Goal: Information Seeking & Learning: Learn about a topic

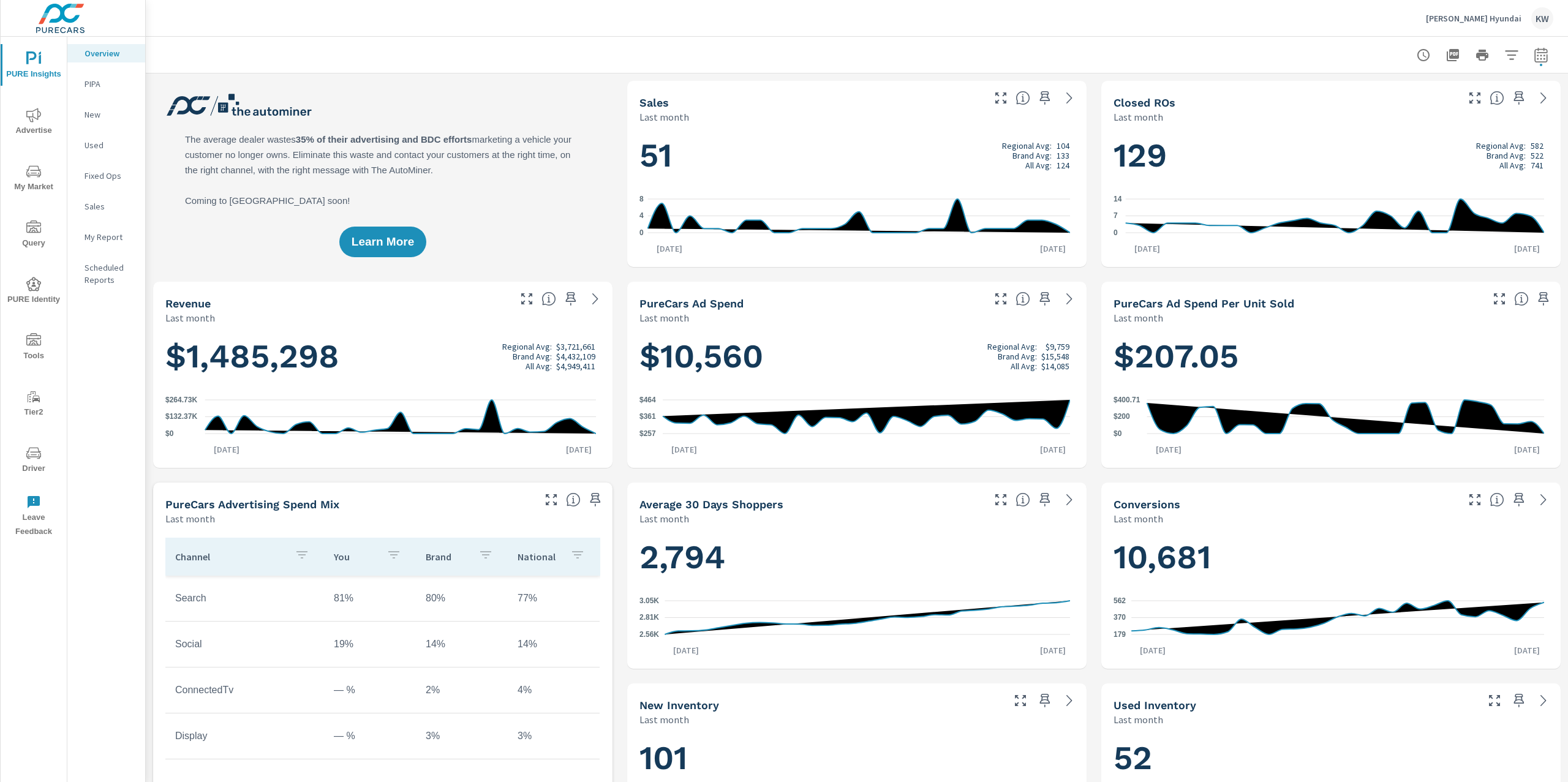
scroll to position [1, 0]
click at [1493, 19] on p "Greg Hubler Hyundai" at bounding box center [1473, 18] width 95 height 11
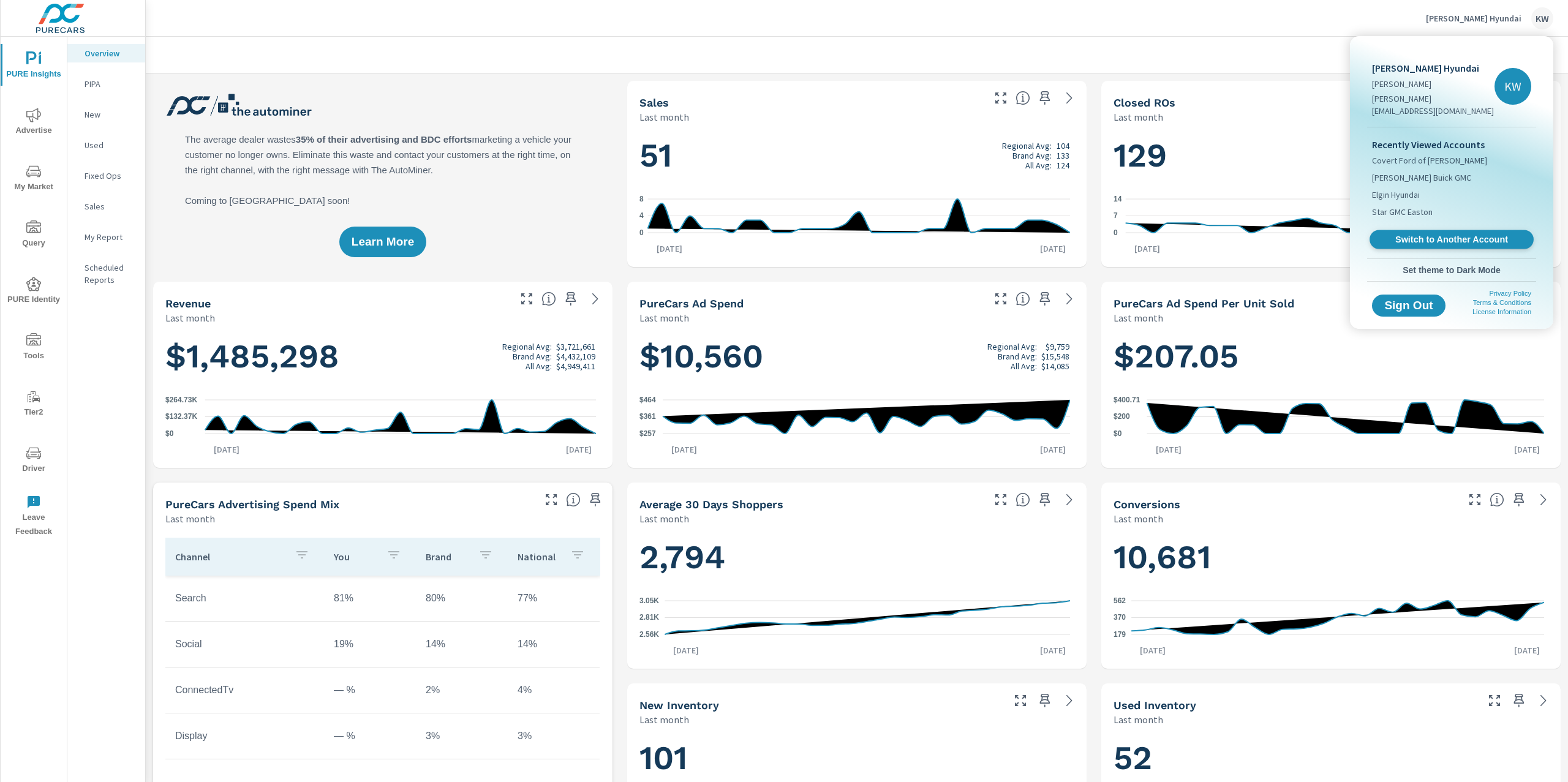
click at [1440, 234] on span "Switch to Another Account" at bounding box center [1451, 240] width 150 height 11
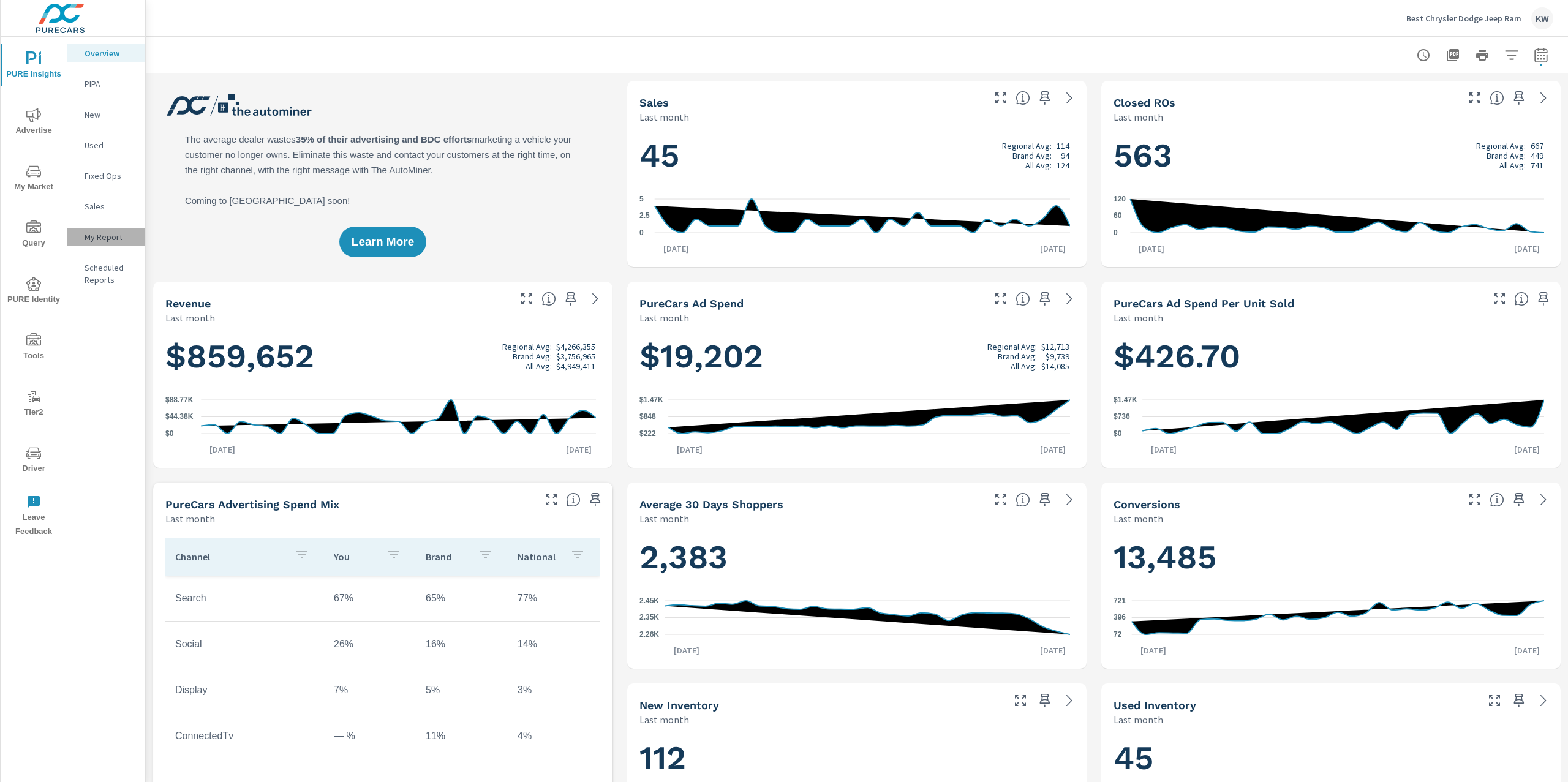
click at [95, 236] on p "My Report" at bounding box center [110, 237] width 51 height 12
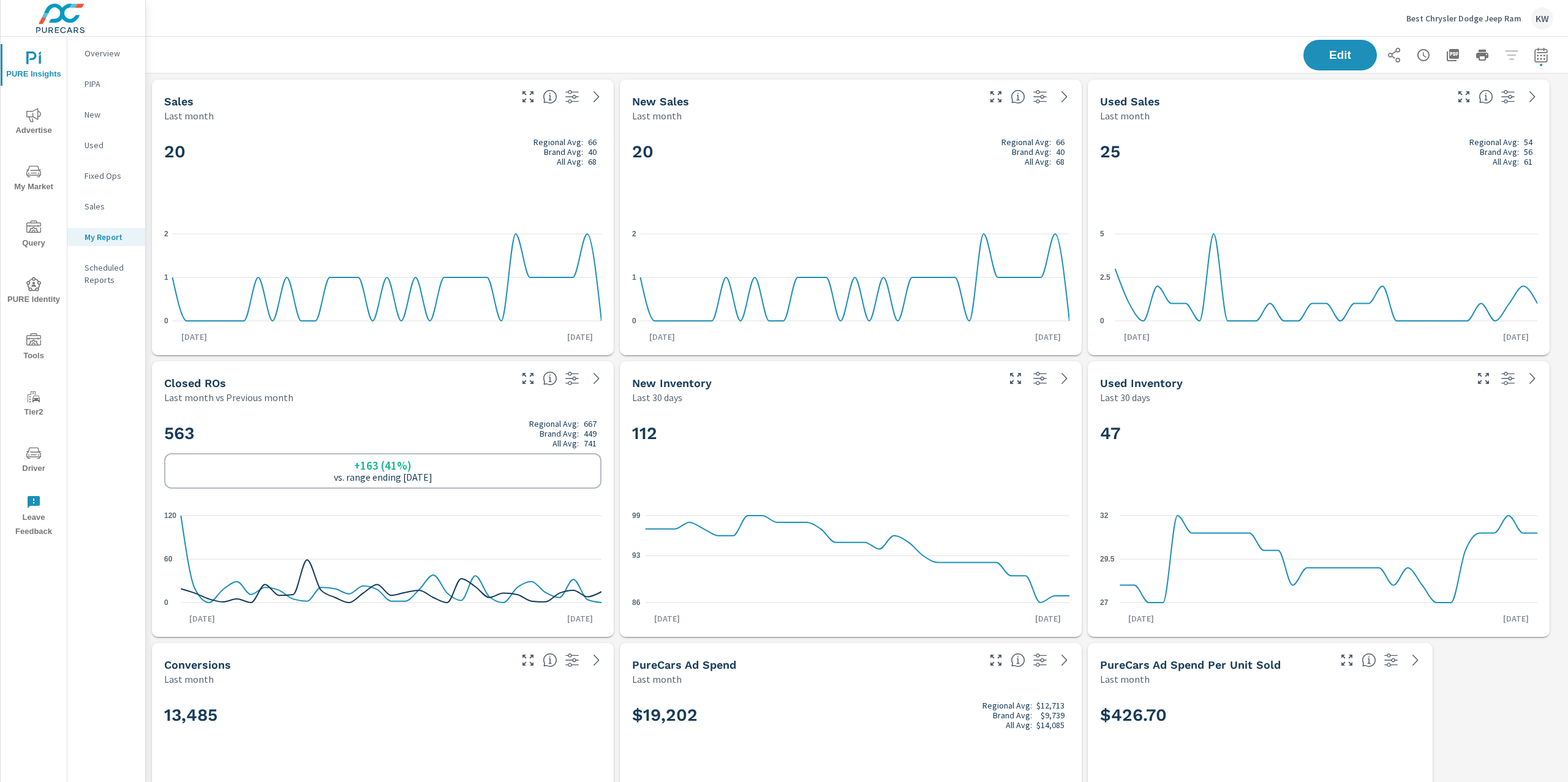
scroll to position [1, 0]
click at [1326, 57] on span "Edit" at bounding box center [1340, 55] width 51 height 11
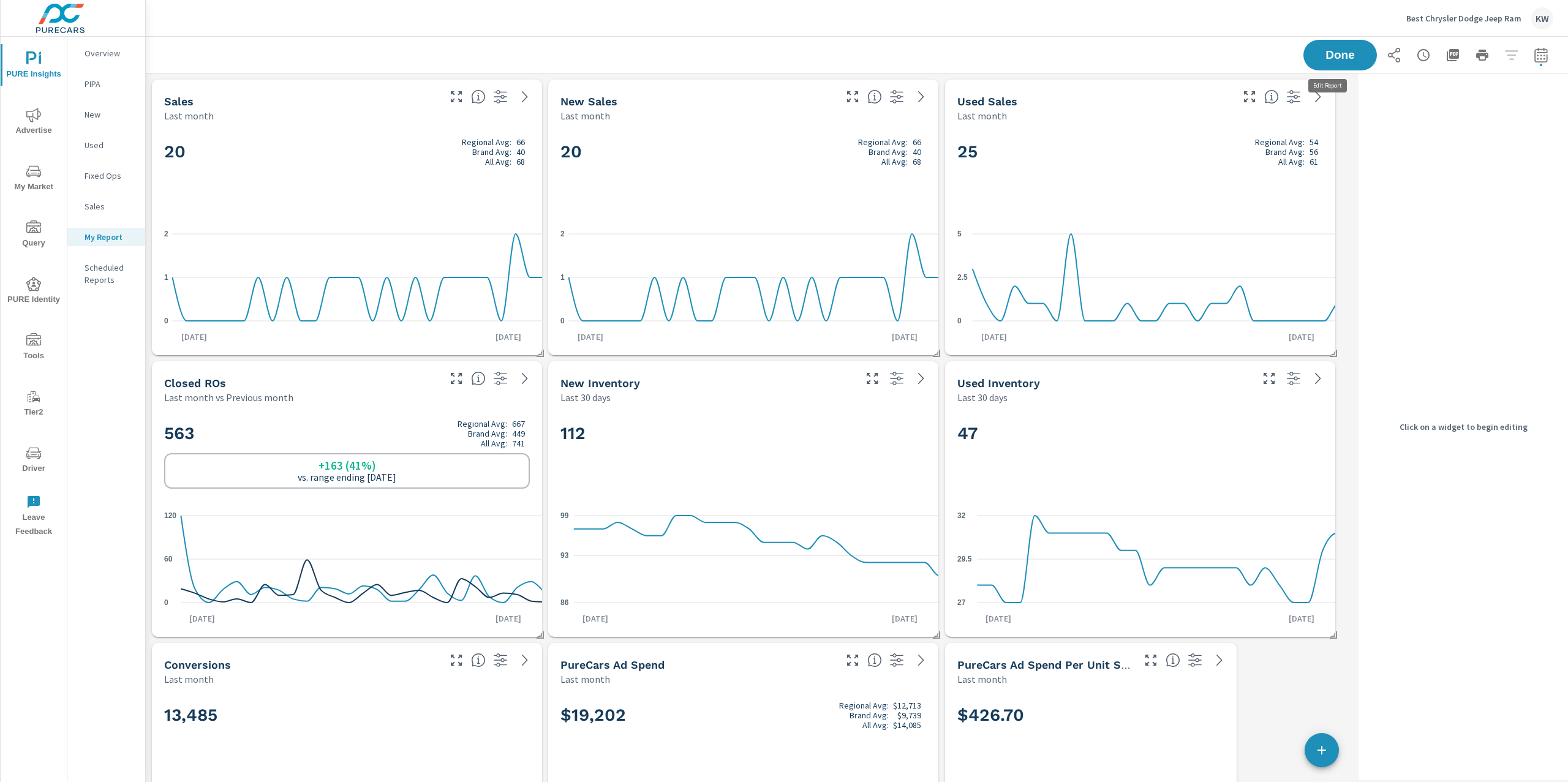
scroll to position [7076, 1221]
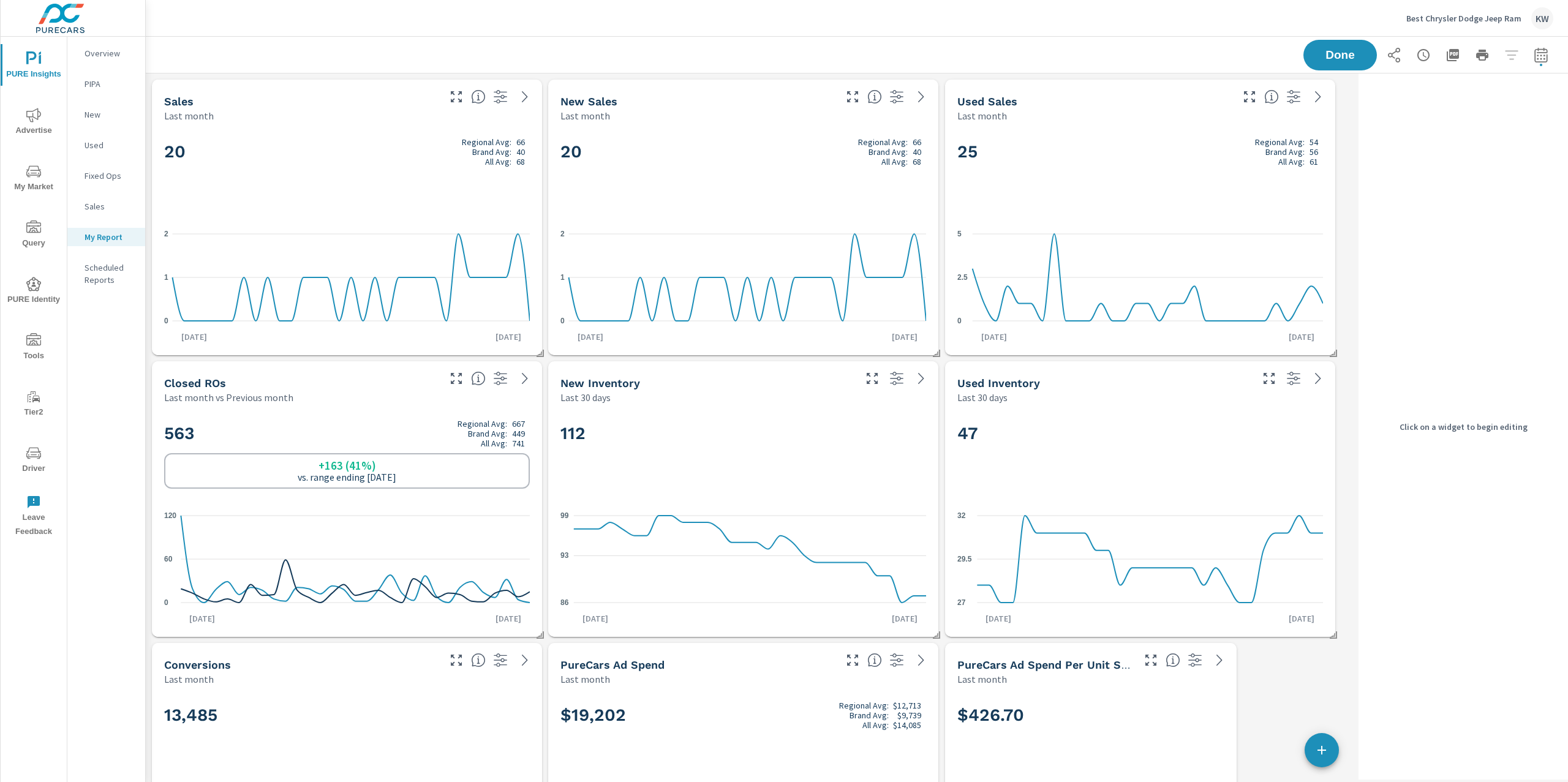
click at [899, 194] on div "20 Regional Avg: 66 Brand Avg: 40 All Avg: 68" at bounding box center [743, 171] width 366 height 75
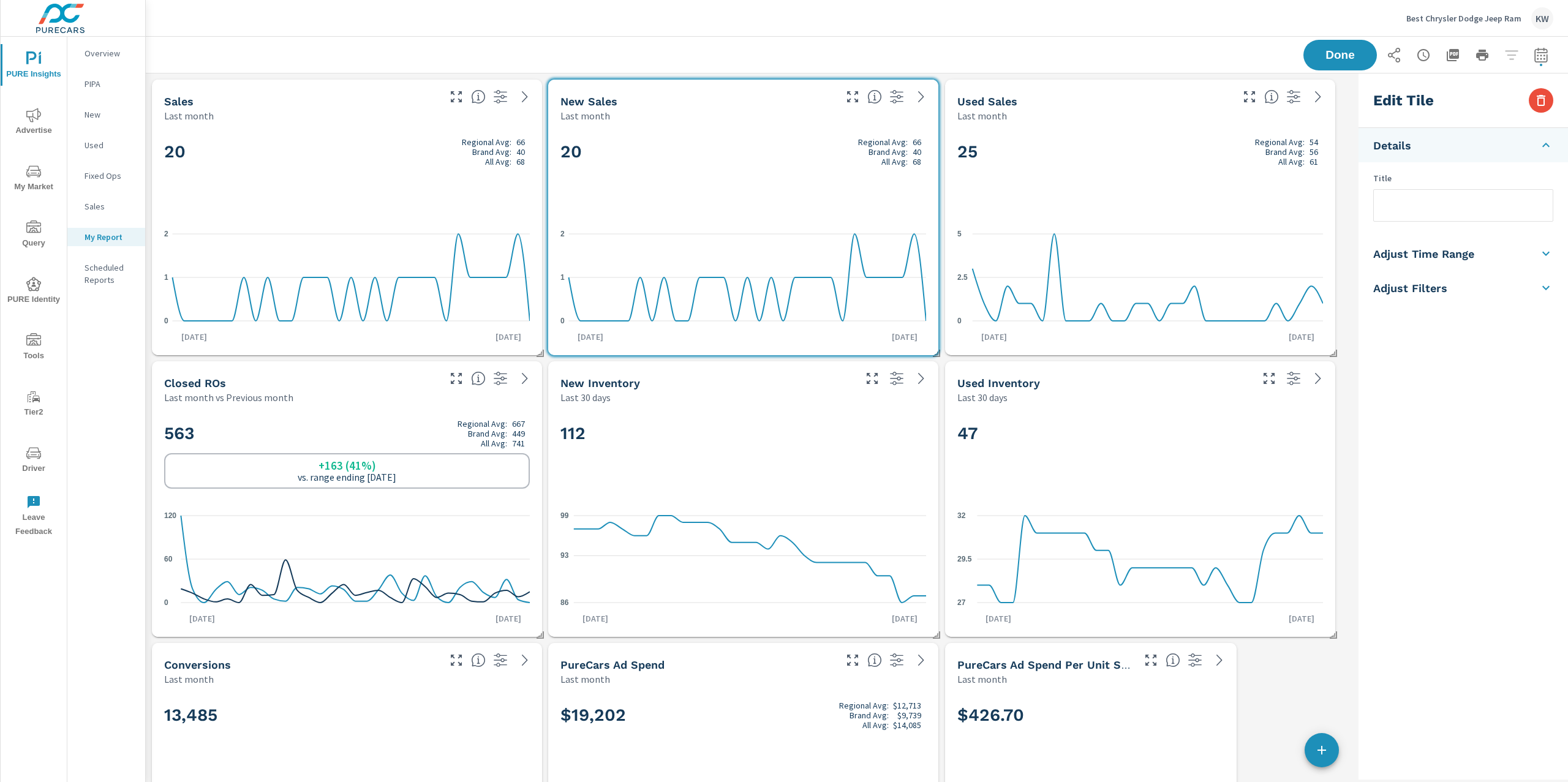
click at [1489, 250] on li "Adjust Time Range" at bounding box center [1463, 253] width 209 height 34
drag, startPoint x: 1445, startPoint y: 211, endPoint x: 1448, endPoint y: 222, distance: 11.4
click at [1447, 214] on input "checkbox" at bounding box center [1434, 218] width 70 height 23
checkbox input "true"
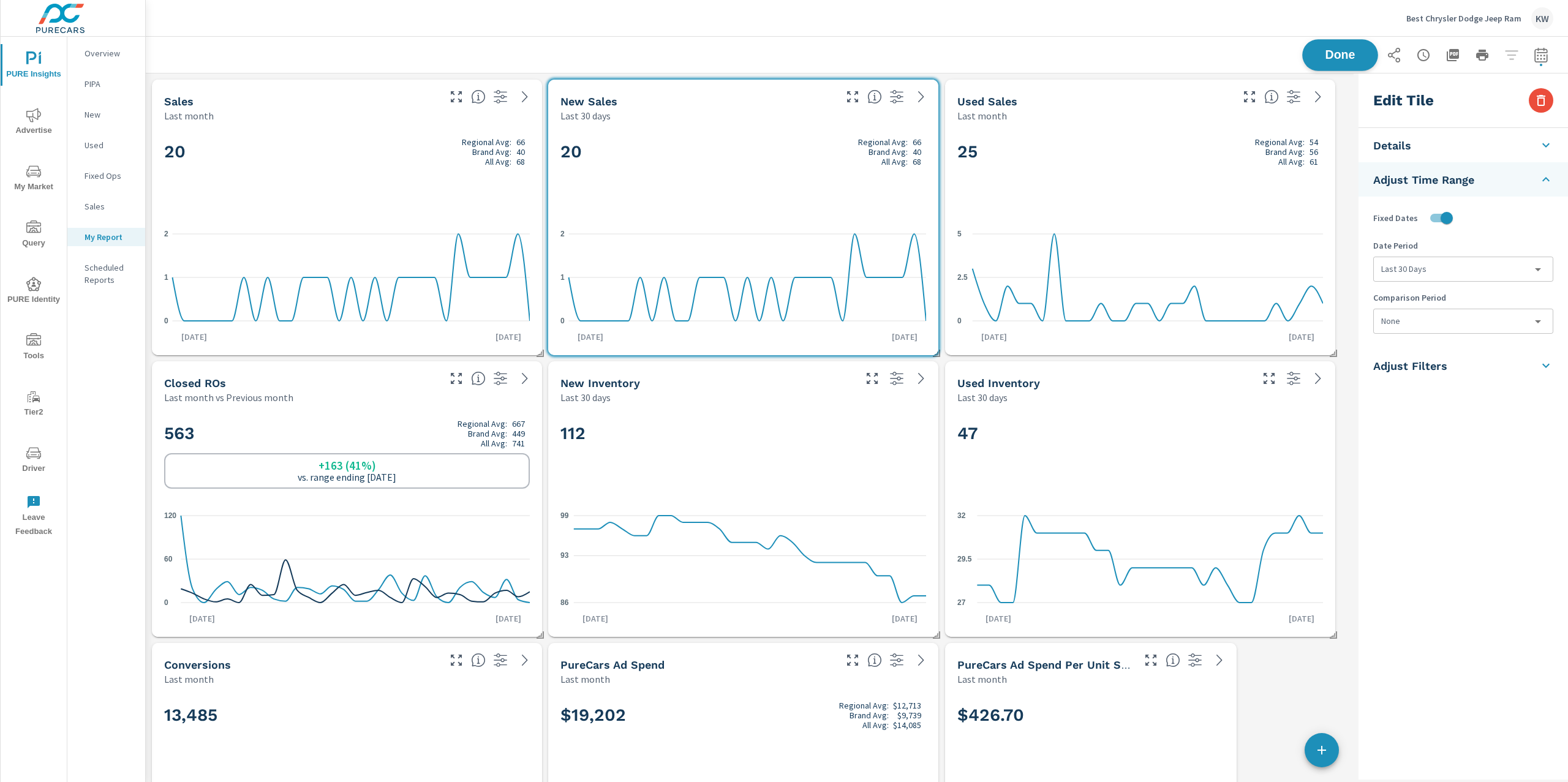
click at [1336, 60] on span "Done" at bounding box center [1340, 55] width 51 height 11
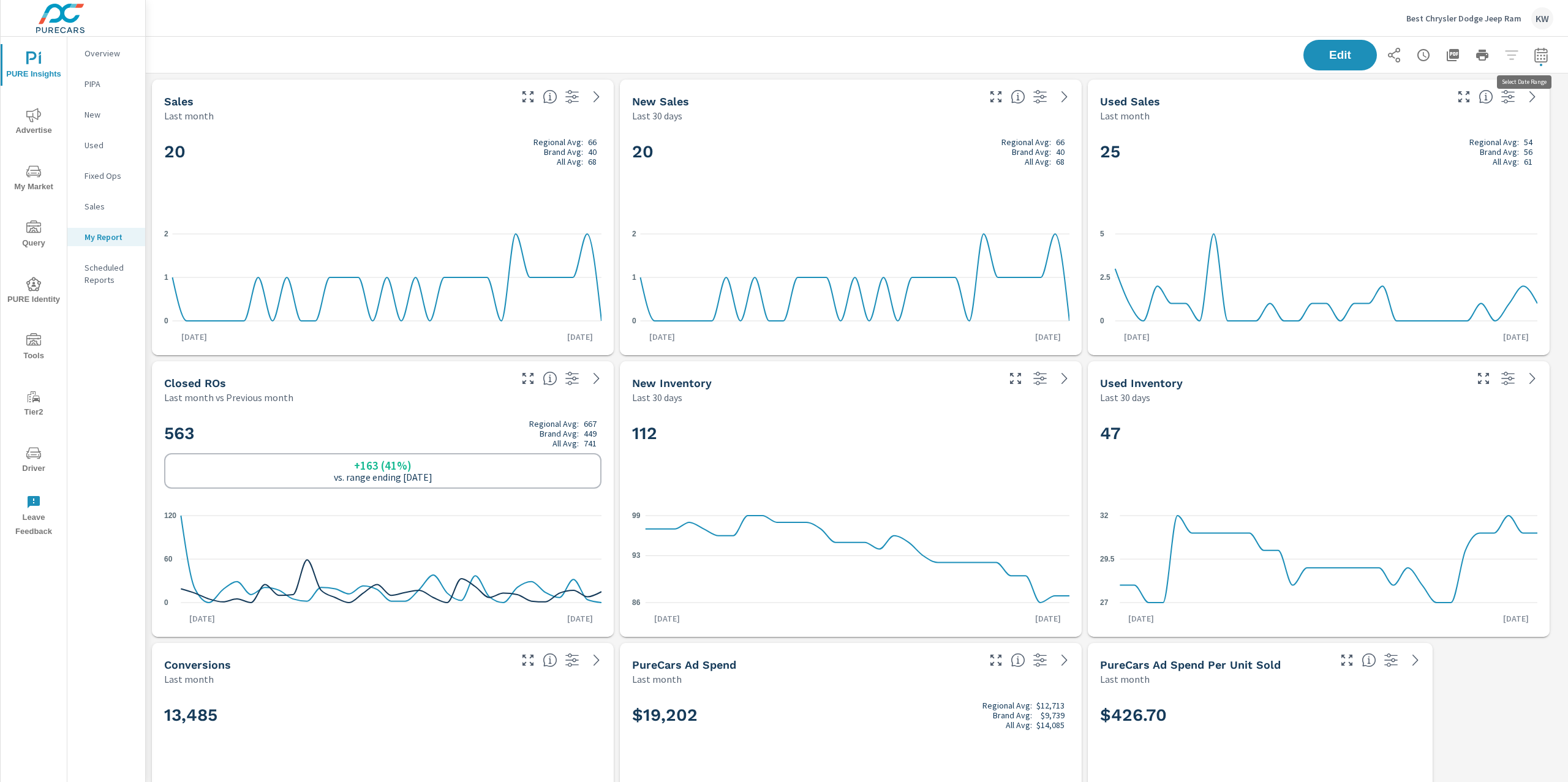
click at [1529, 58] on button "button" at bounding box center [1541, 55] width 24 height 24
select select "Last month"
click at [1407, 173] on span "Apply" at bounding box center [1404, 173] width 51 height 11
drag, startPoint x: 1316, startPoint y: 60, endPoint x: 1217, endPoint y: 93, distance: 104.4
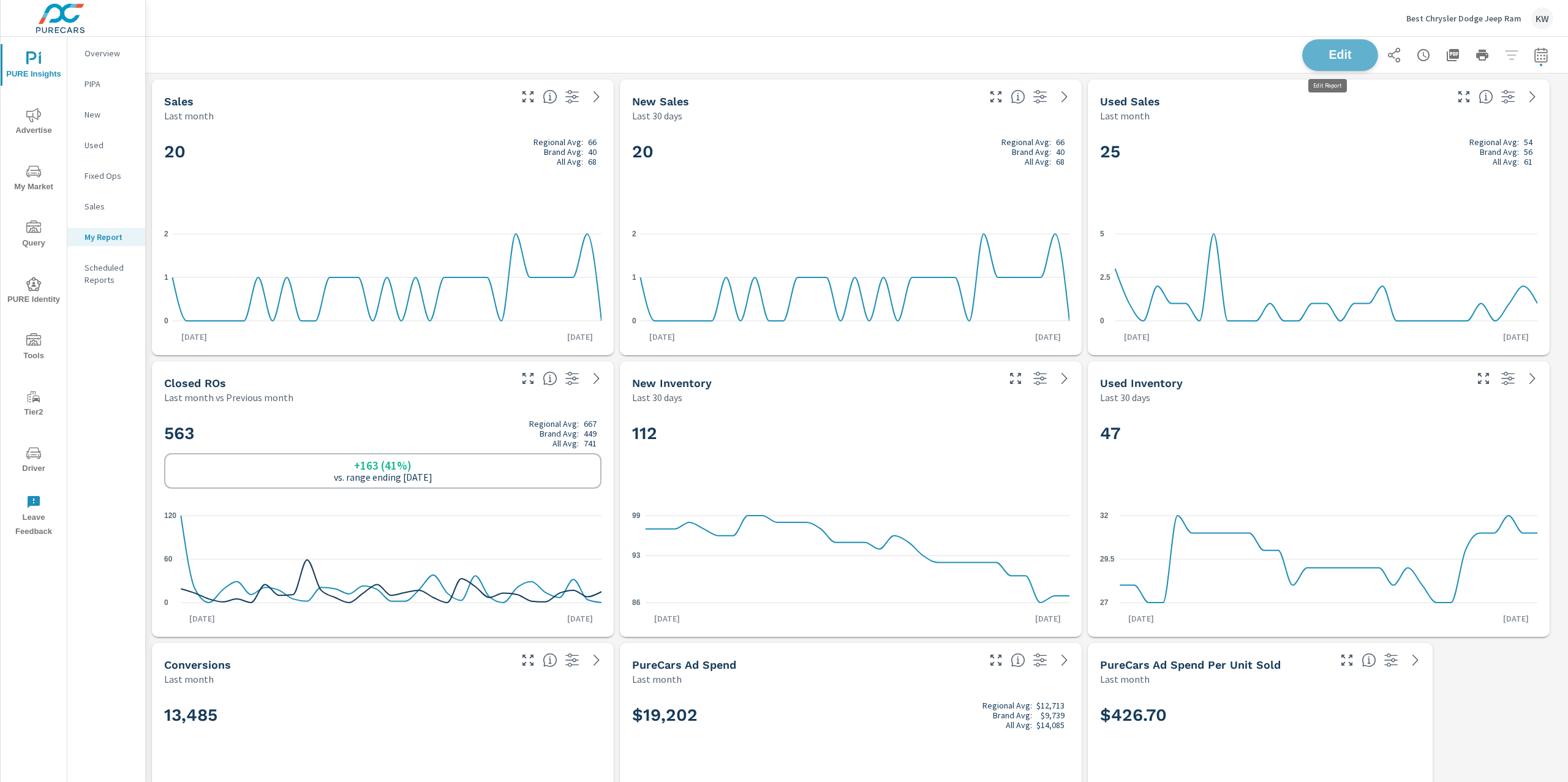
click at [1316, 60] on span "Edit" at bounding box center [1340, 55] width 51 height 11
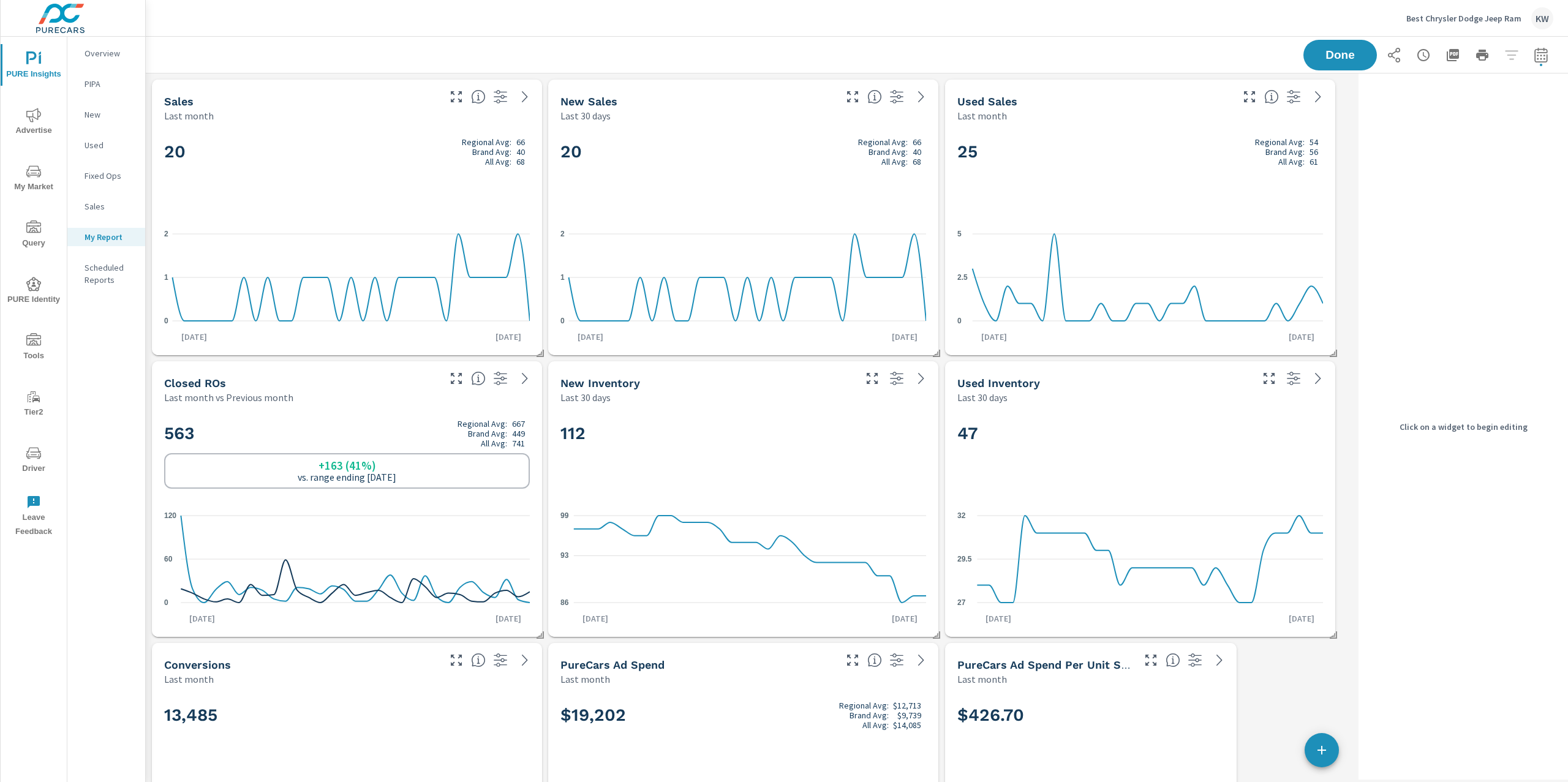
scroll to position [7076, 1221]
click at [843, 217] on div "20 Regional Avg: 66 Brand Avg: 40 All Avg: 68 0 1 2 Aug 1st Aug 31st" at bounding box center [743, 238] width 381 height 223
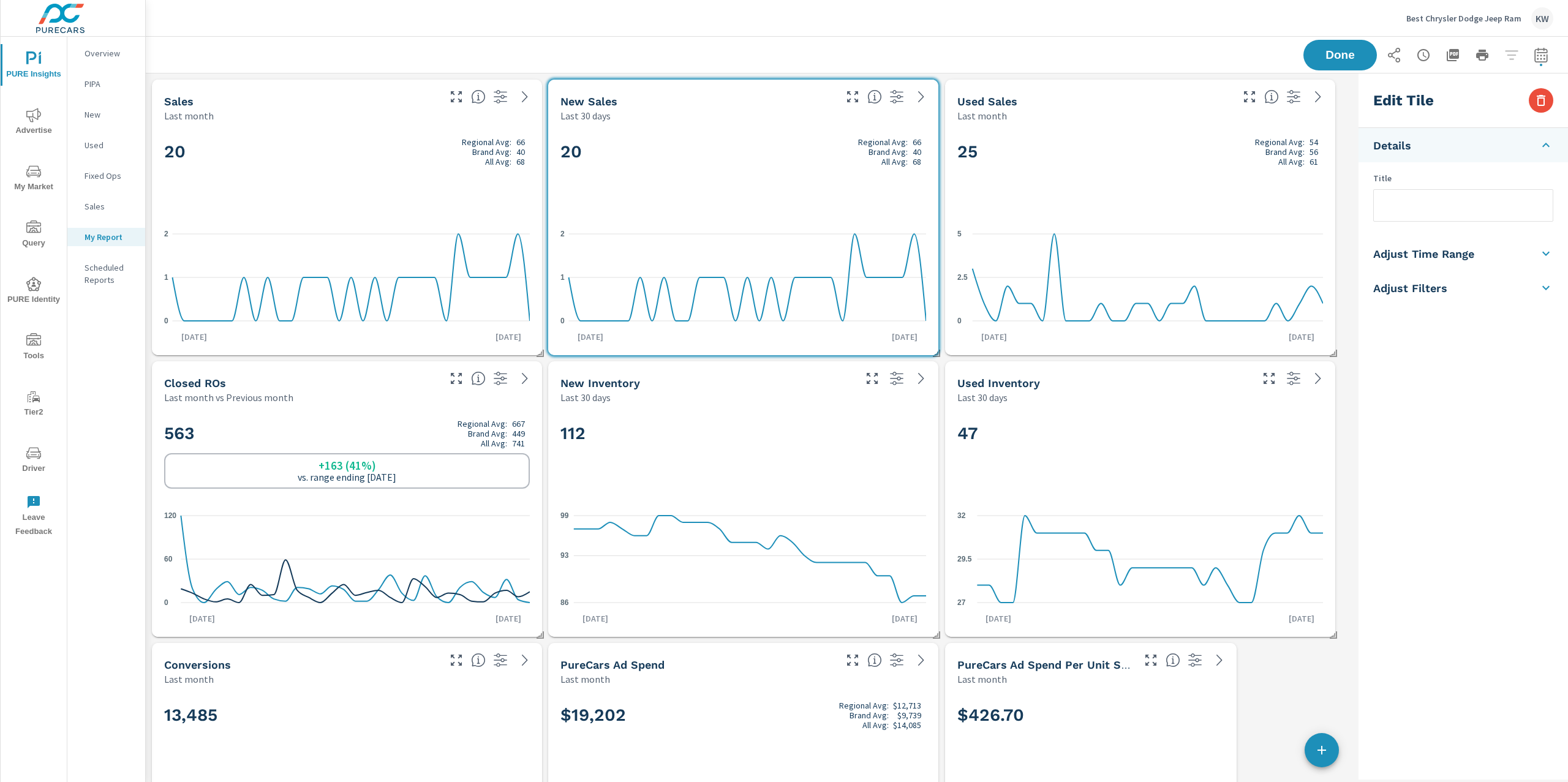
click at [1445, 258] on h5 "Adjust Time Range" at bounding box center [1424, 254] width 101 height 14
click at [1458, 275] on body "PURE Insights Advertise My Market Query PURE Identity Tools Tier2 Driver Leave …" at bounding box center [784, 391] width 1568 height 782
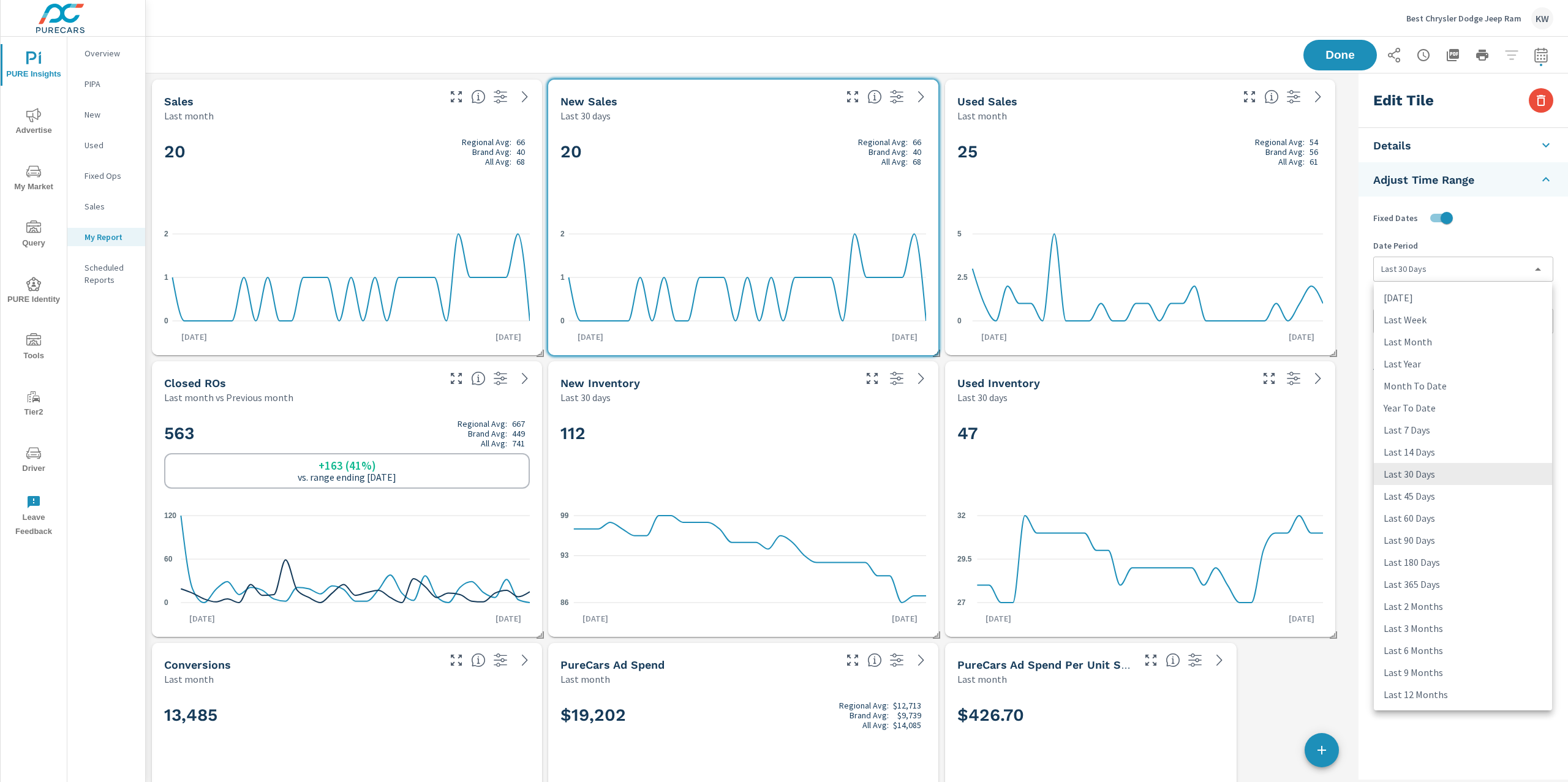
click at [1464, 343] on li "Last Month" at bounding box center [1463, 342] width 178 height 22
type input "lastMonth"
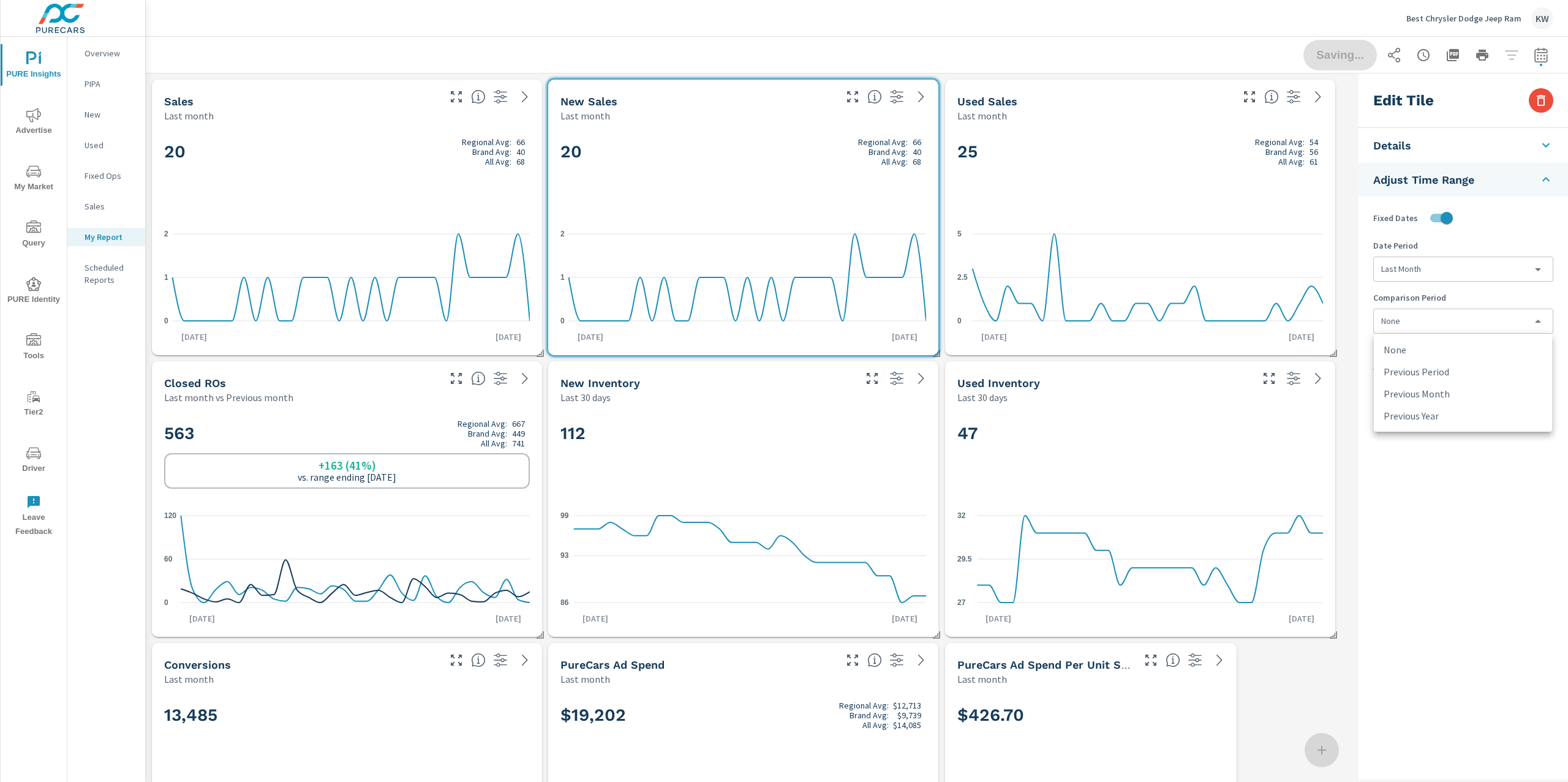
click at [1458, 322] on body "PURE Insights Advertise My Market Query PURE Identity Tools Tier2 Driver Leave …" at bounding box center [784, 391] width 1568 height 782
click at [1456, 411] on li "Previous Year" at bounding box center [1463, 416] width 178 height 22
type input "lastYear"
click at [1241, 187] on div "25 Regional Avg: 54 Brand Avg: 56 All Avg: 61" at bounding box center [1140, 171] width 366 height 75
checkbox input "false"
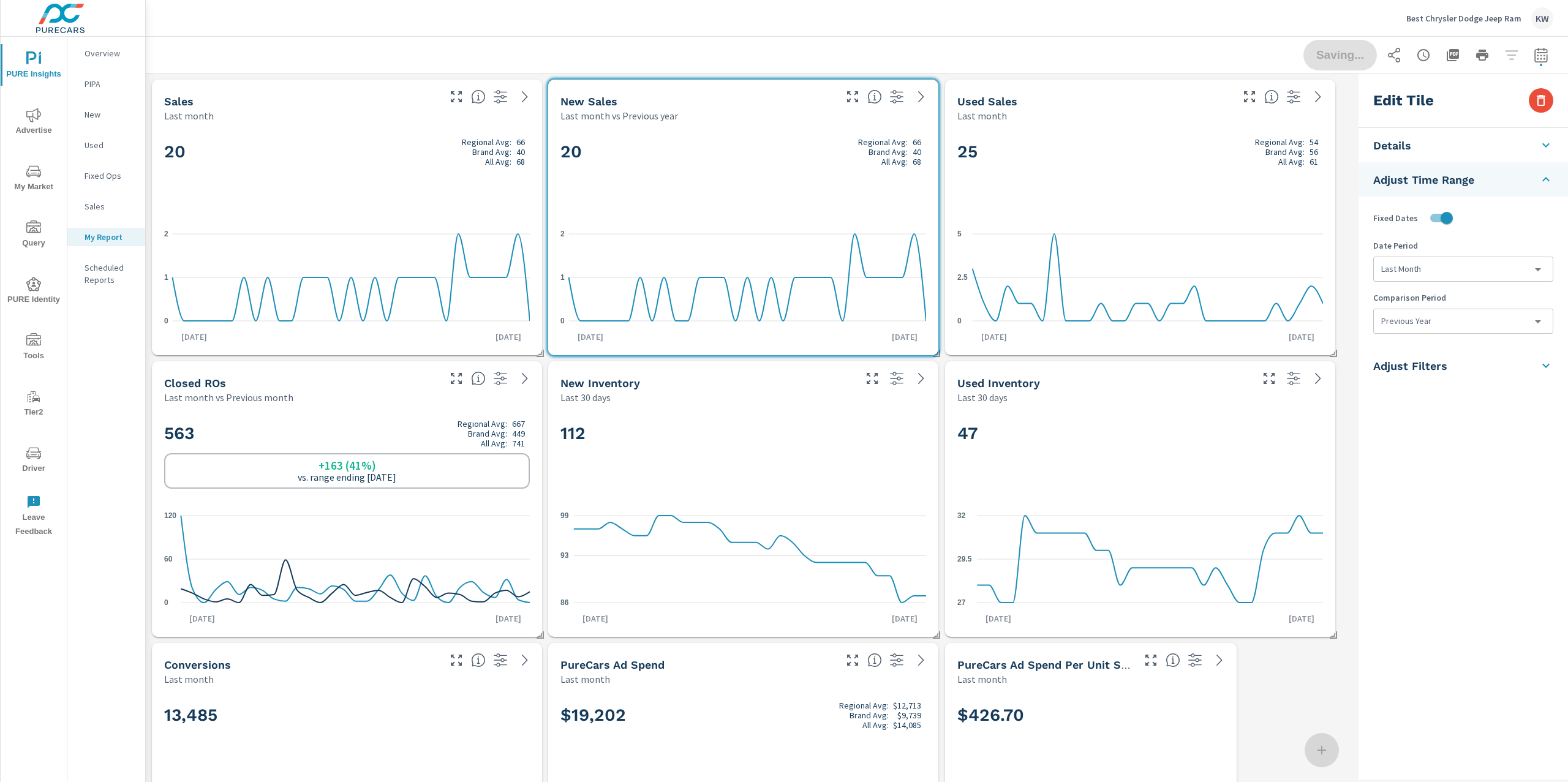
type input "last30Days"
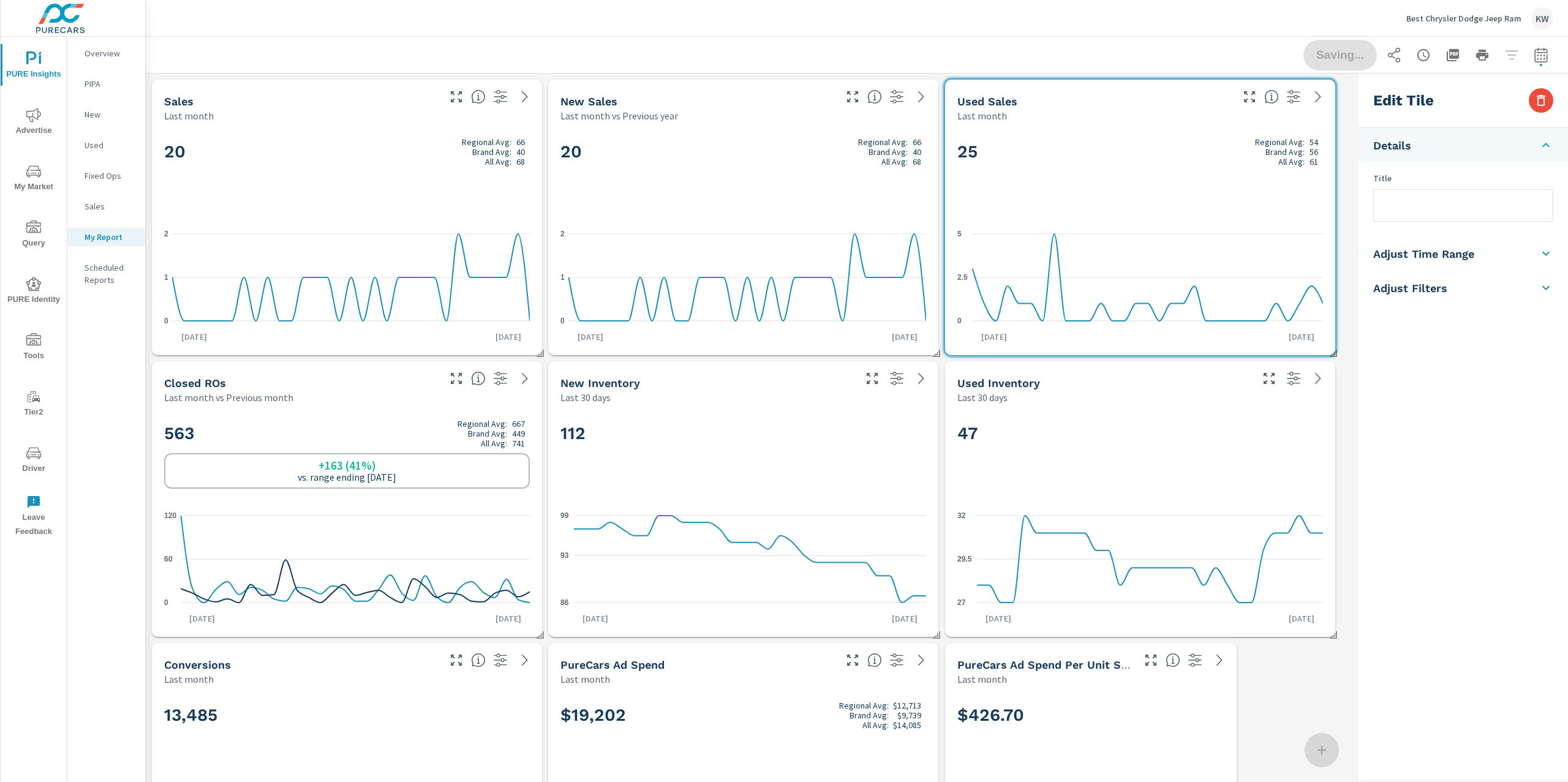
click at [1446, 250] on h5 "Adjust Time Range" at bounding box center [1424, 254] width 101 height 14
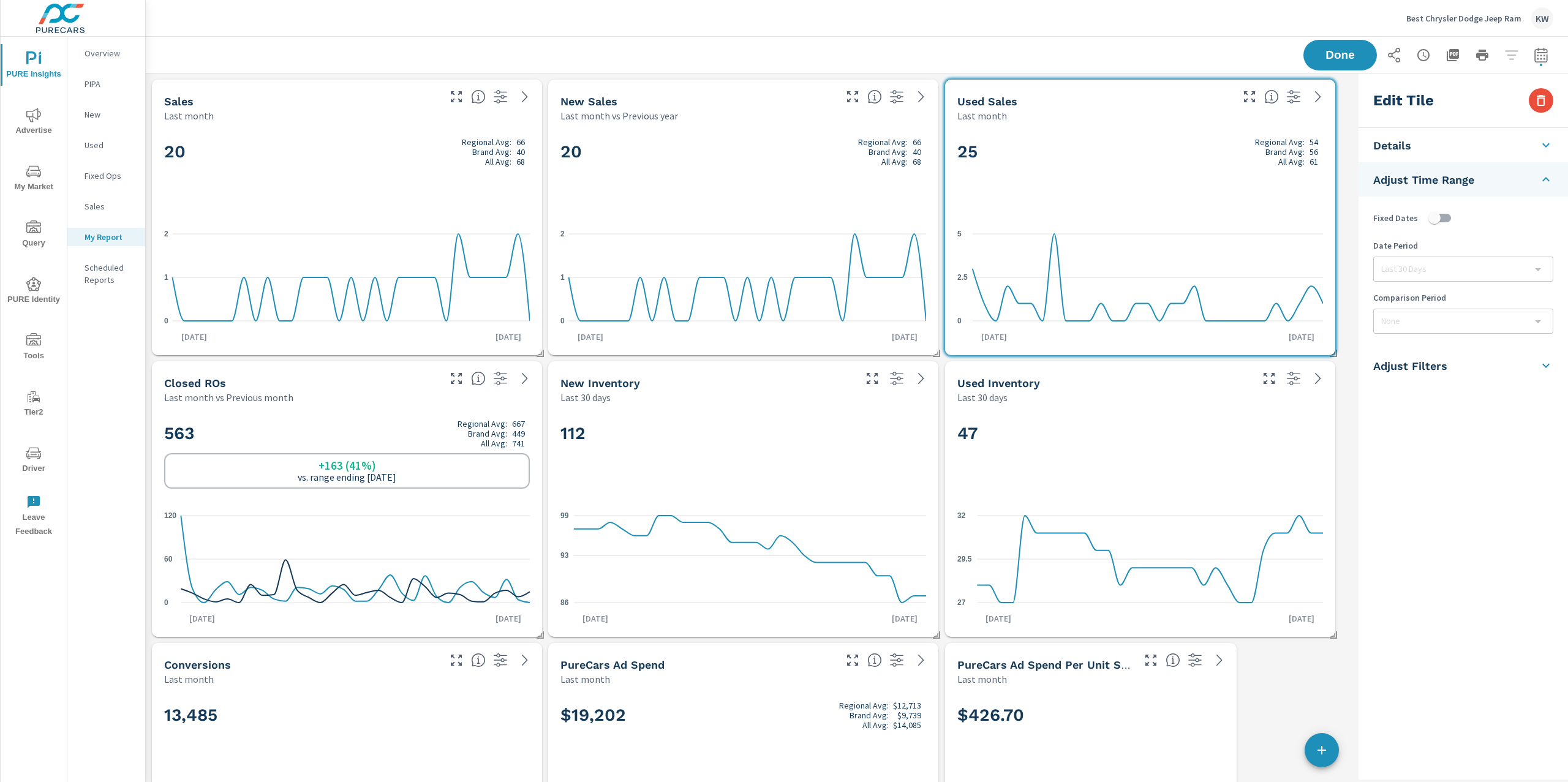
click at [1447, 221] on input "checkbox" at bounding box center [1434, 218] width 70 height 23
checkbox input "true"
click at [1451, 266] on body "PURE Insights Advertise My Market Query PURE Identity Tools Tier2 Driver Leave …" at bounding box center [784, 391] width 1568 height 782
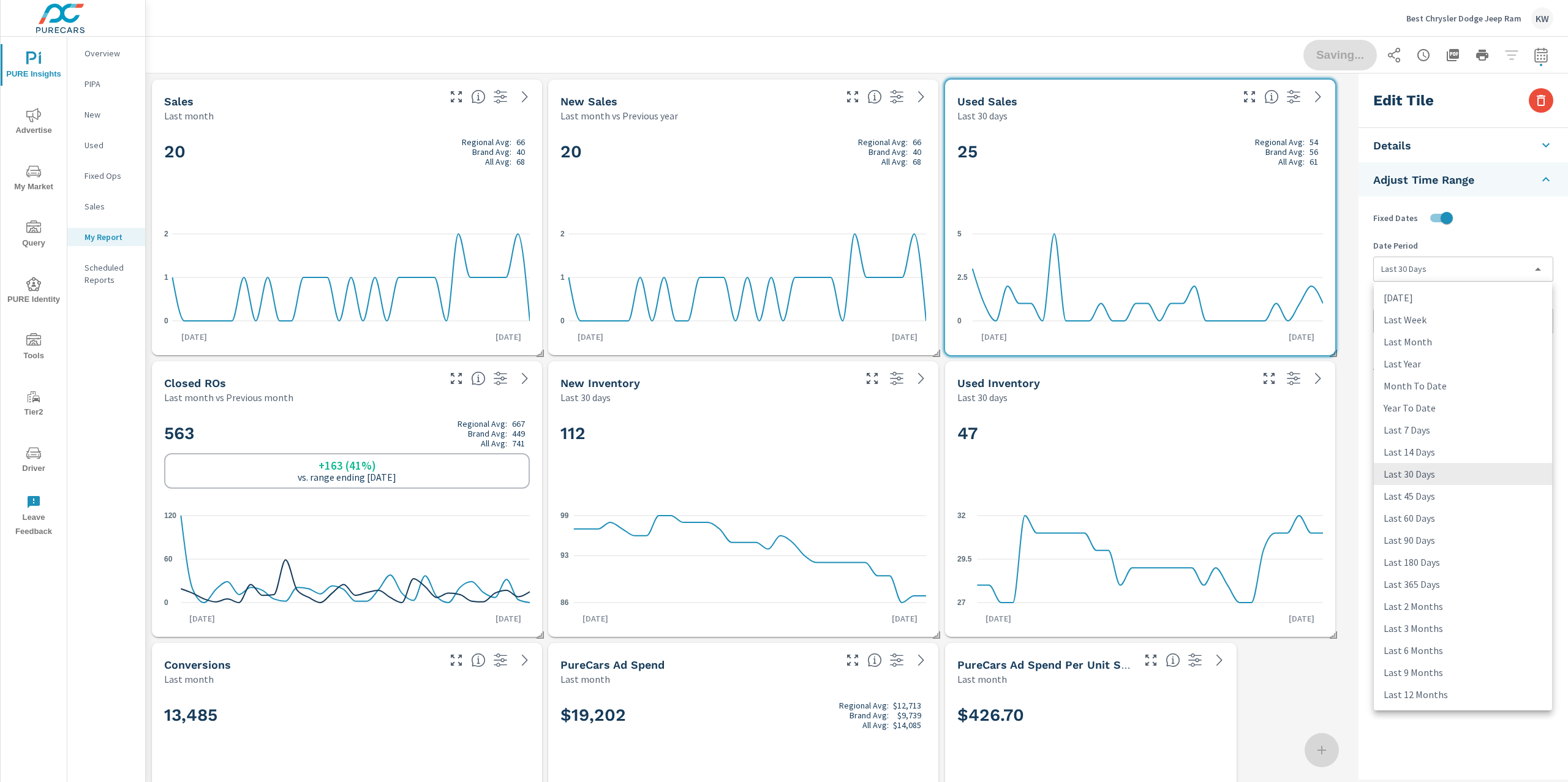
click at [1441, 341] on li "Last Month" at bounding box center [1463, 342] width 178 height 22
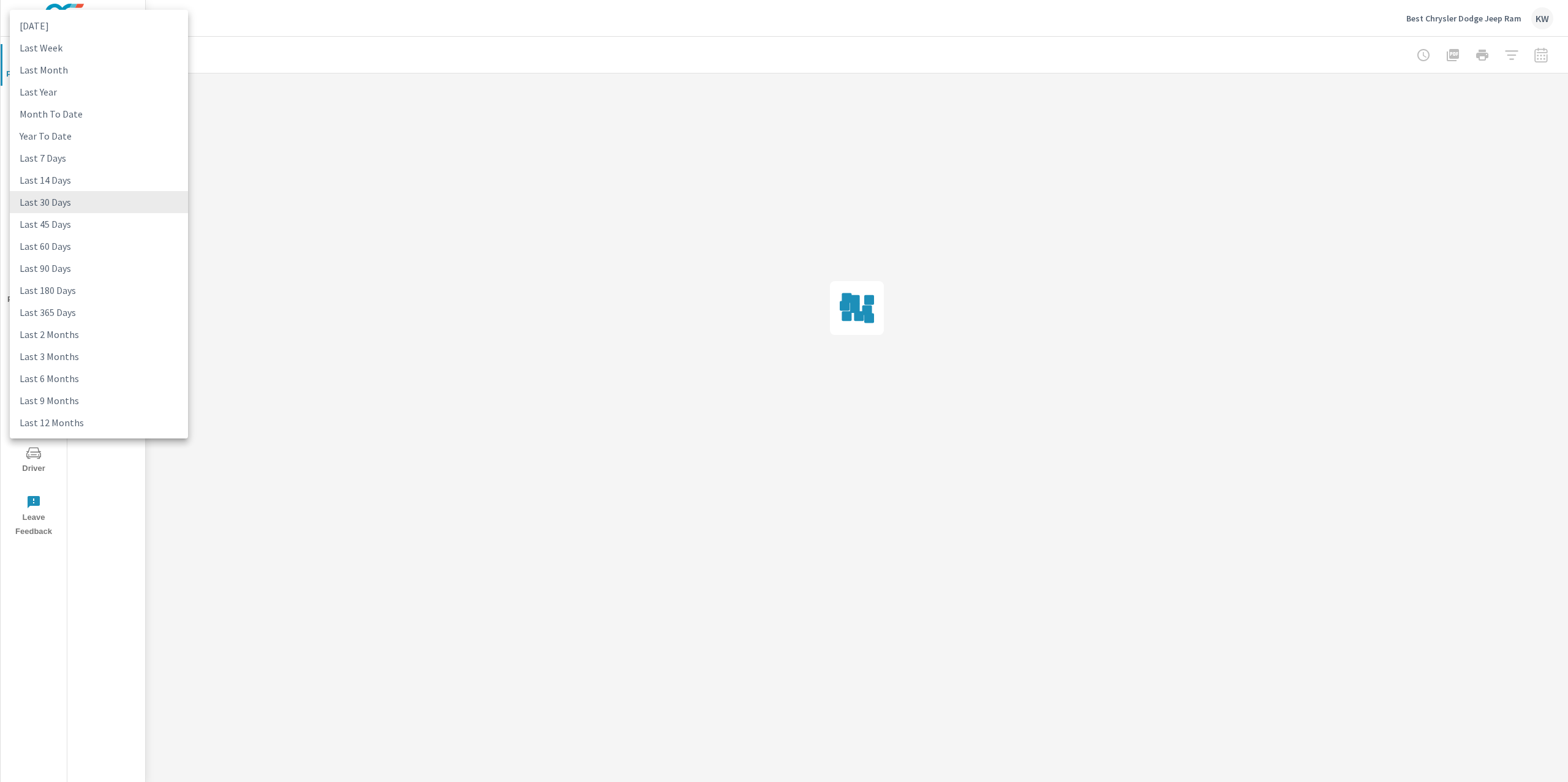
type input "lastMonth"
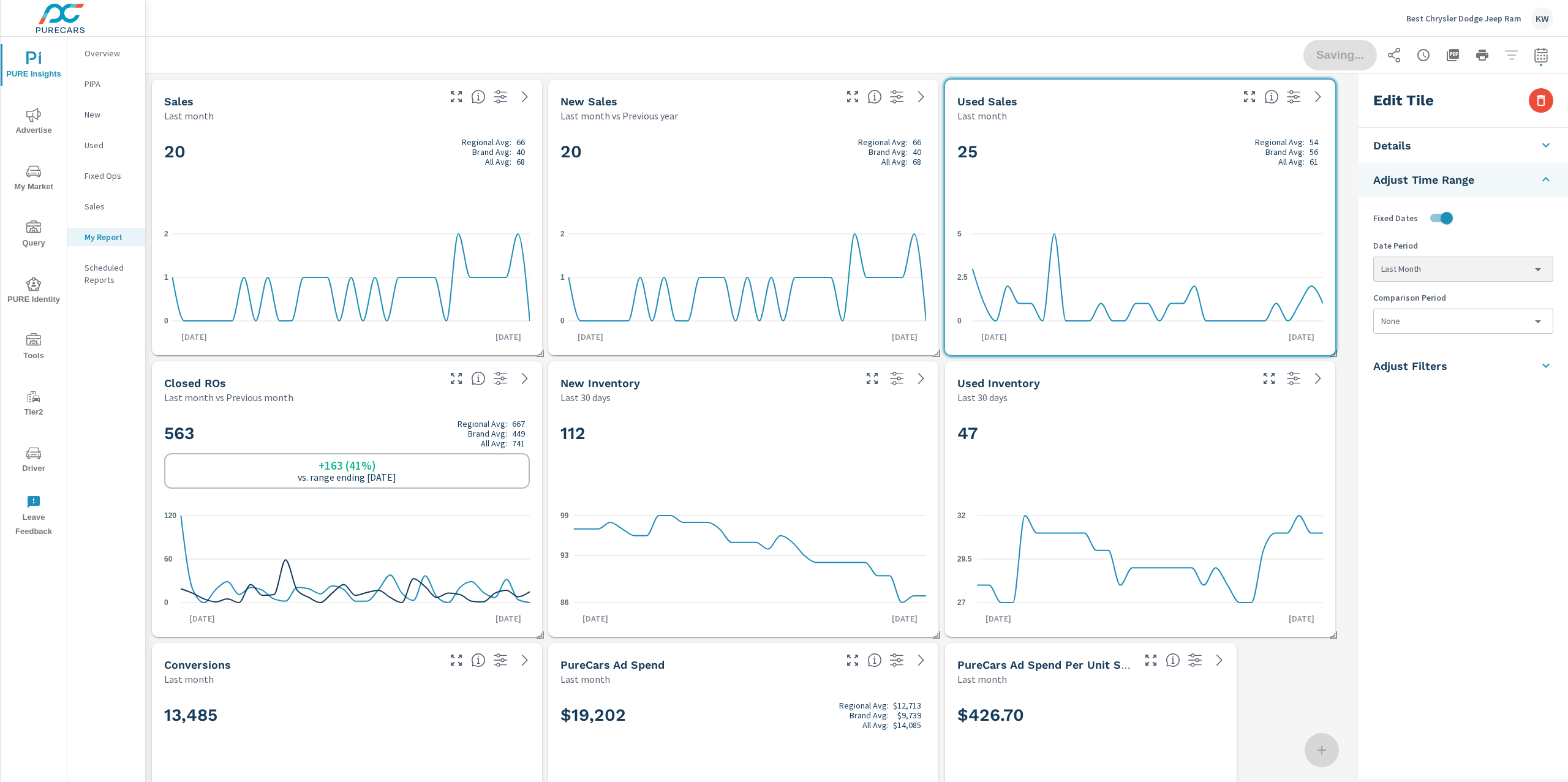
scroll to position [1, 0]
click at [1442, 323] on body "PURE Insights Advertise My Market Query PURE Identity Tools Tier2 Driver Leave …" at bounding box center [784, 391] width 1568 height 782
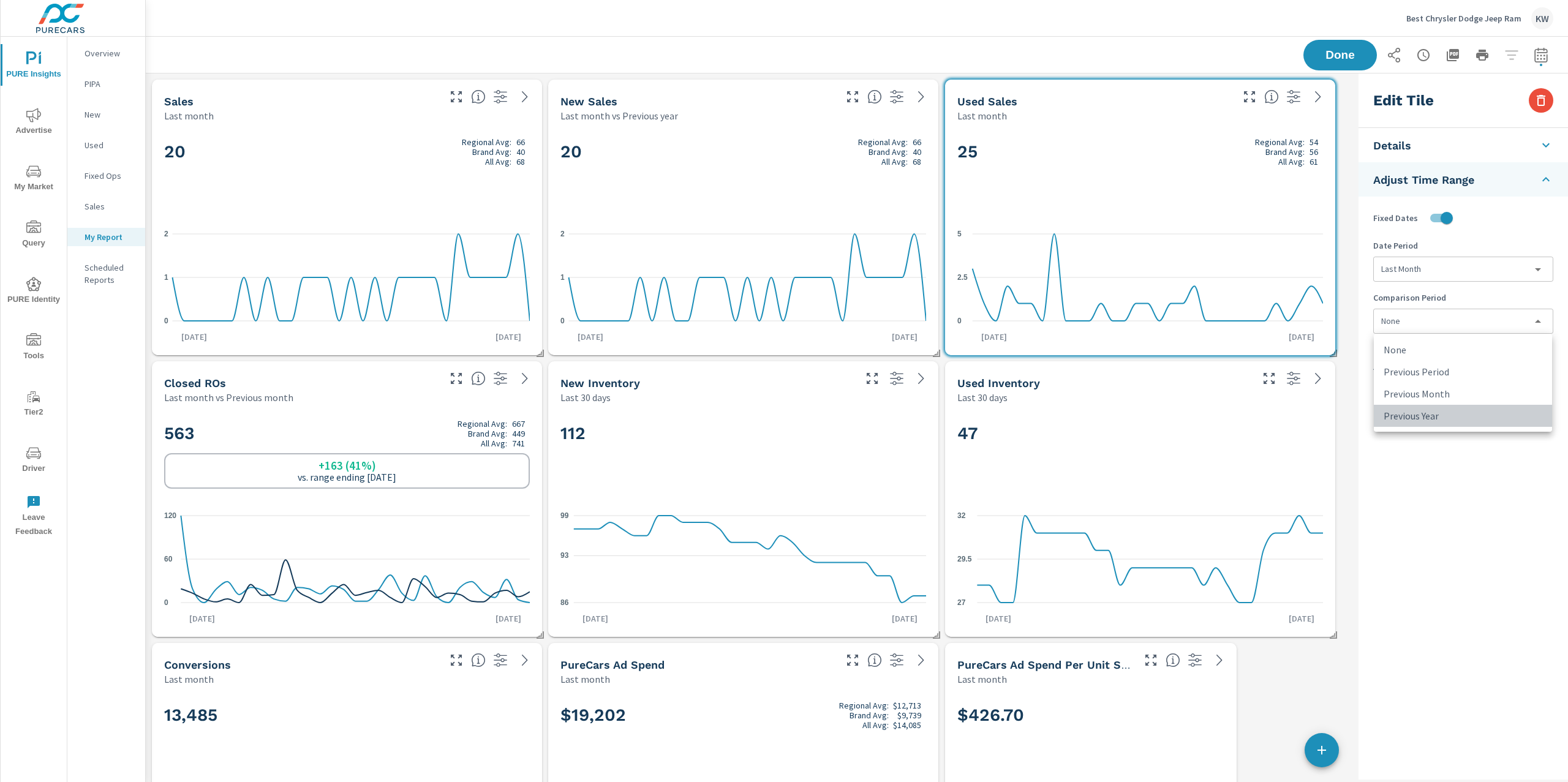
click at [1434, 421] on li "Previous Year" at bounding box center [1463, 416] width 178 height 22
type input "lastYear"
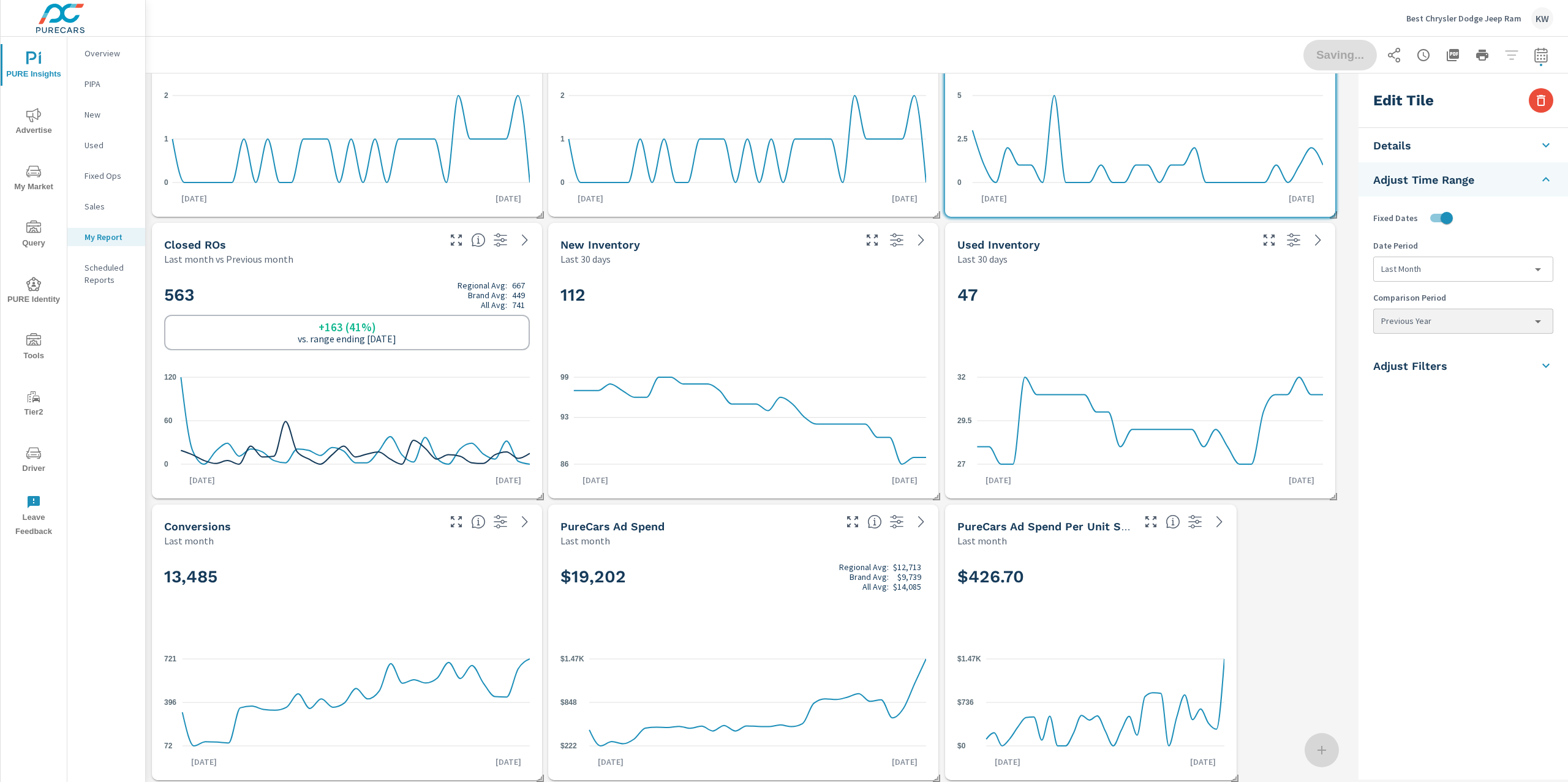
scroll to position [190, 0]
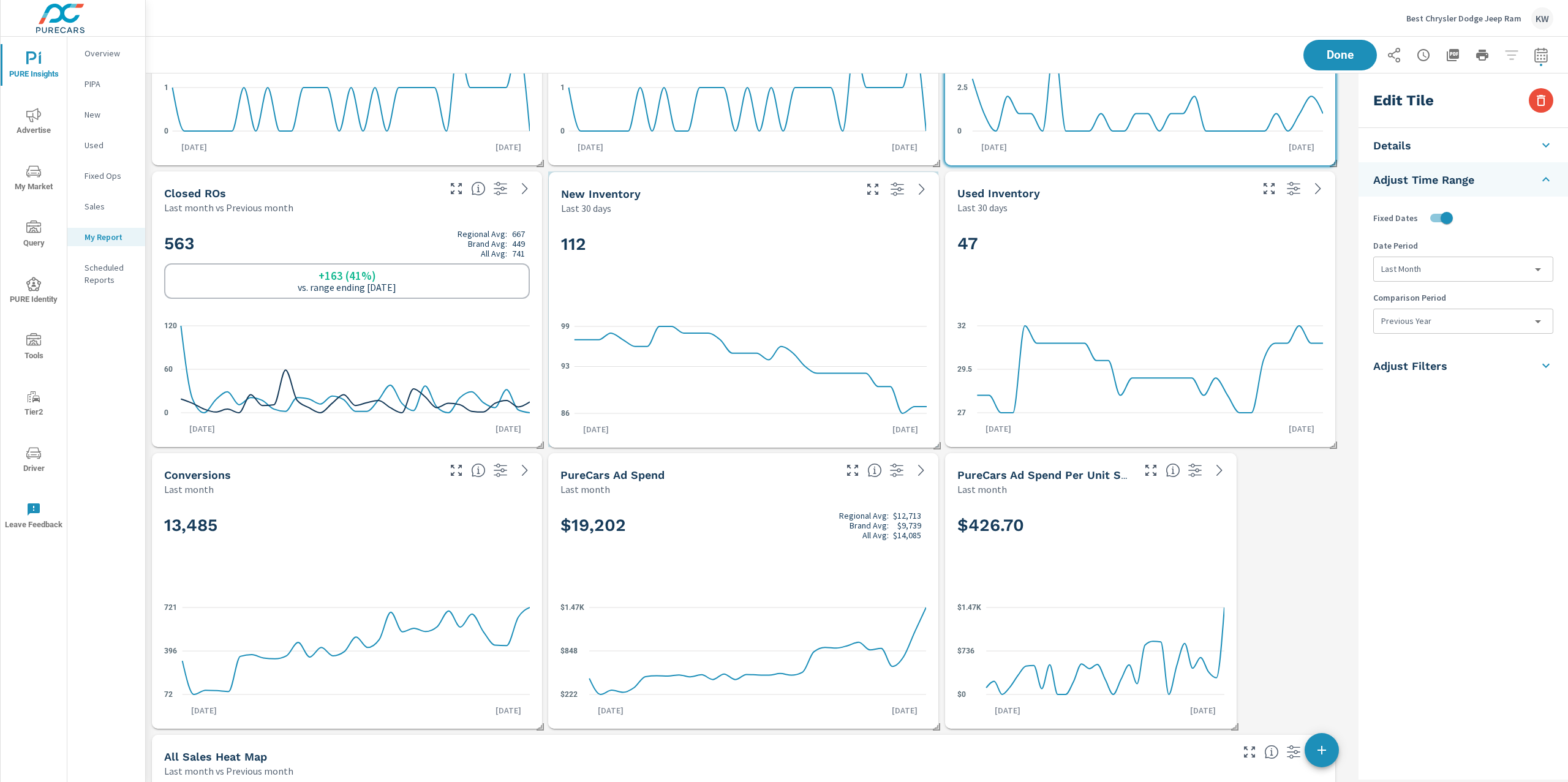
click at [890, 302] on div "112 86 93 99 Aug 10th Sep 8th" at bounding box center [743, 331] width 381 height 223
type input "last30Days"
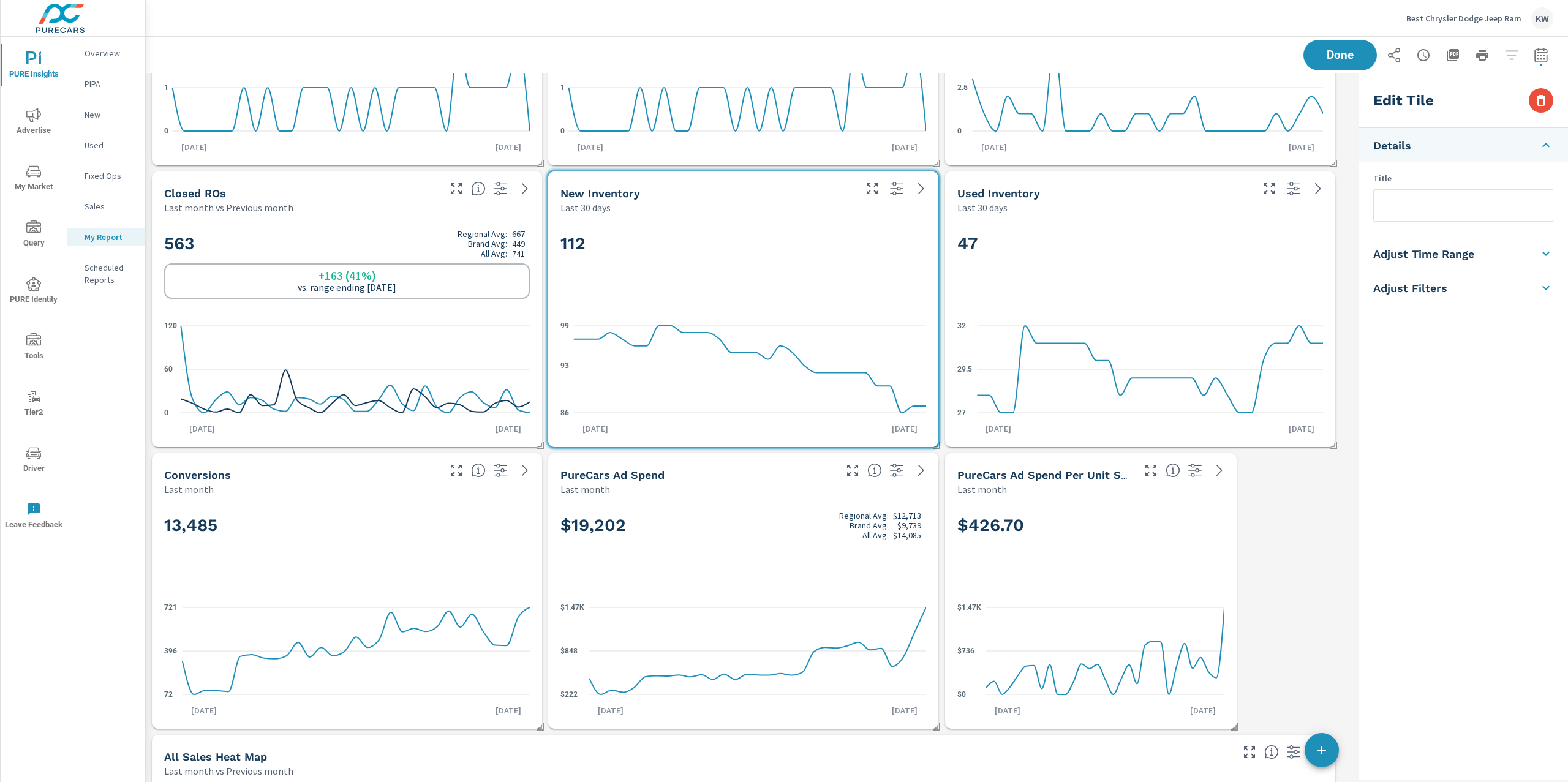
click at [1459, 264] on li "Adjust Time Range" at bounding box center [1463, 253] width 209 height 34
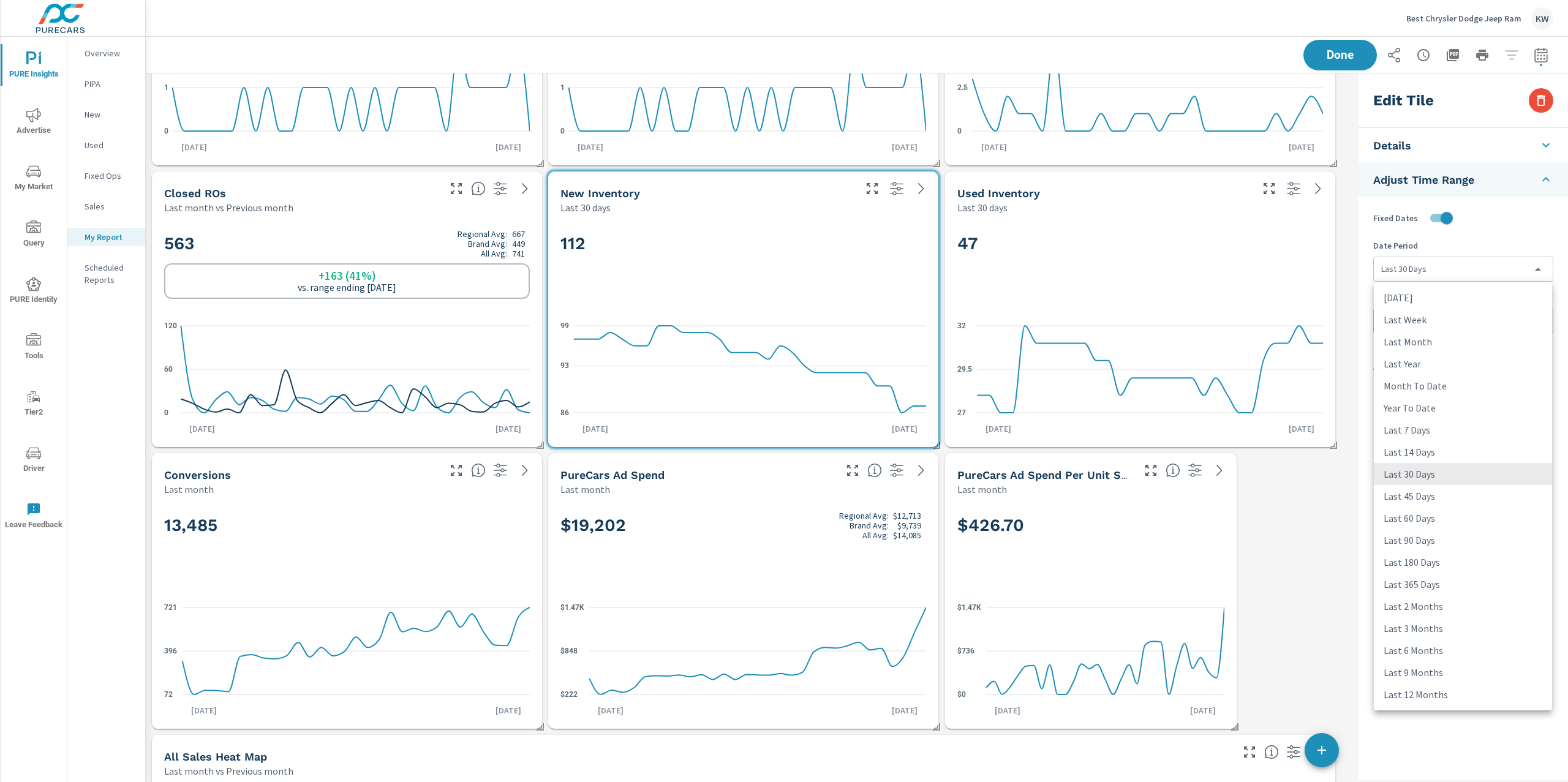
click at [1459, 277] on body "PURE Insights Advertise My Market Query PURE Identity Tools Tier2 Driver Leave …" at bounding box center [784, 391] width 1568 height 782
click at [1424, 500] on li "Last 45 Days" at bounding box center [1463, 496] width 178 height 22
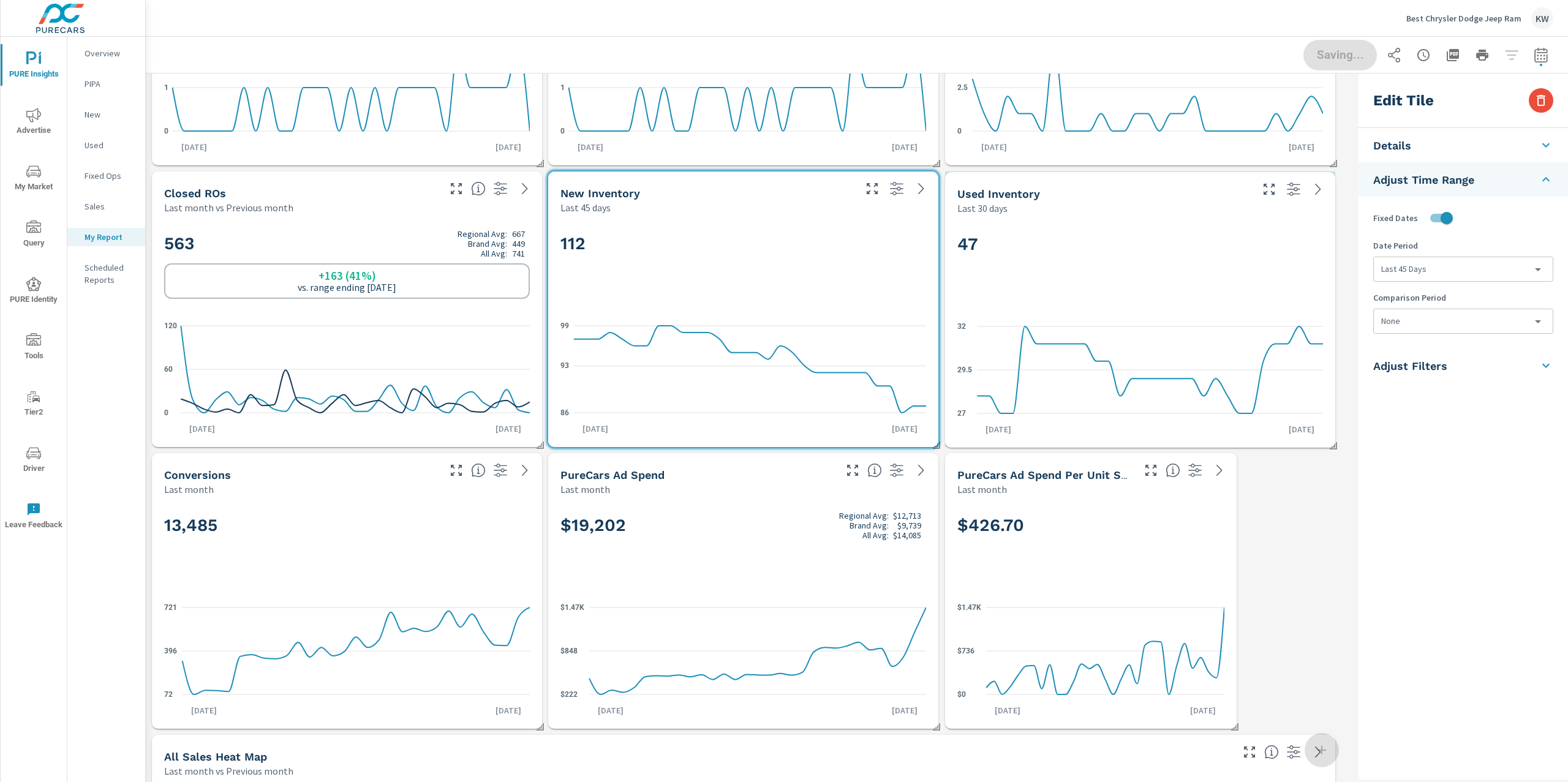
click at [1225, 259] on div "47" at bounding box center [1140, 264] width 366 height 75
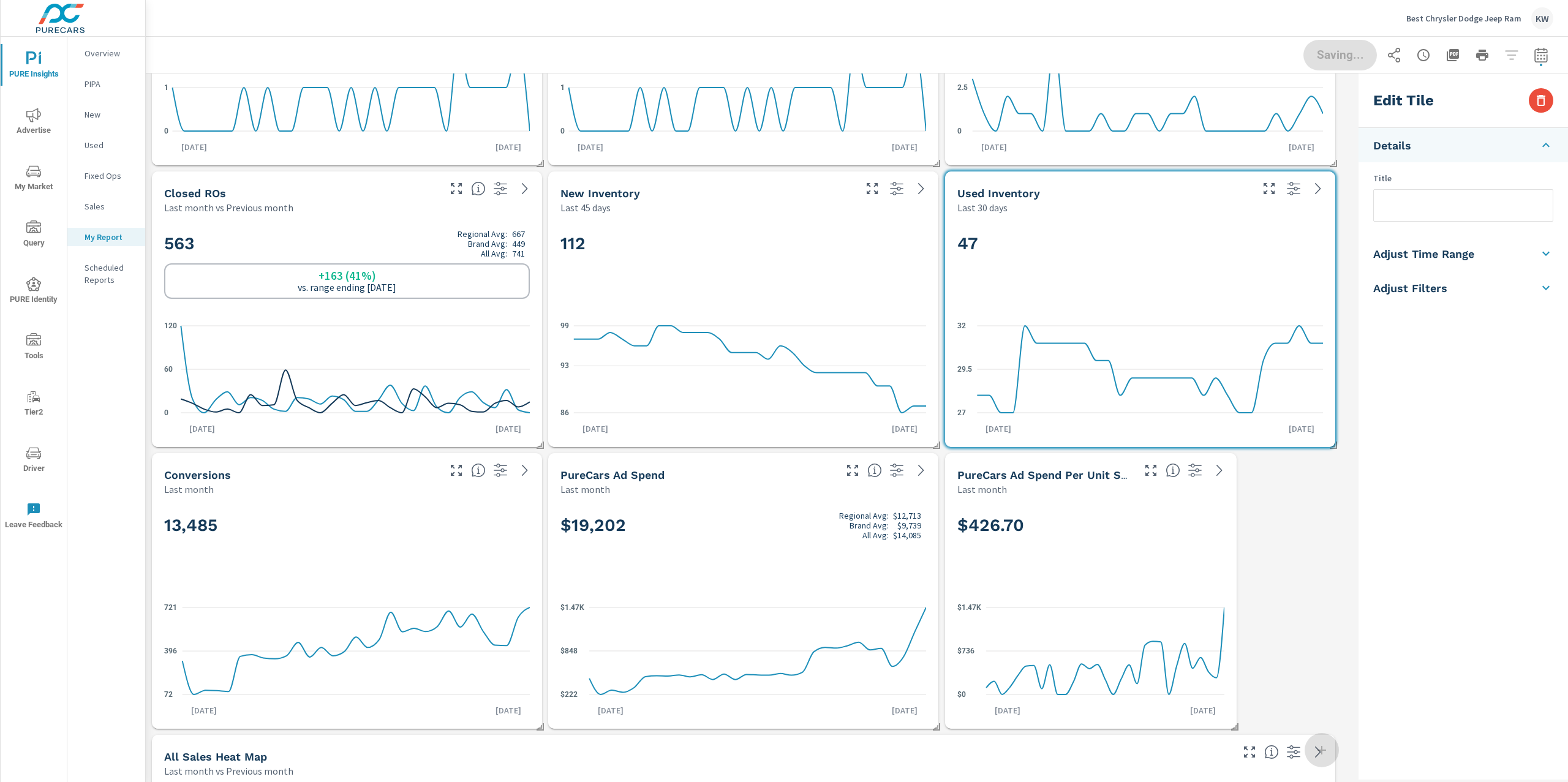
click at [1423, 258] on h5 "Adjust Time Range" at bounding box center [1424, 254] width 101 height 14
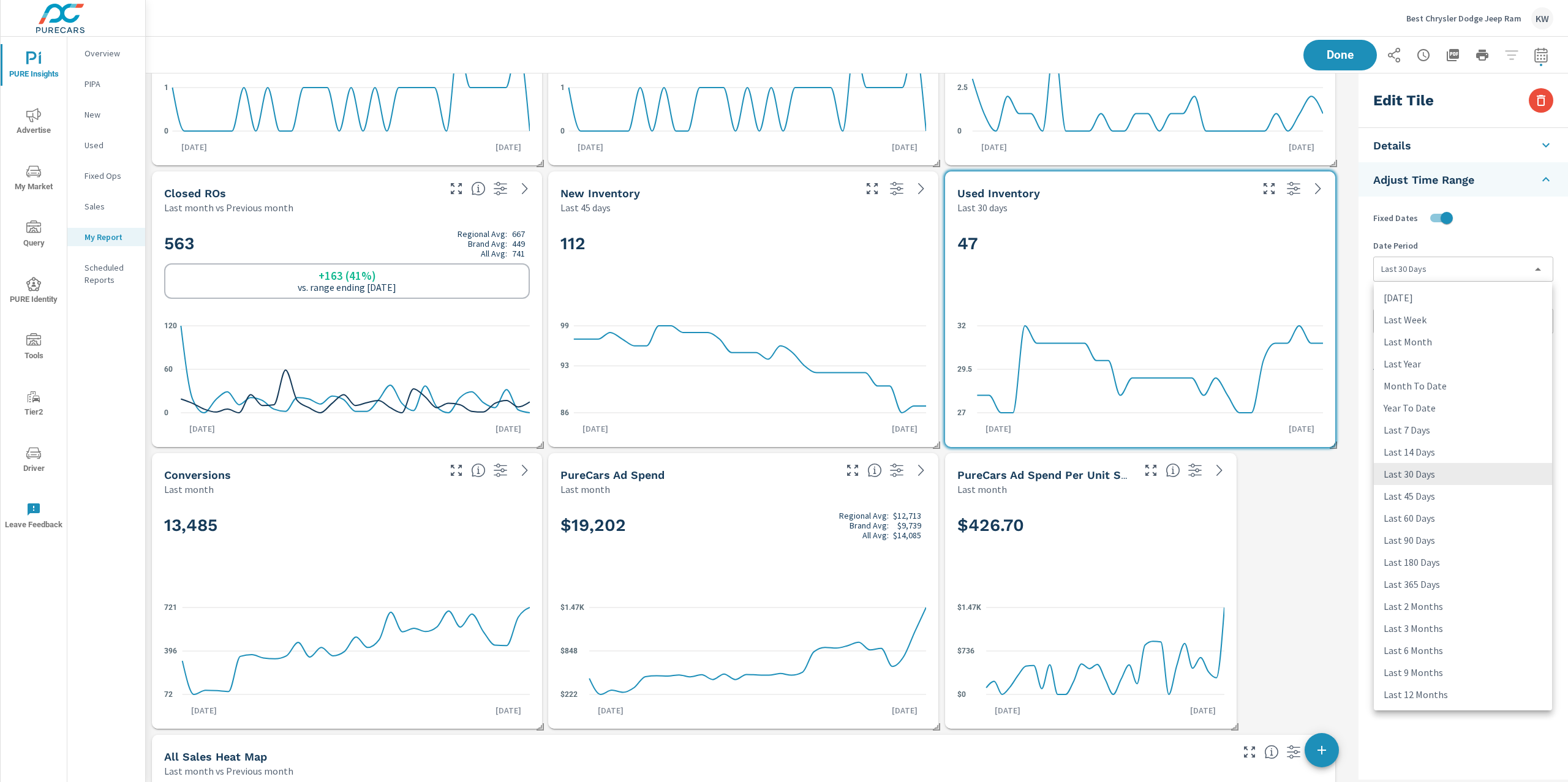
click at [1439, 271] on body "PURE Insights Advertise My Market Query PURE Identity Tools Tier2 Driver Leave …" at bounding box center [784, 391] width 1568 height 782
click at [1436, 495] on li "Last 45 Days" at bounding box center [1463, 496] width 178 height 22
type input "last45Days"
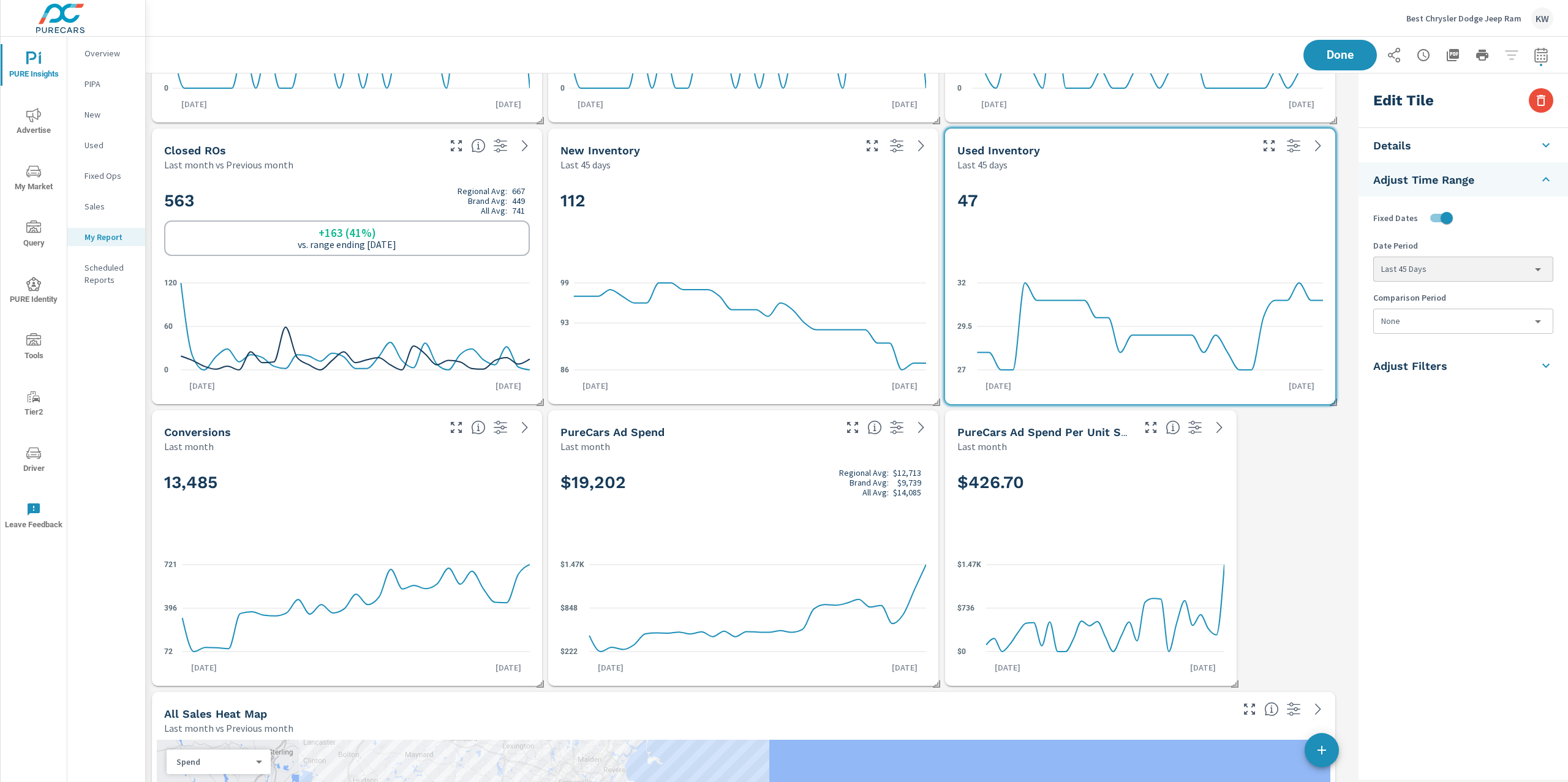
scroll to position [415, 0]
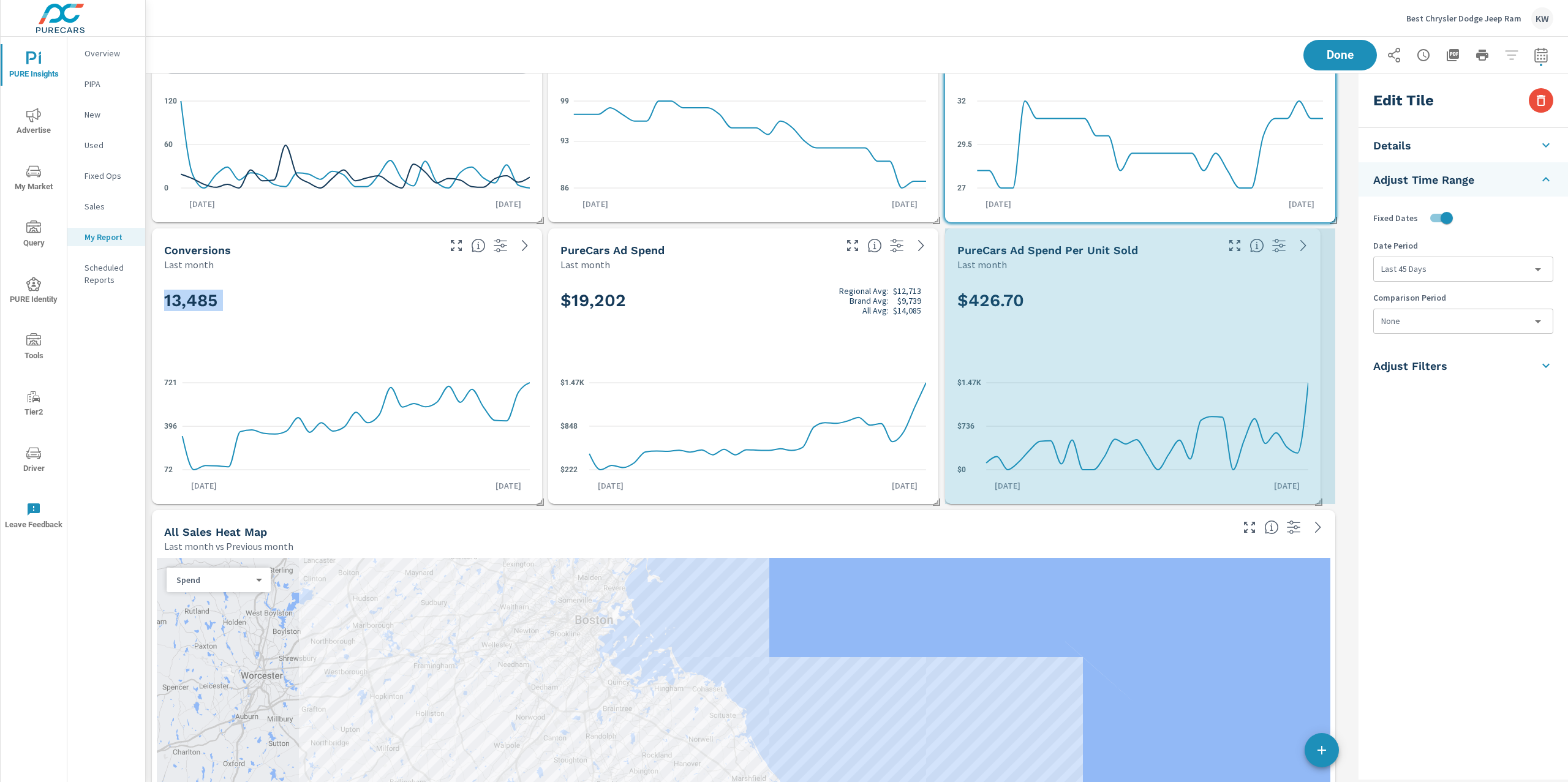
drag, startPoint x: 1251, startPoint y: 500, endPoint x: 1320, endPoint y: 500, distance: 69.0
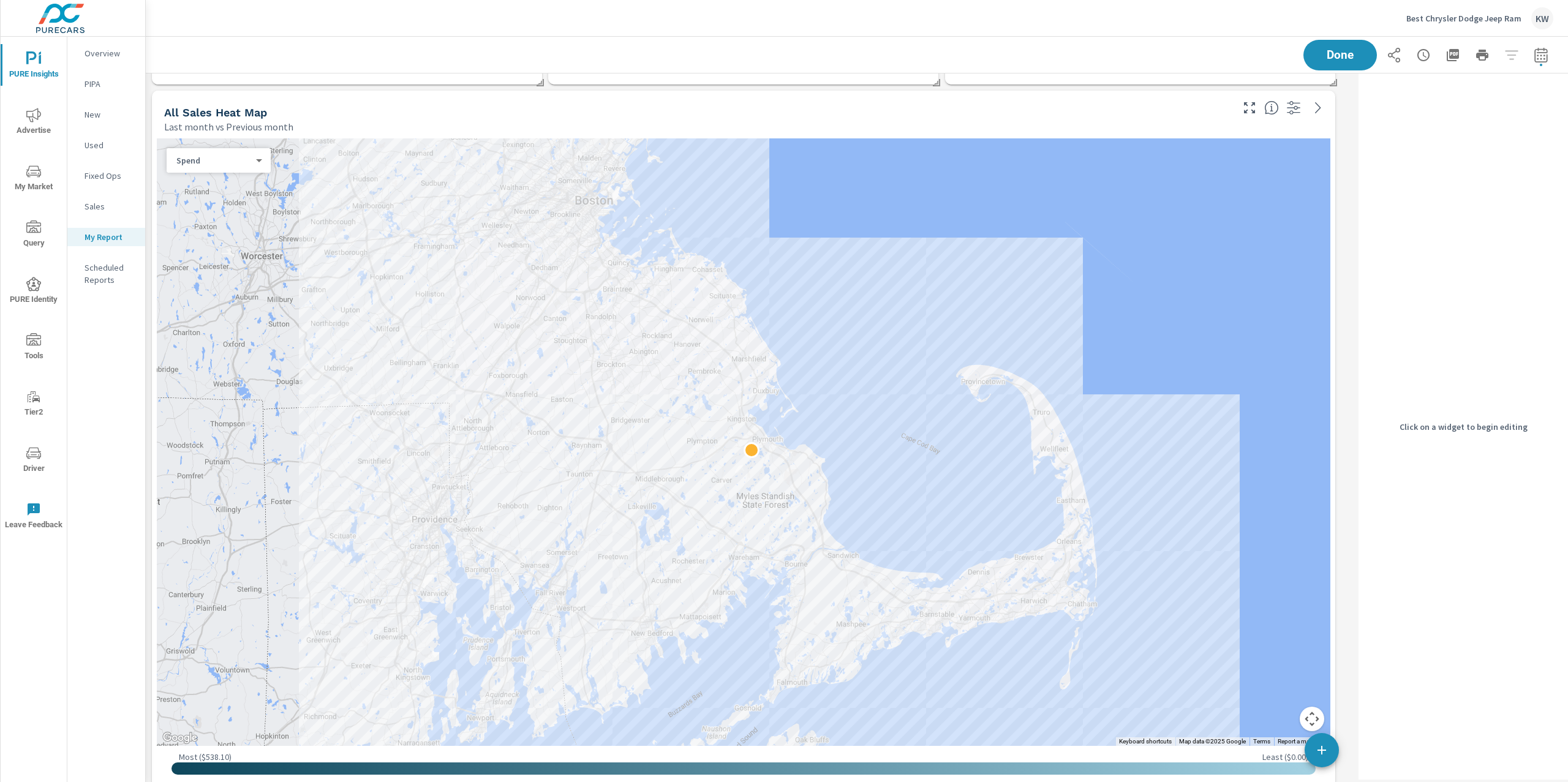
scroll to position [835, 0]
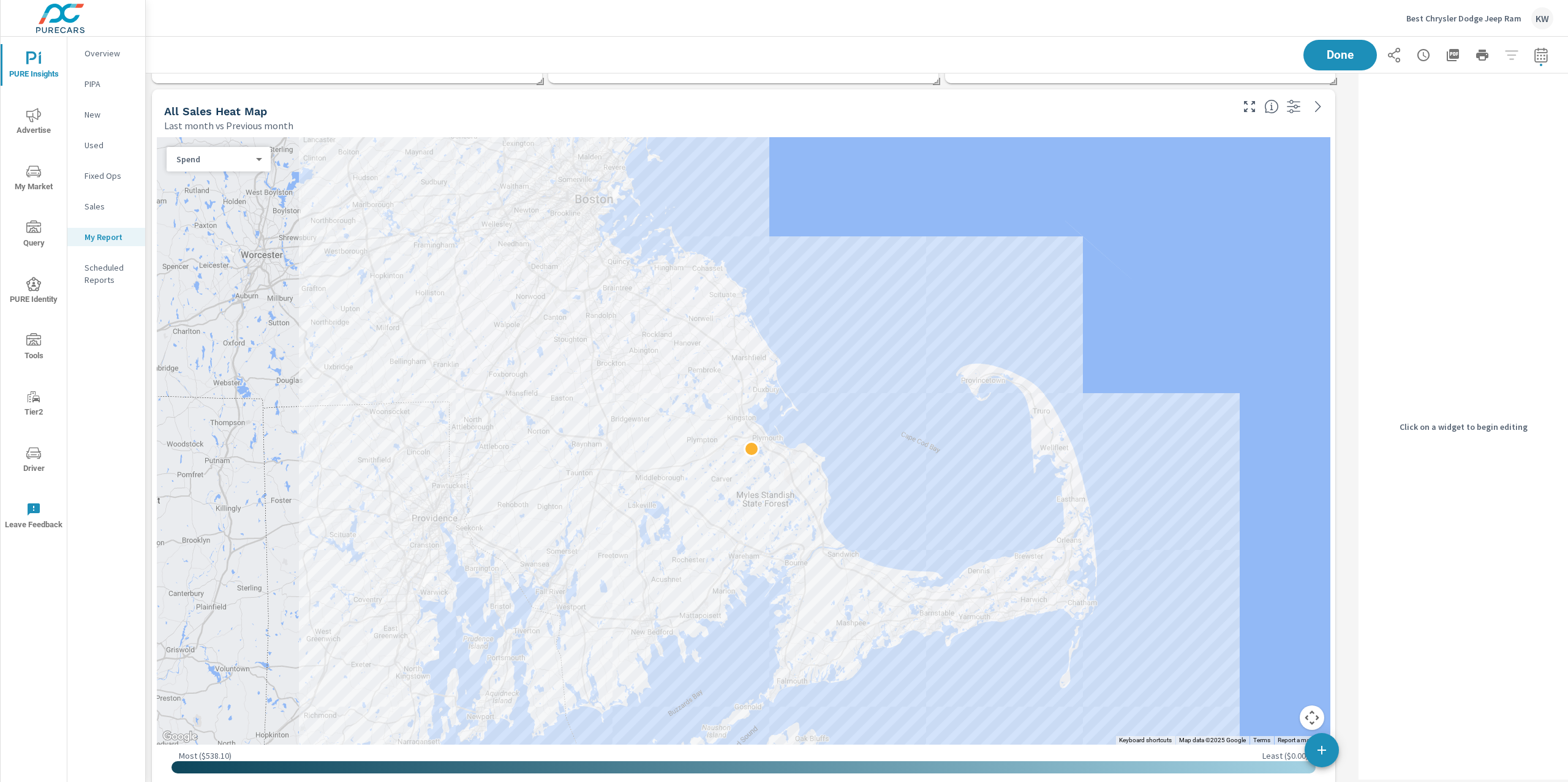
click at [250, 162] on body "PURE Insights Advertise My Market Query PURE Identity Tools Tier2 Driver Leave …" at bounding box center [784, 391] width 1568 height 782
click at [226, 181] on li "Sales" at bounding box center [213, 179] width 95 height 20
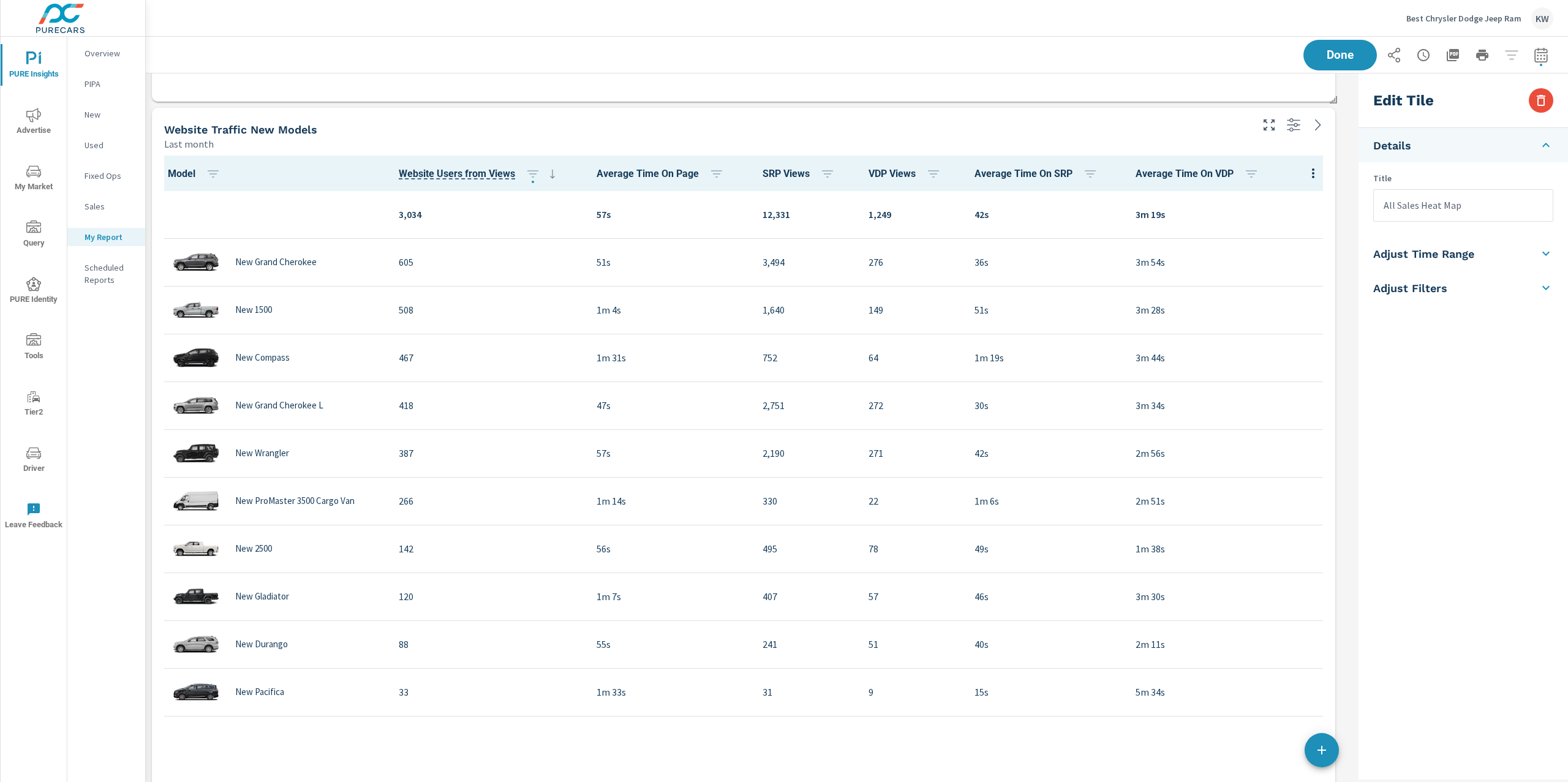
scroll to position [2251, 0]
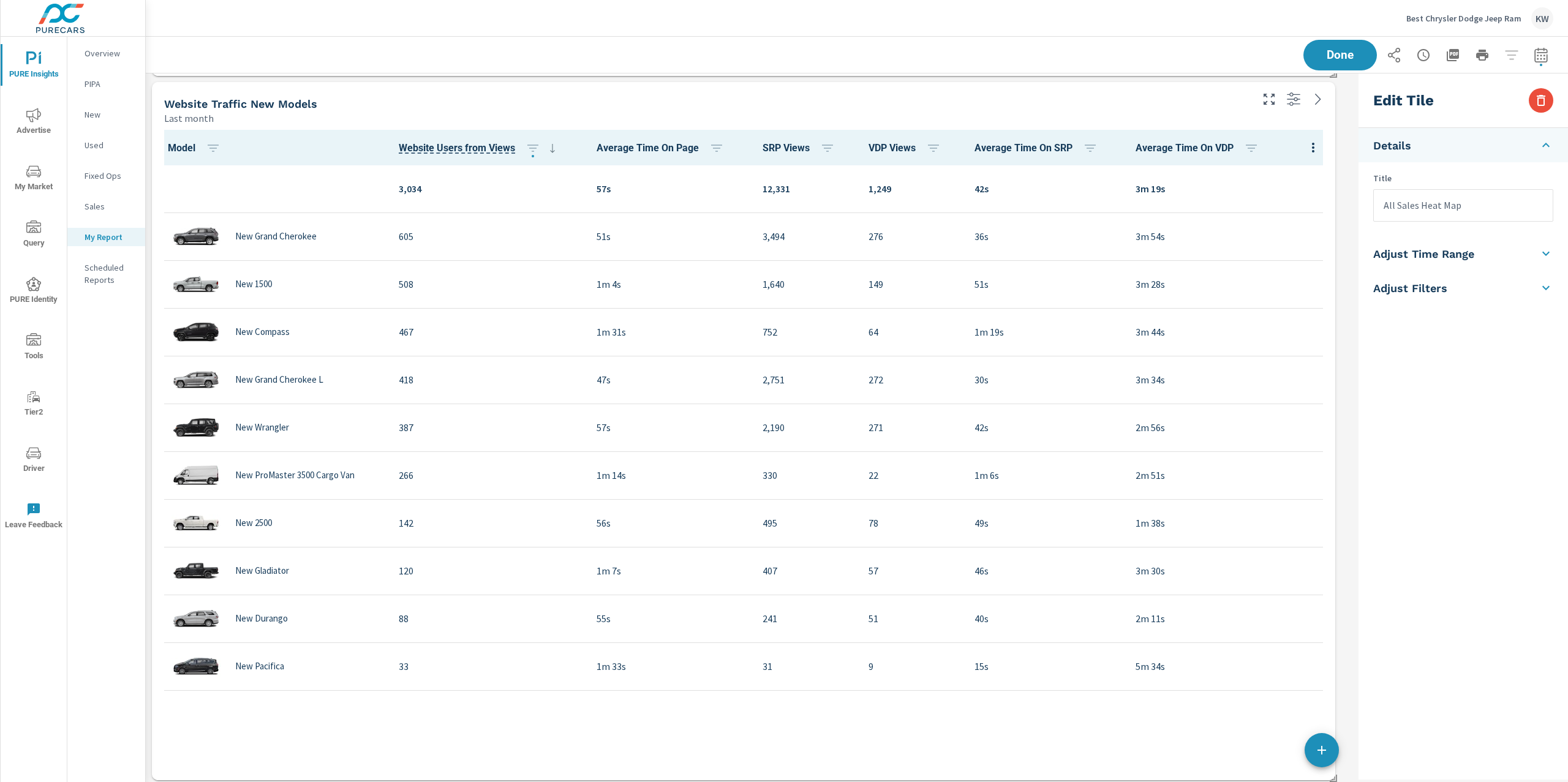
click at [1223, 115] on div "Last month" at bounding box center [706, 118] width 1085 height 15
type input "Website Traffic New Models"
checkbox input "false"
type input "last30Days"
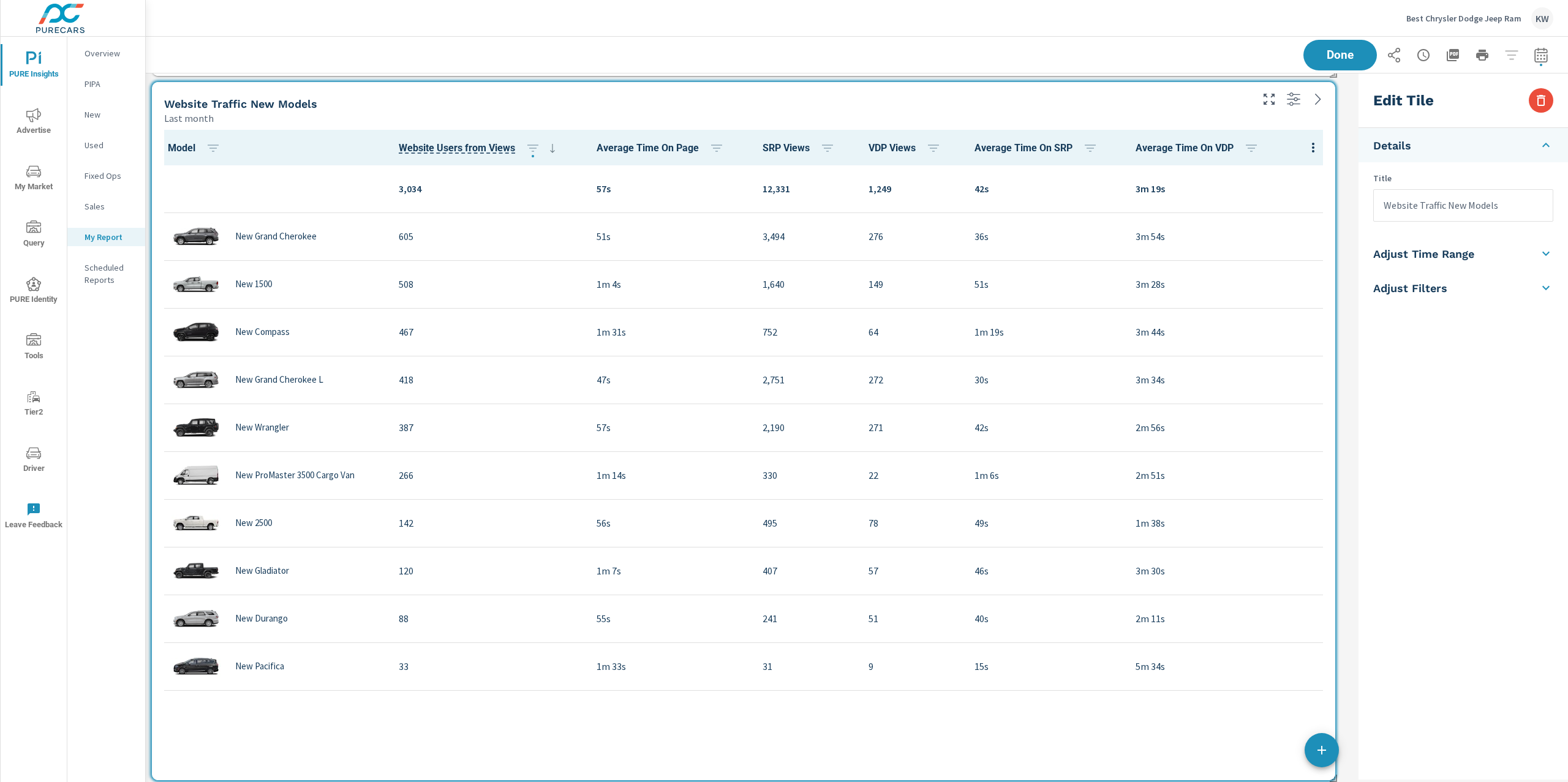
click at [1474, 257] on li "Adjust Time Range" at bounding box center [1463, 253] width 209 height 34
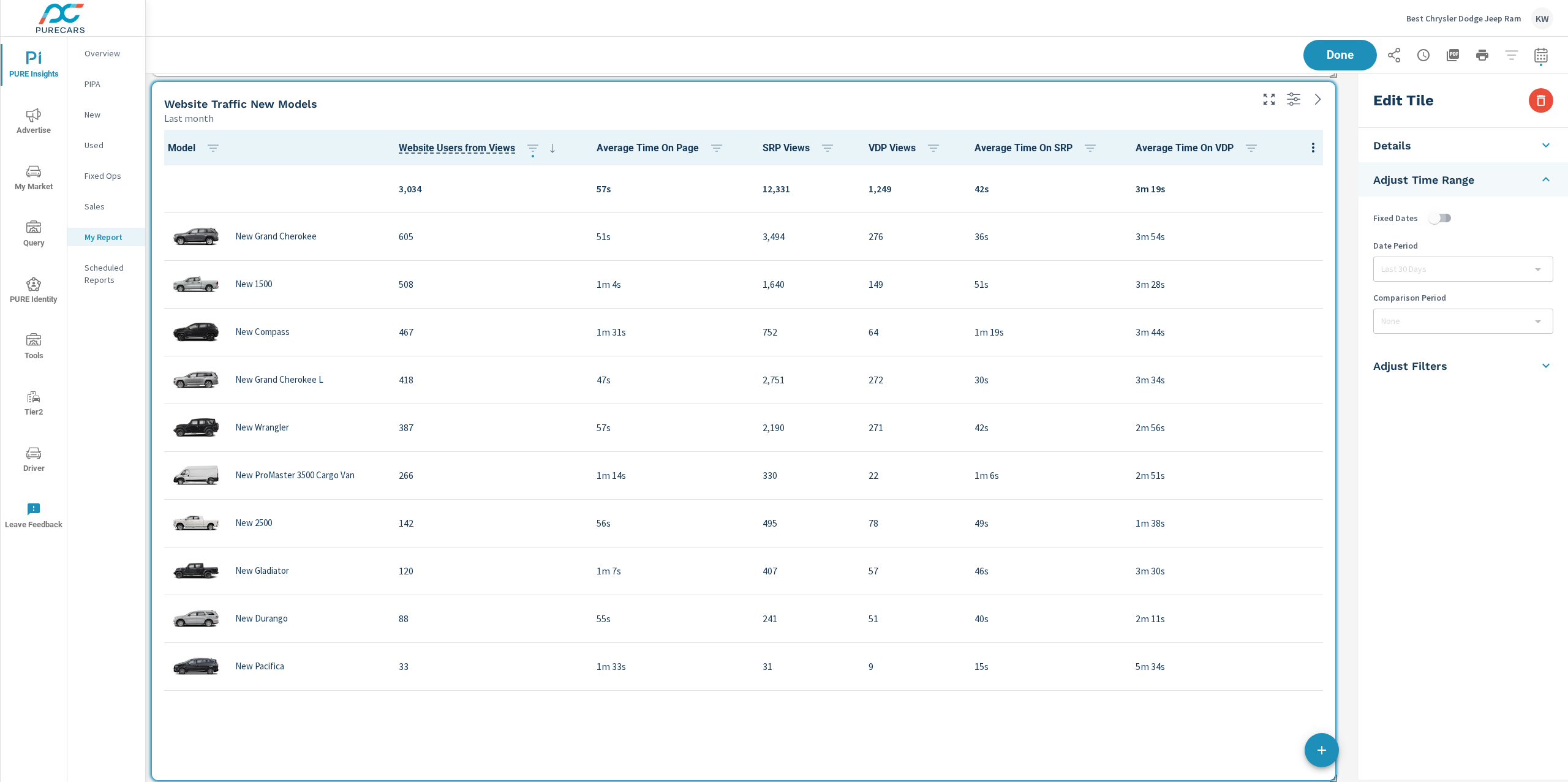
click at [1441, 214] on input "checkbox" at bounding box center [1434, 218] width 70 height 23
checkbox input "true"
click at [1441, 279] on body "PURE Insights Advertise My Market Query PURE Identity Tools Tier2 Driver Leave …" at bounding box center [784, 391] width 1568 height 782
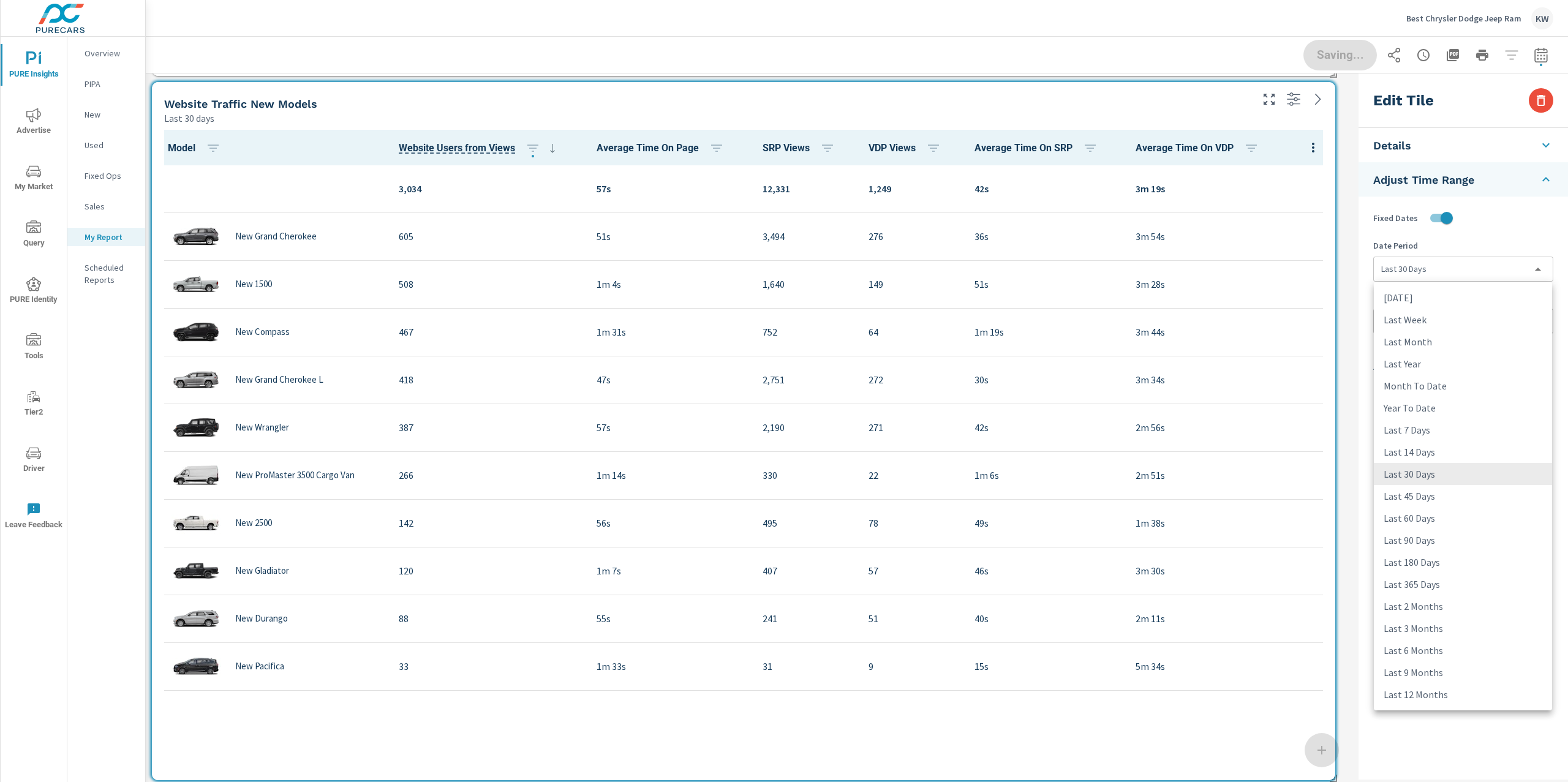
click at [1439, 341] on li "Last Month" at bounding box center [1463, 342] width 178 height 22
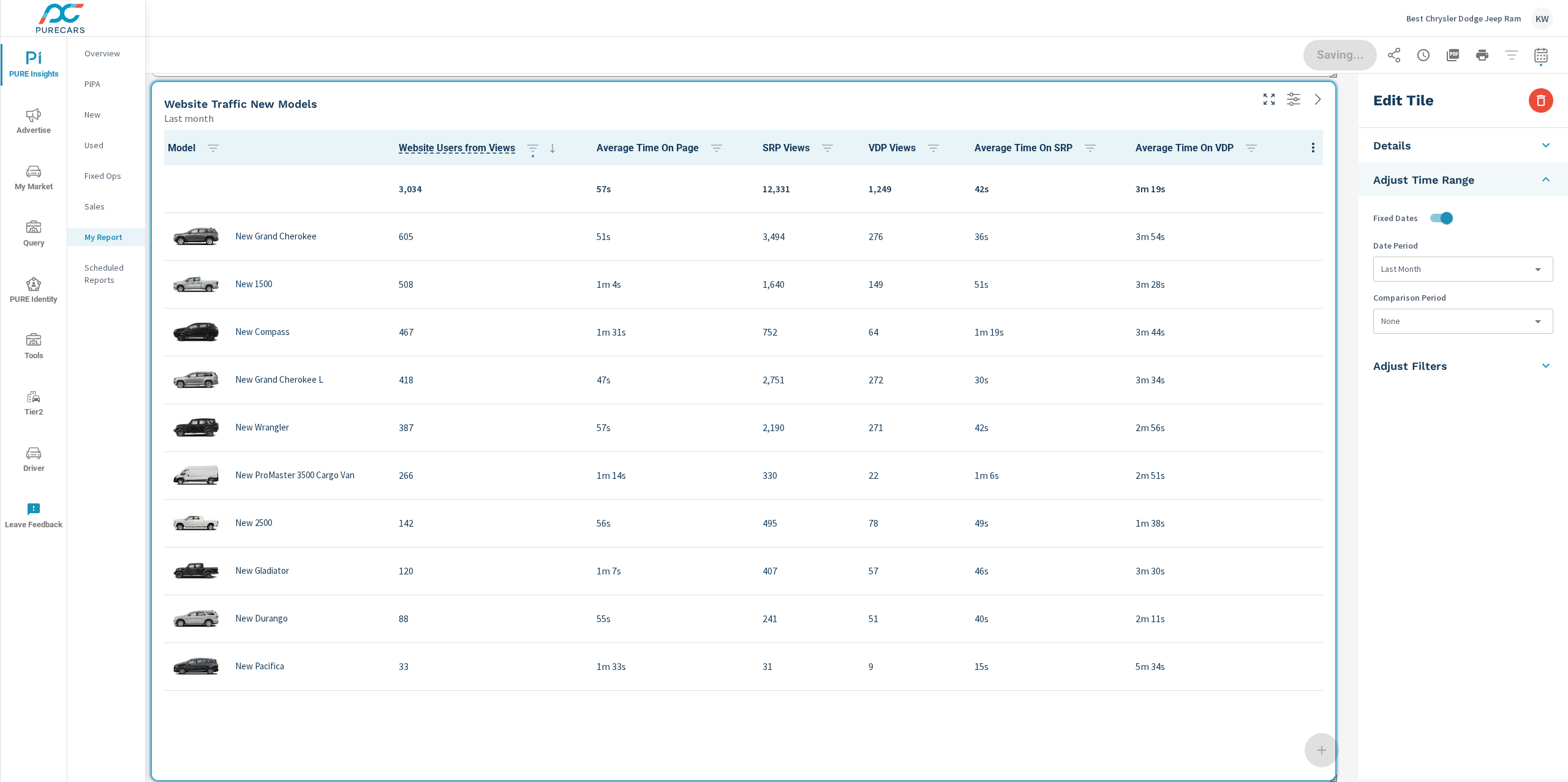
click at [1440, 327] on li "Last Year" at bounding box center [1441, 327] width 134 height 12
type input "lastYear"
click at [1448, 327] on body "PURE Insights Advertise My Market Query PURE Identity Tools Tier2 Driver Leave …" at bounding box center [784, 391] width 1568 height 782
click at [1441, 394] on li "Previous Month" at bounding box center [1463, 393] width 178 height 22
type input "lastMonth"
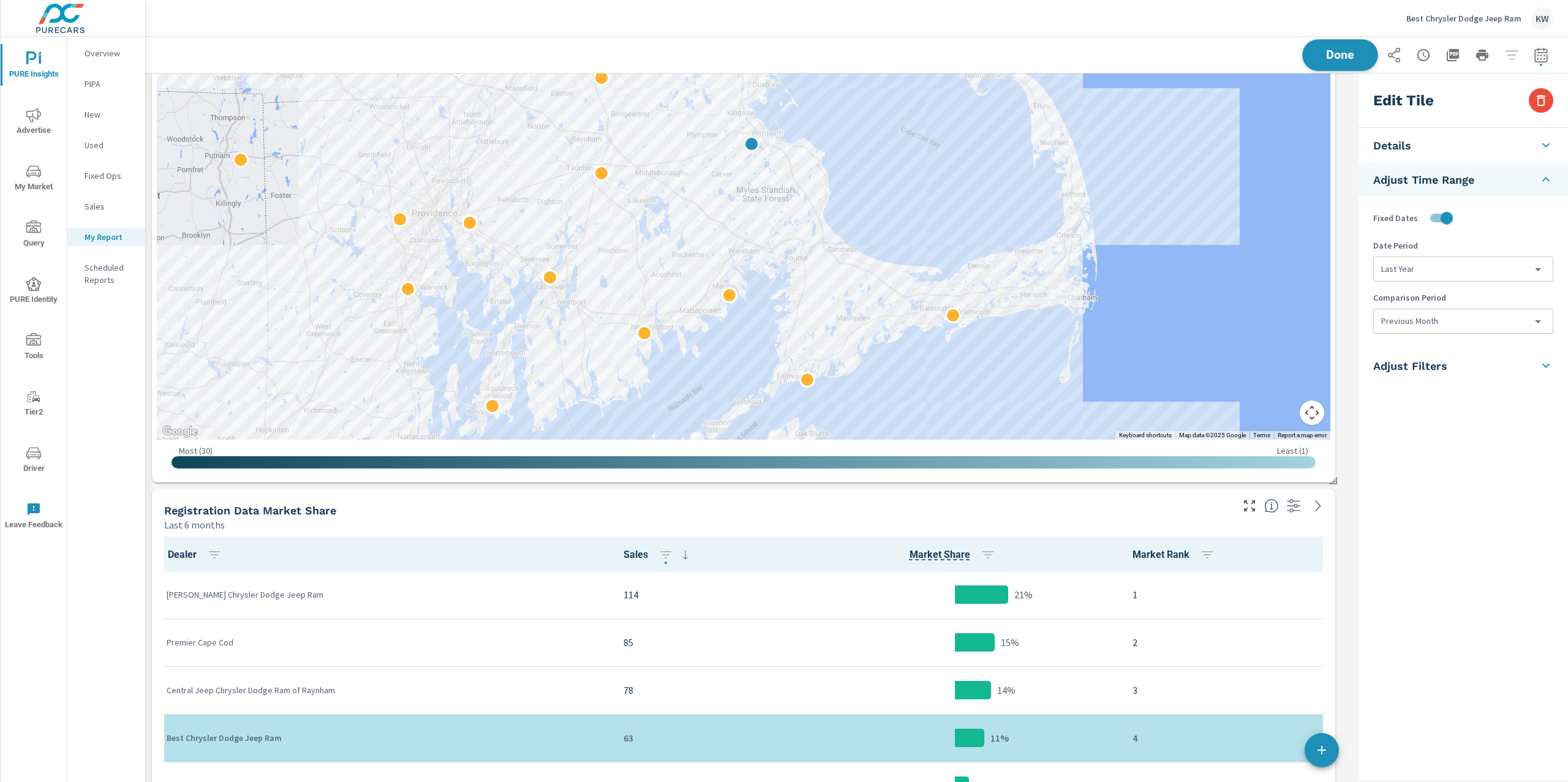
scroll to position [7076, 1221]
click at [1340, 59] on span "Done" at bounding box center [1340, 55] width 51 height 11
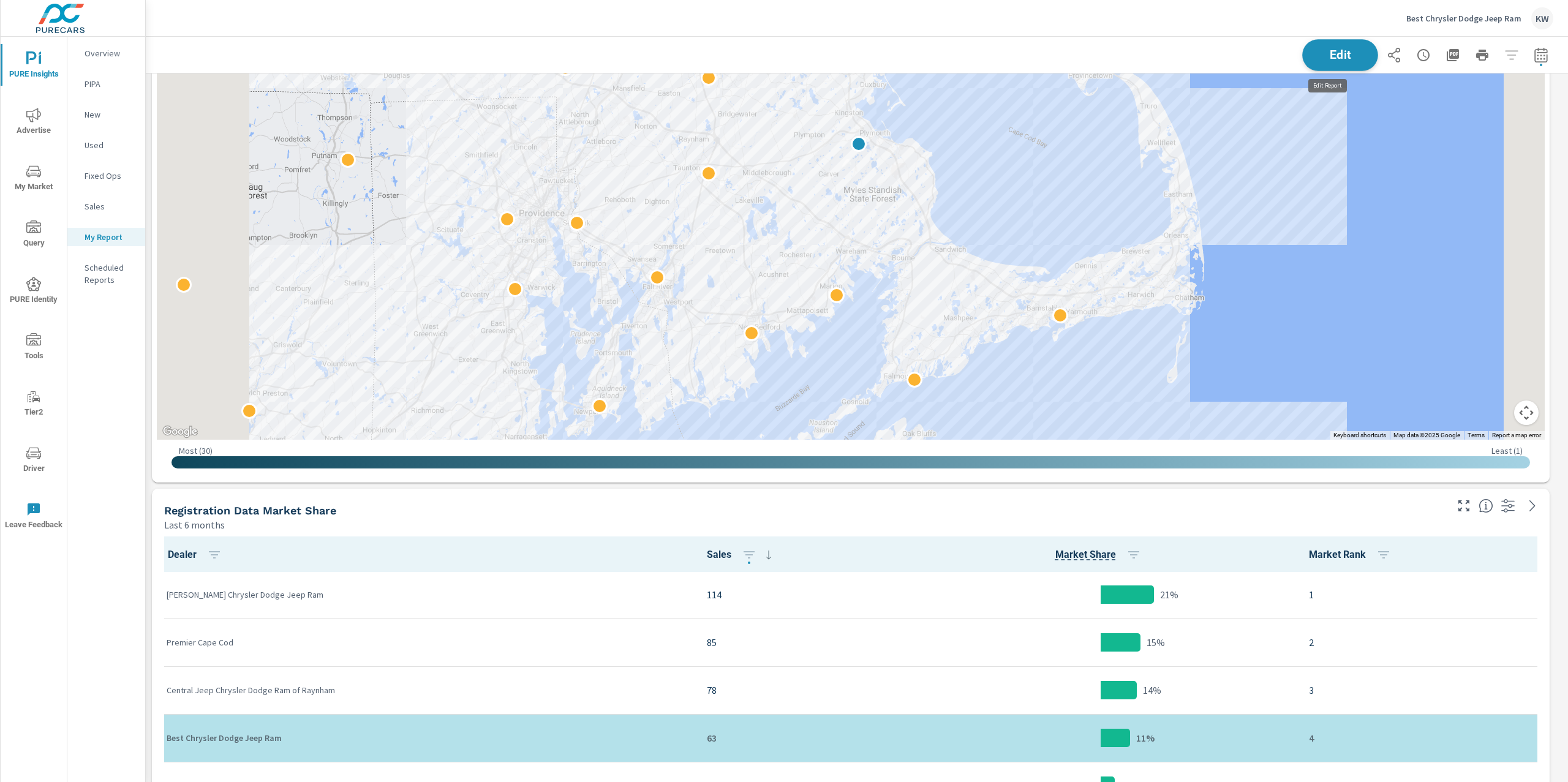
scroll to position [6, 6]
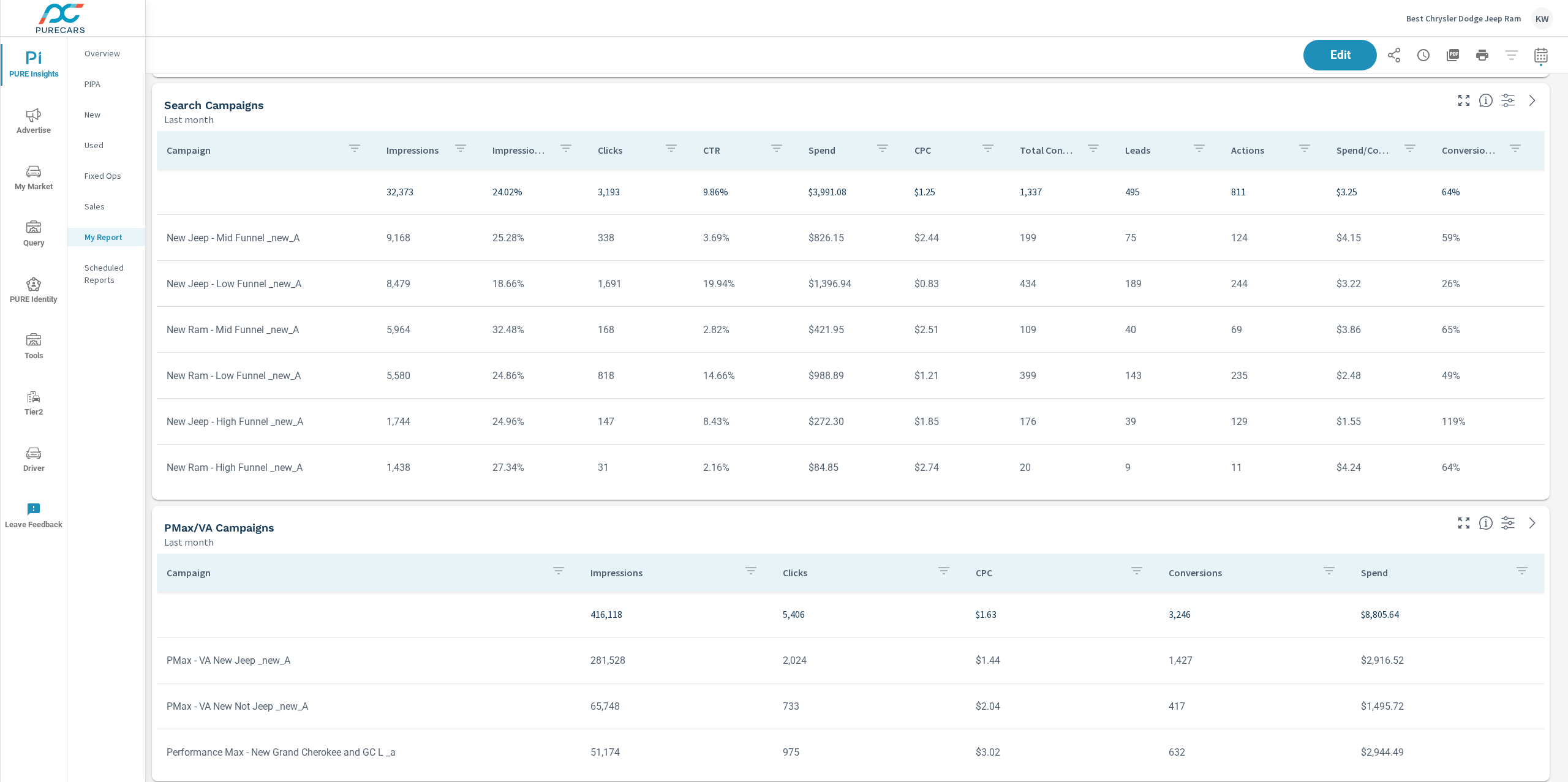
scroll to position [5608, 0]
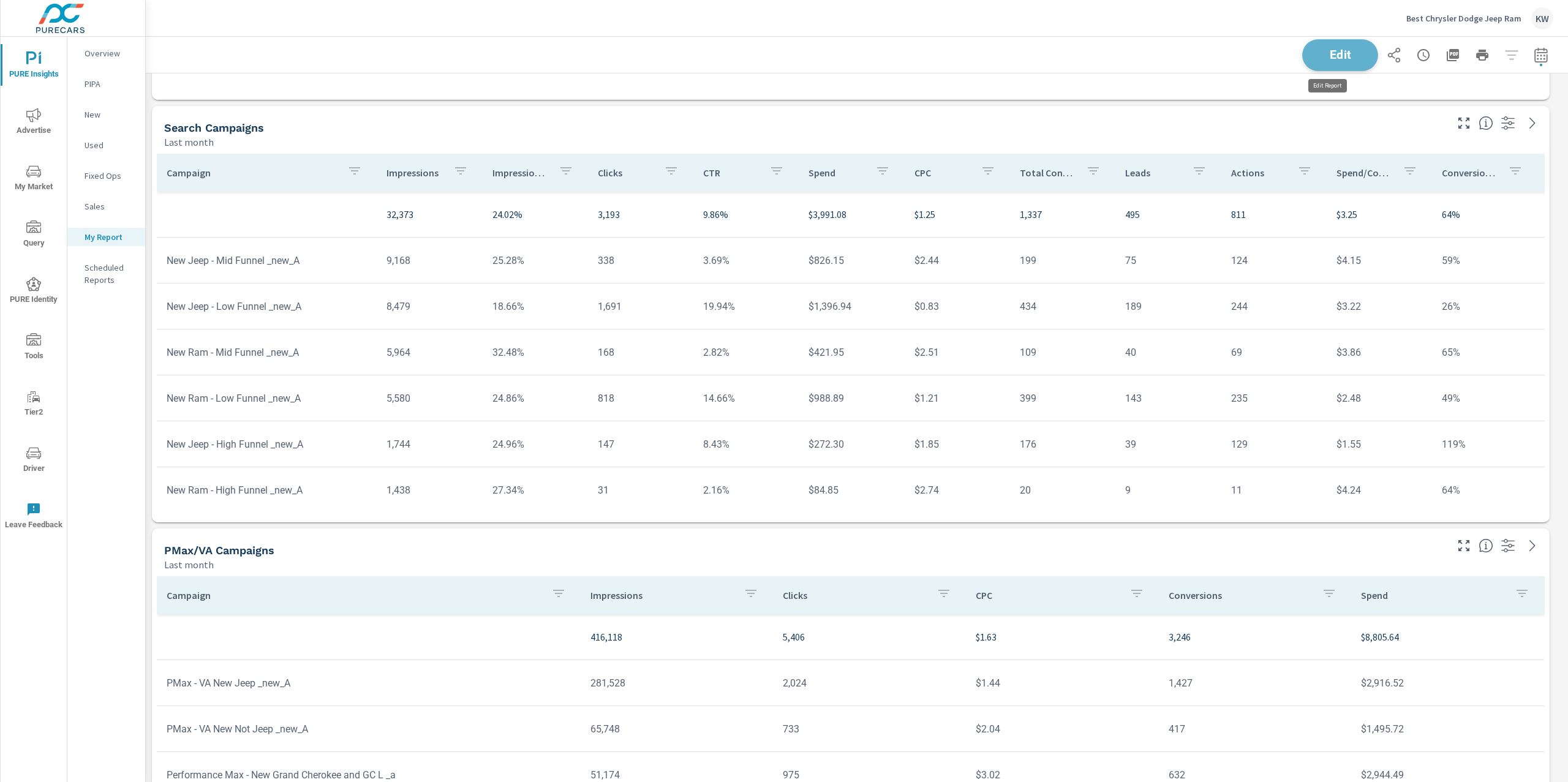
click at [1335, 56] on span "Edit" at bounding box center [1340, 55] width 51 height 11
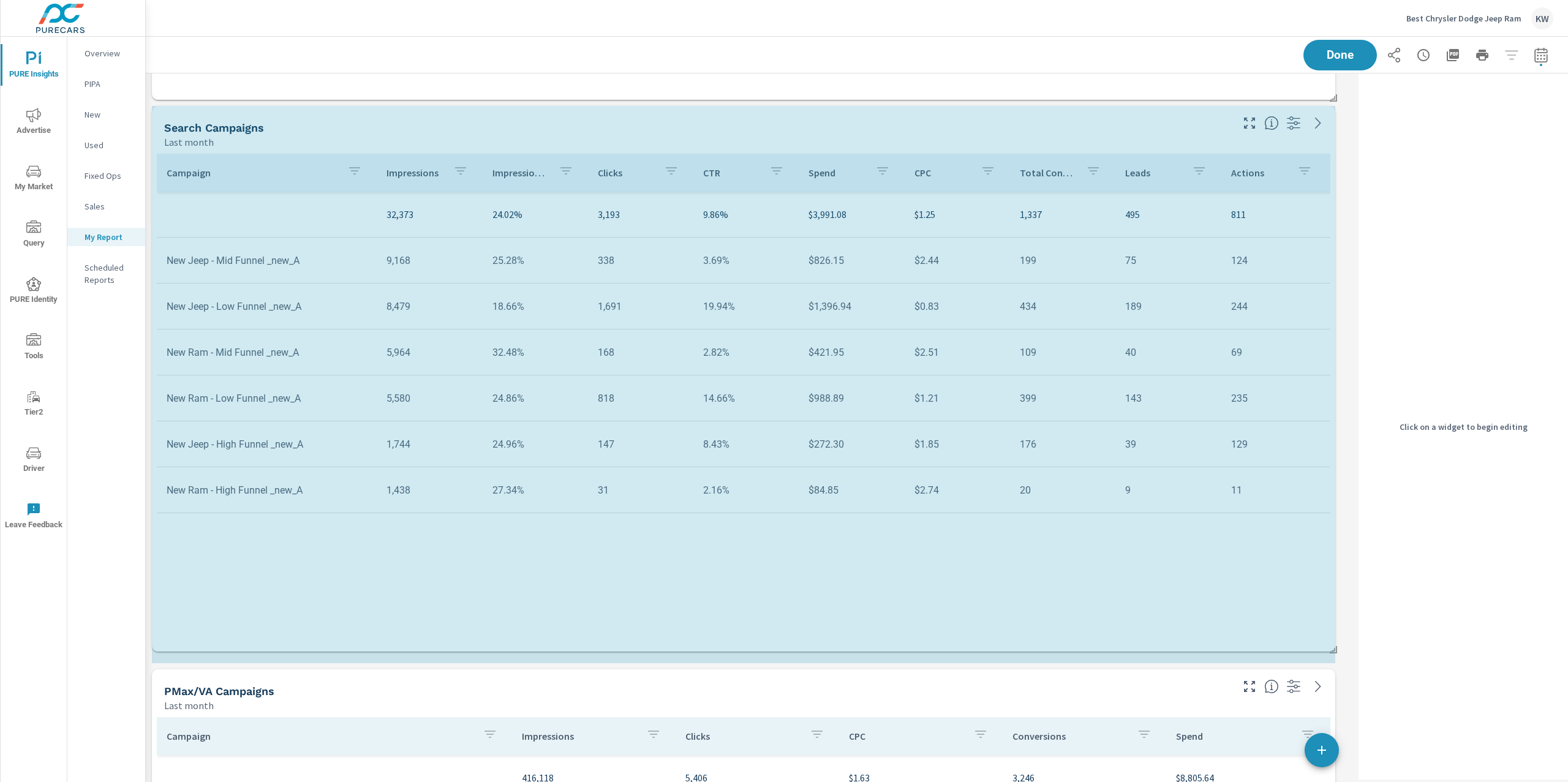
scroll to position [7216, 1221]
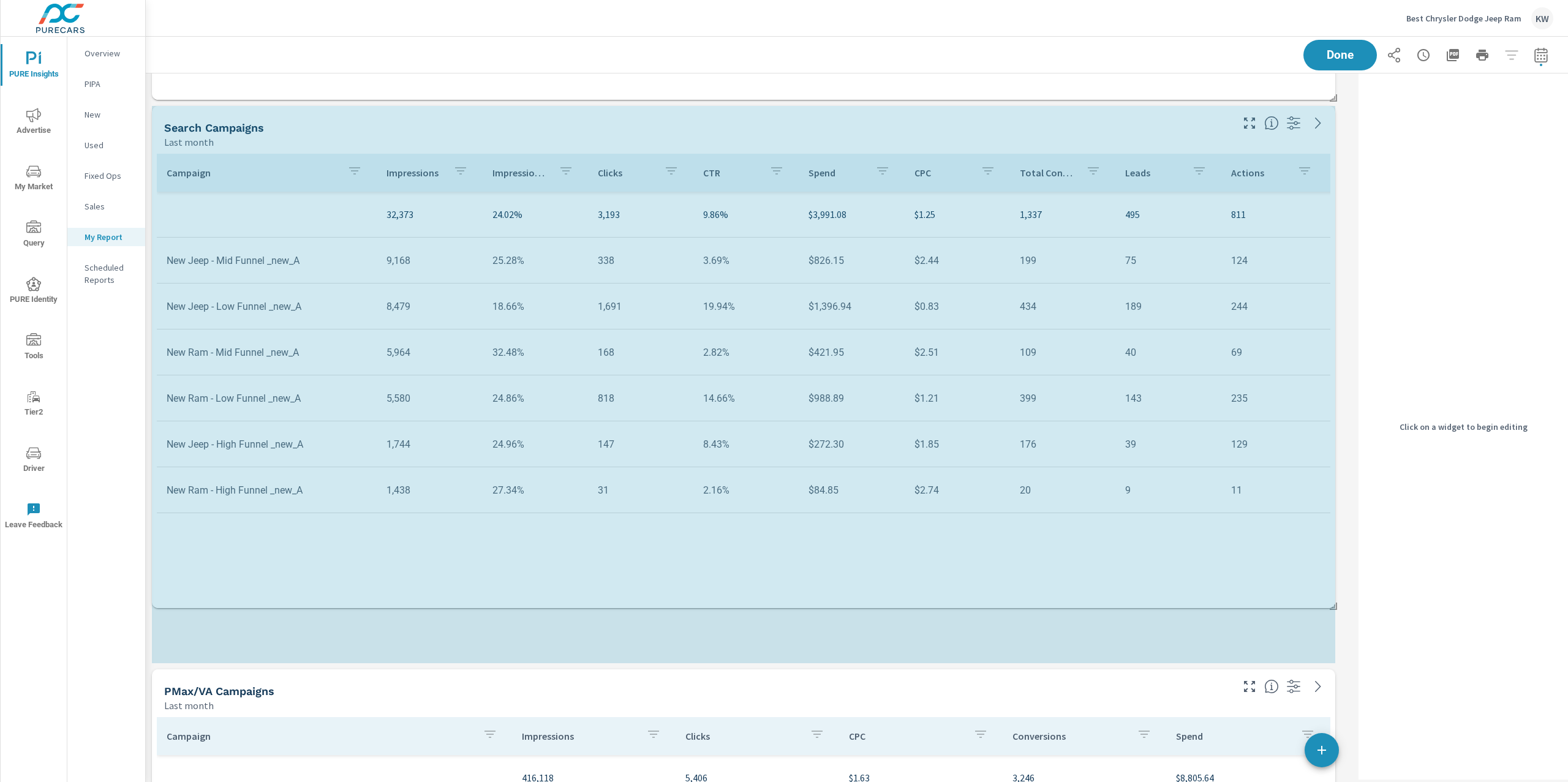
drag, startPoint x: 1332, startPoint y: 515, endPoint x: 1335, endPoint y: 584, distance: 69.1
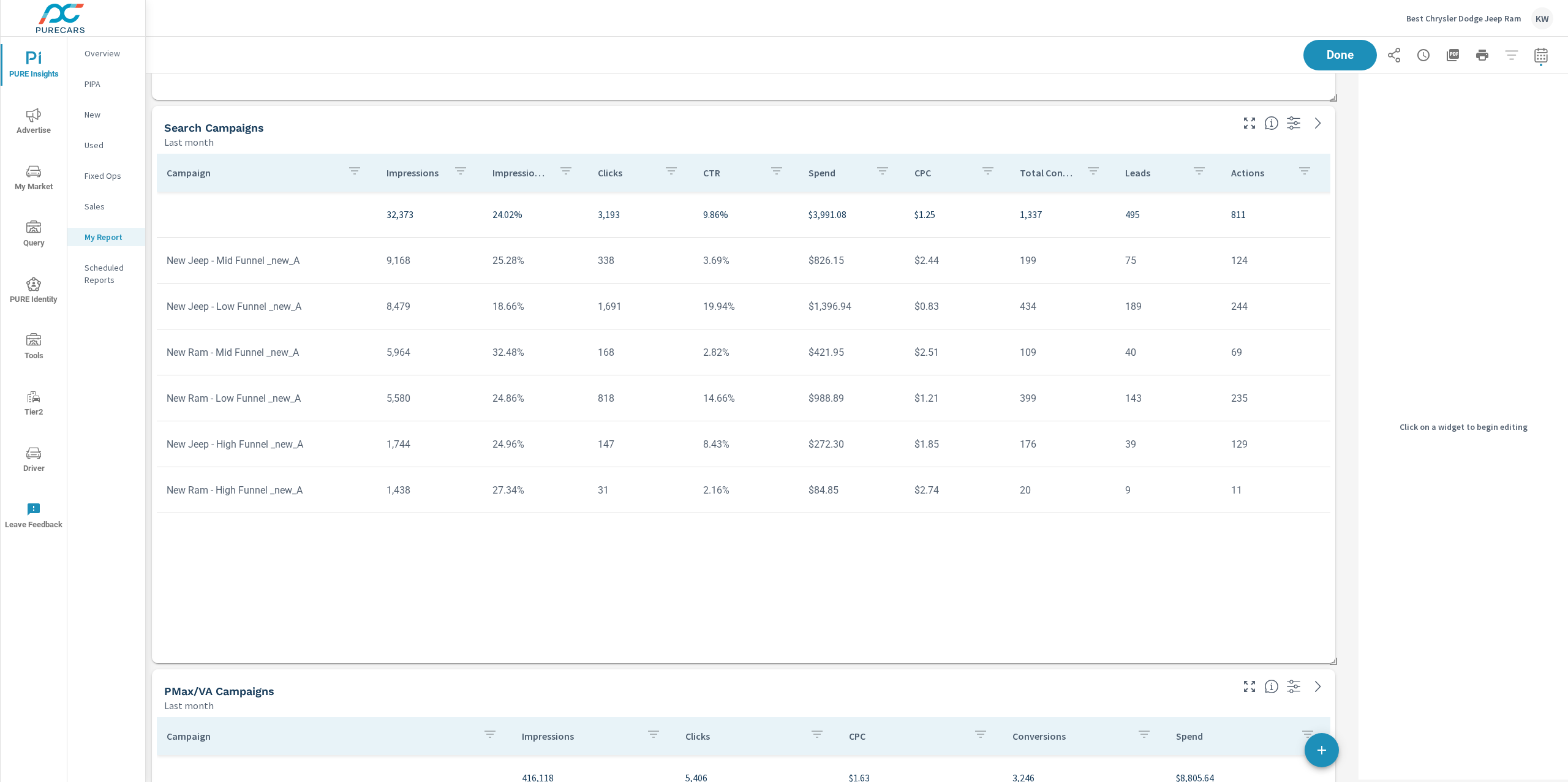
click at [507, 175] on p "Impression Share" at bounding box center [520, 172] width 56 height 12
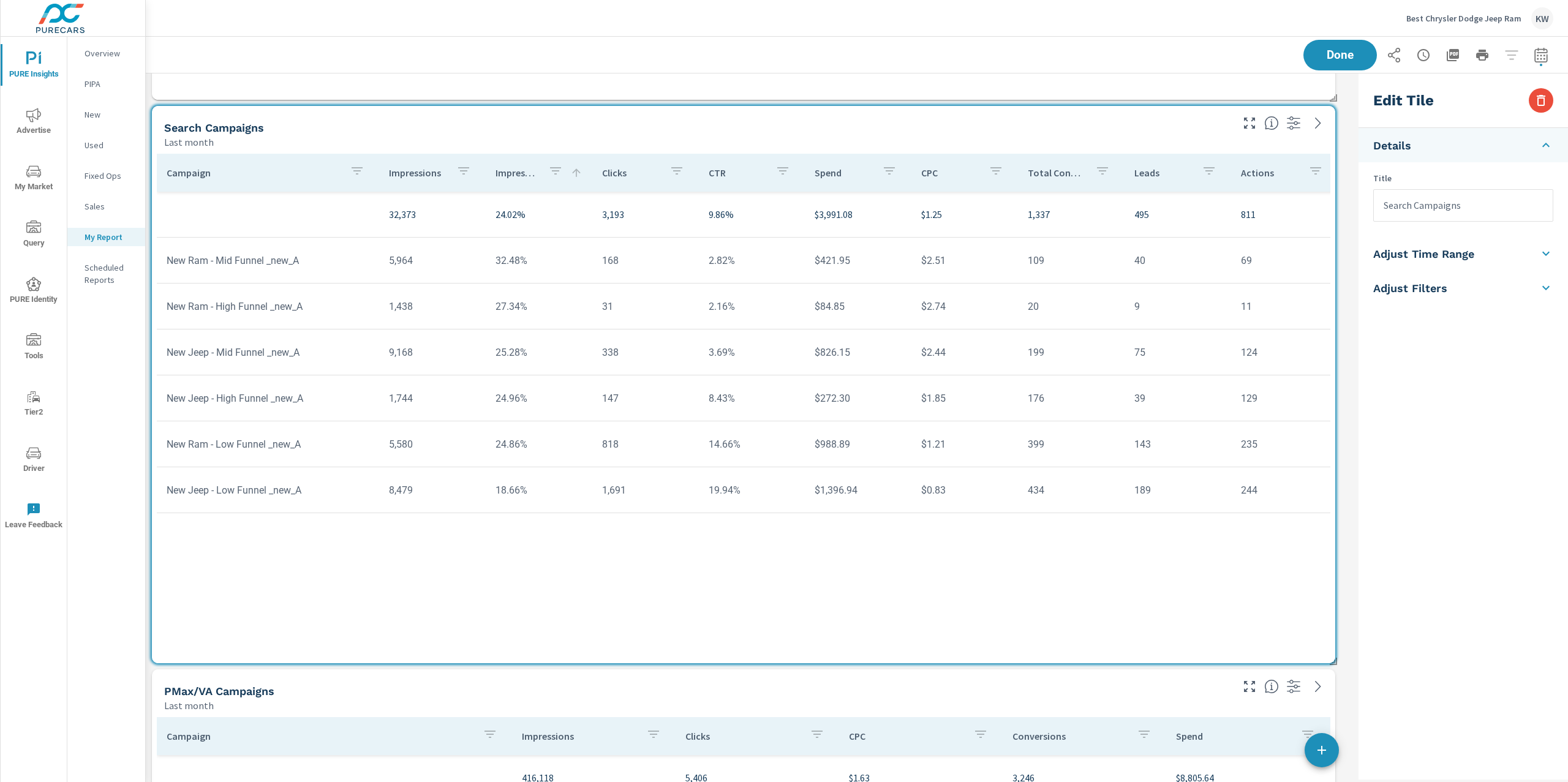
click at [1346, 63] on button "Done" at bounding box center [1340, 55] width 76 height 32
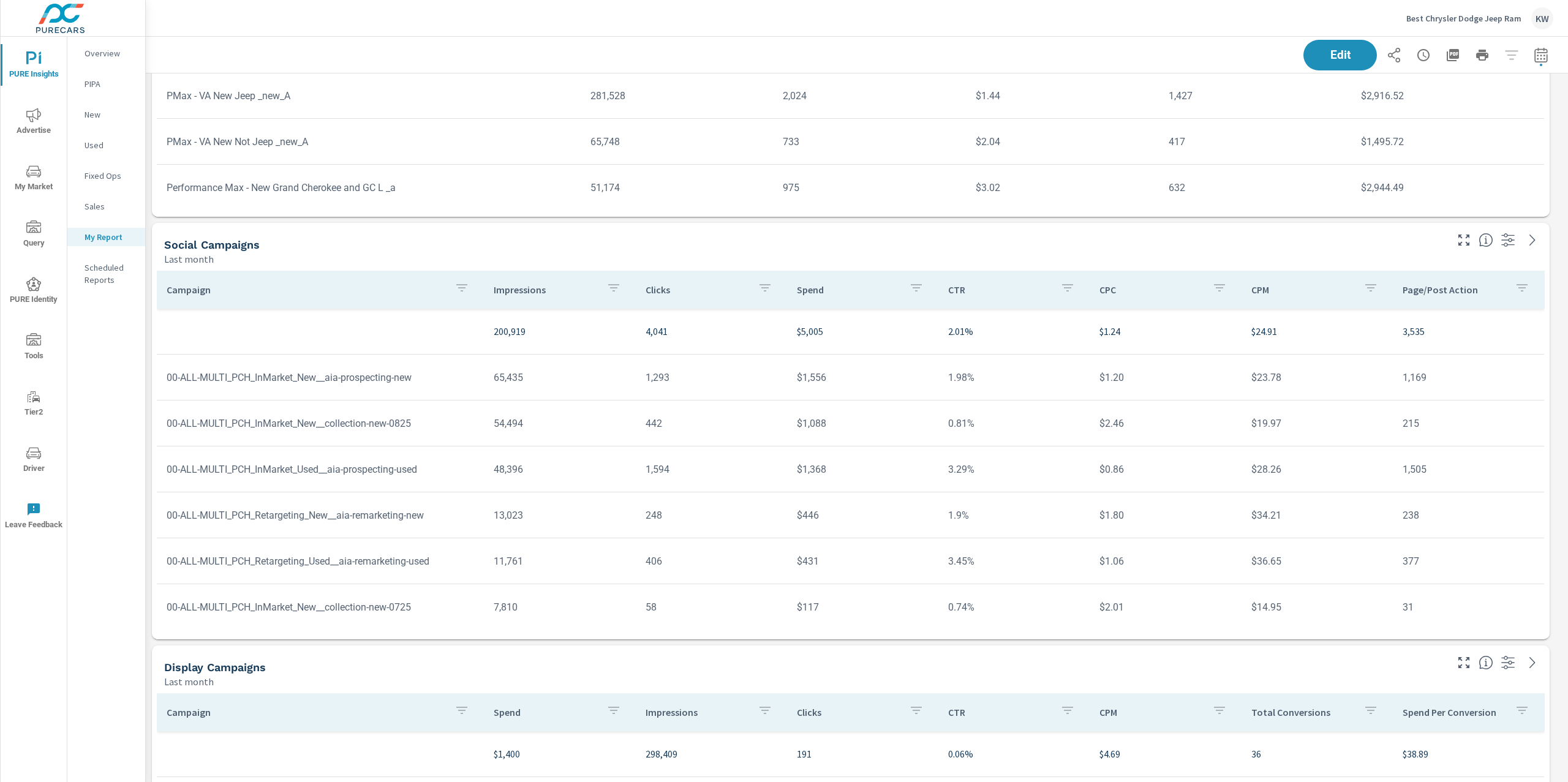
scroll to position [6385, 0]
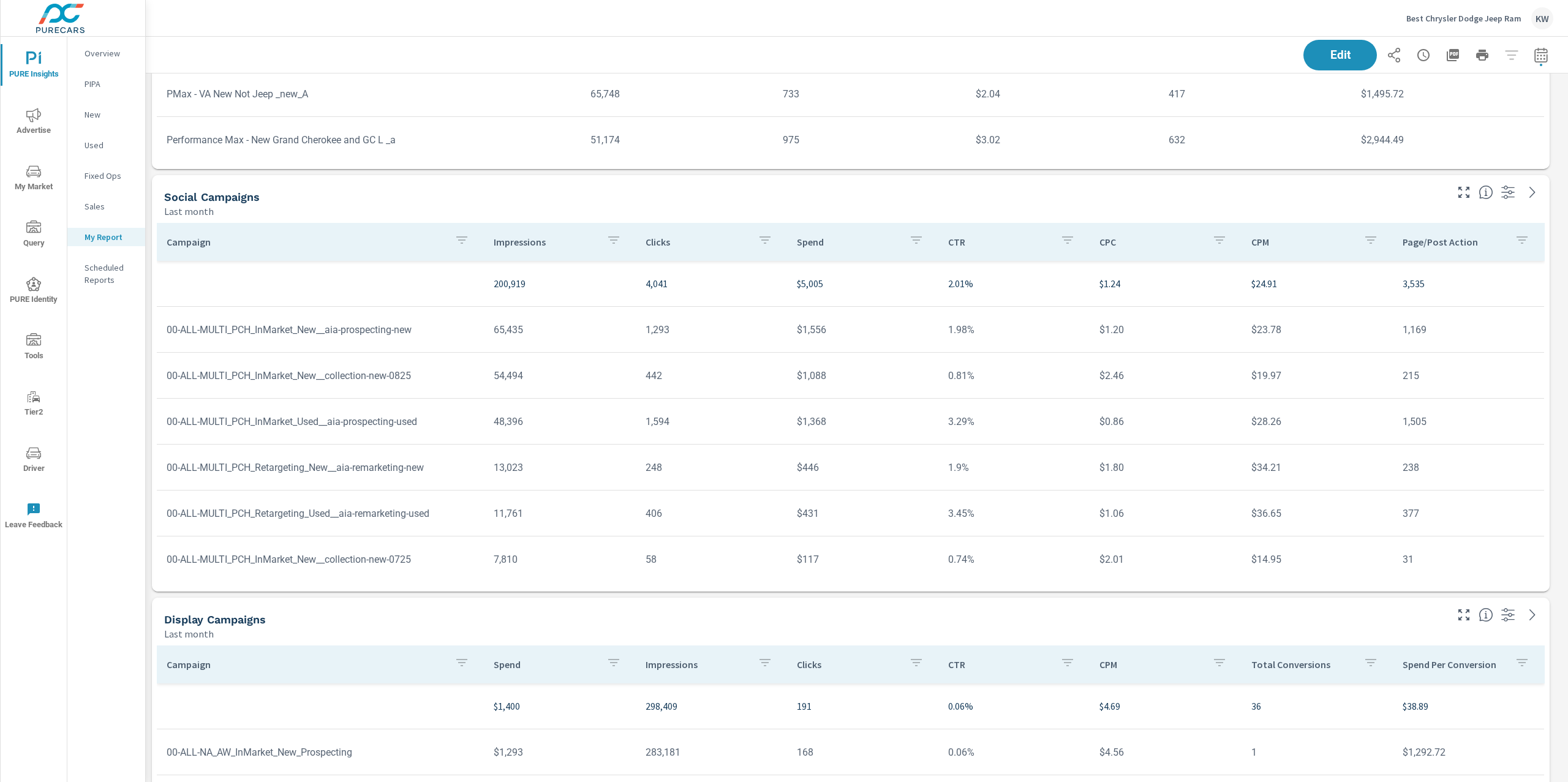
drag, startPoint x: 1567, startPoint y: 161, endPoint x: 1578, endPoint y: 757, distance: 596.1
click at [1567, 757] on html "PURE Insights Advertise My Market Query PURE Identity Tools Tier2 Driver Leave …" at bounding box center [784, 391] width 1568 height 782
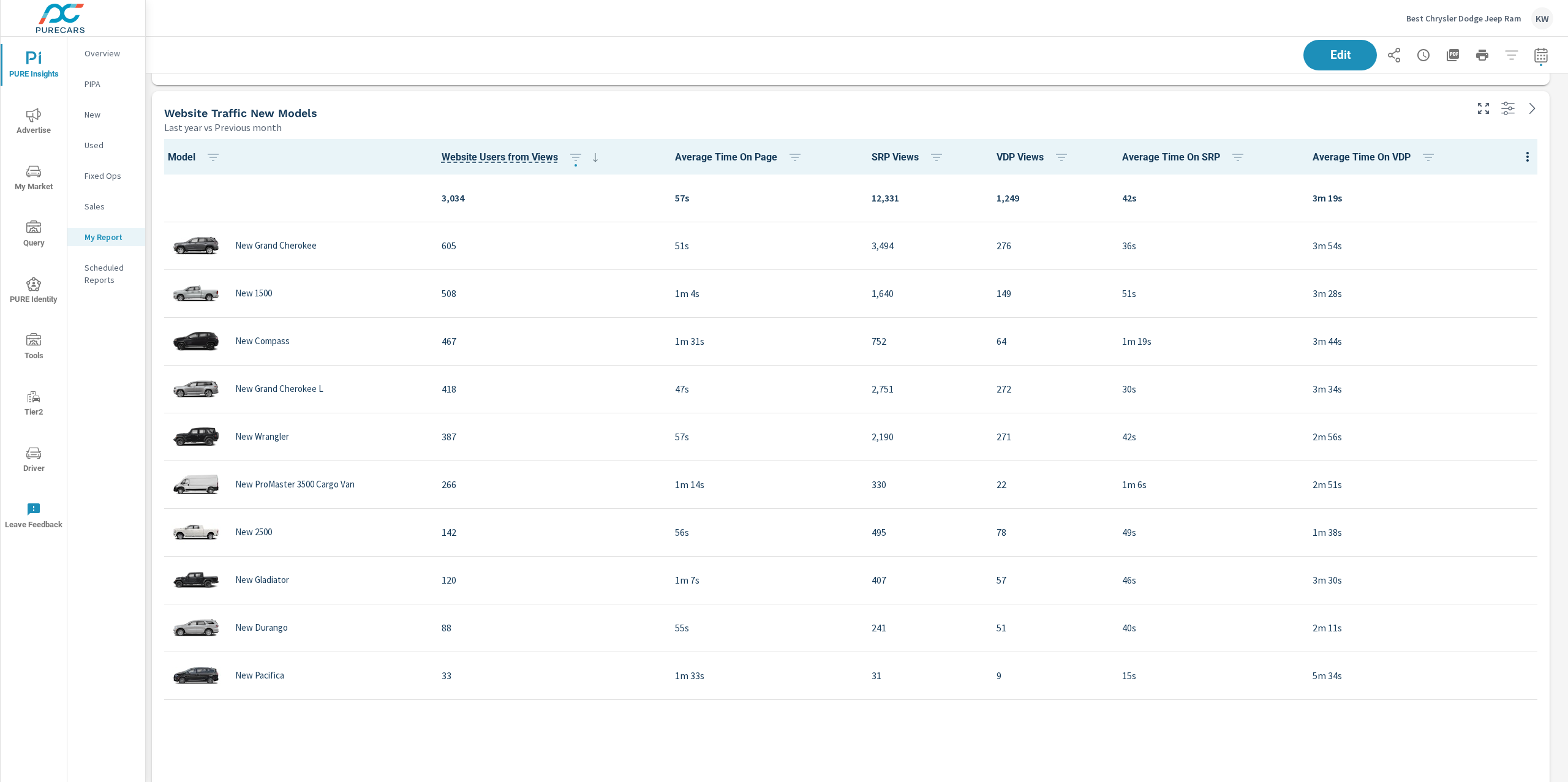
scroll to position [2240, 0]
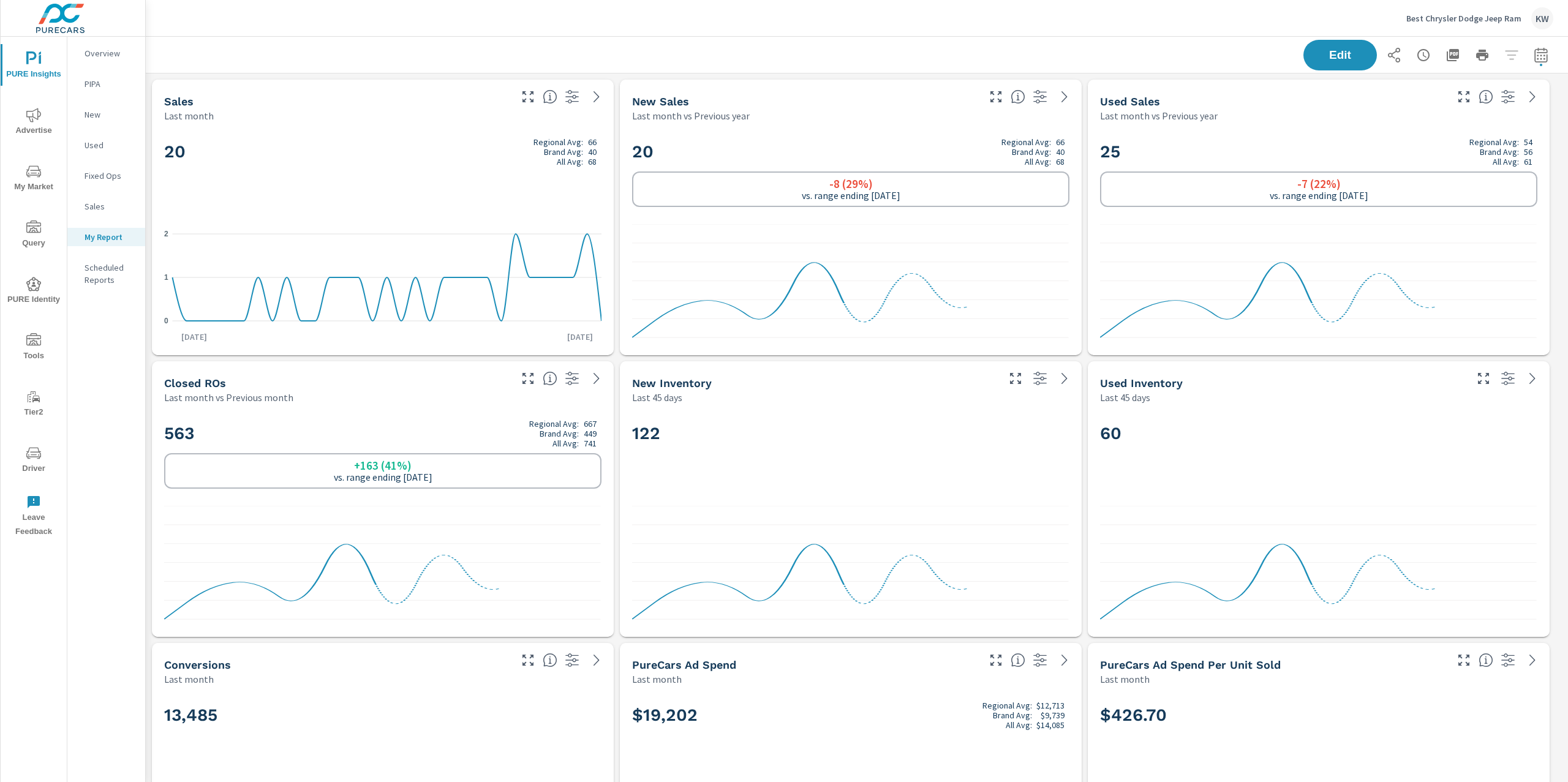
scroll to position [1, 0]
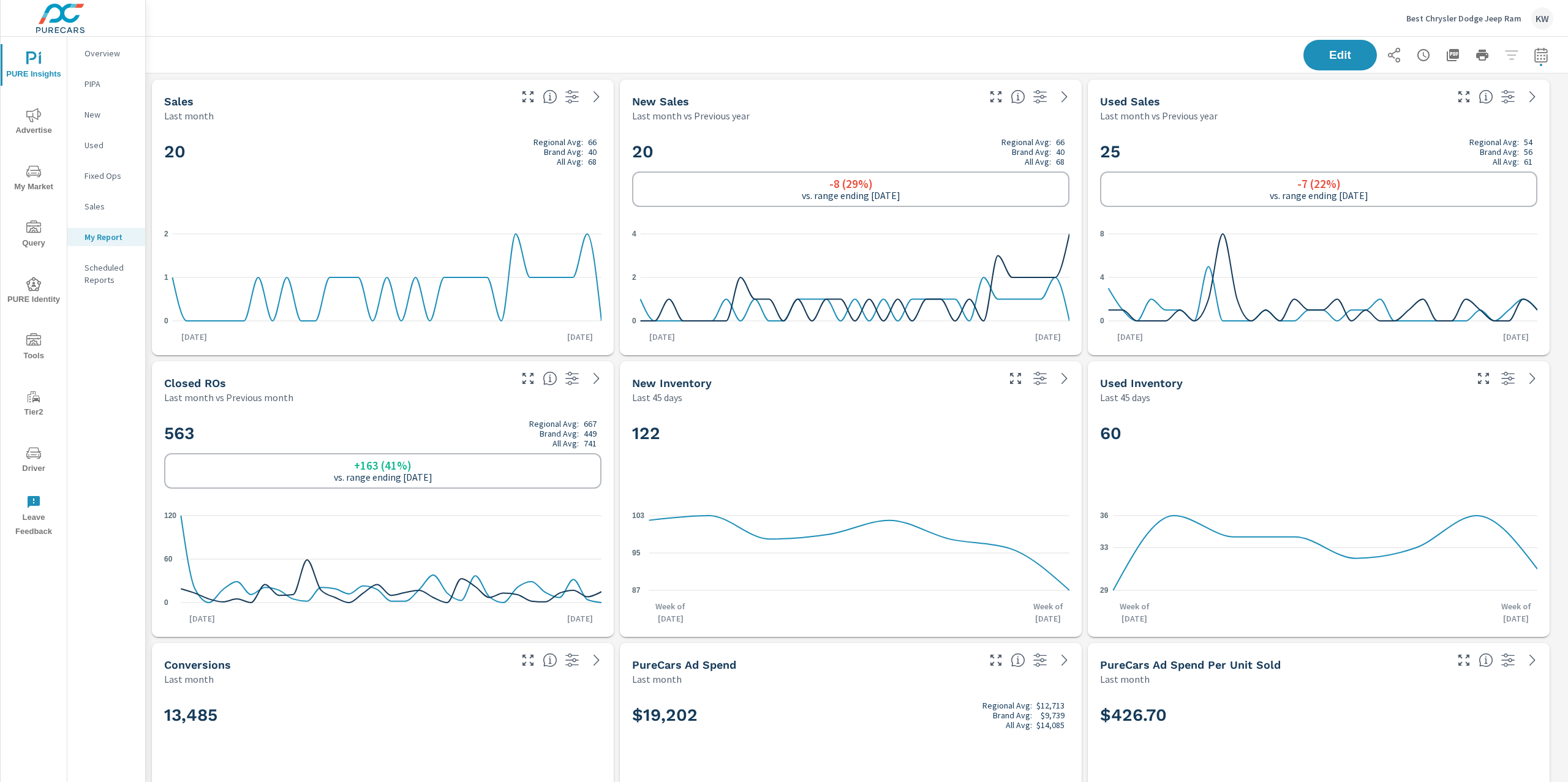
scroll to position [1, 0]
click at [37, 171] on icon "nav menu" at bounding box center [33, 171] width 15 height 15
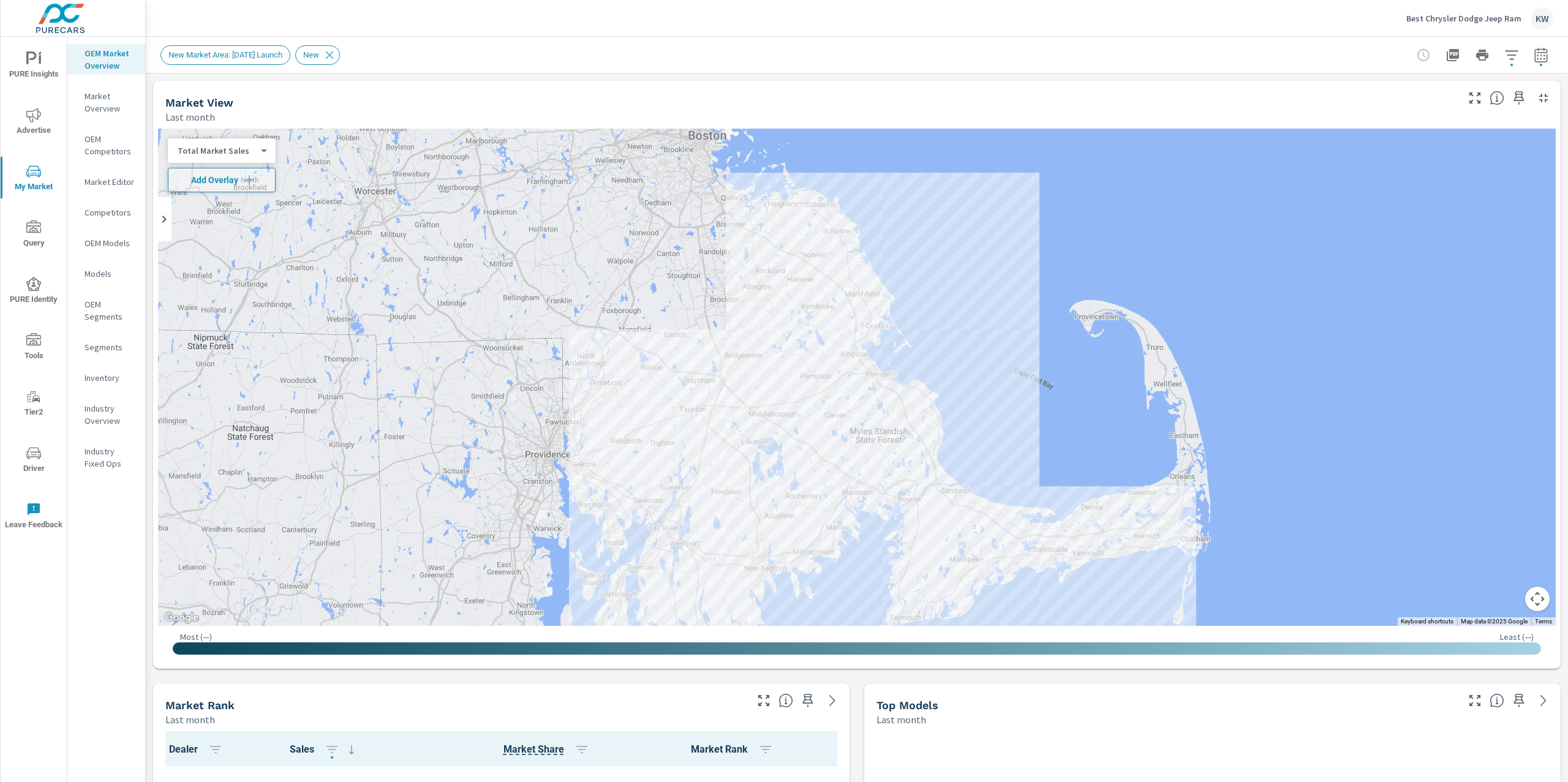
click at [122, 176] on p "Market Editor" at bounding box center [110, 181] width 51 height 12
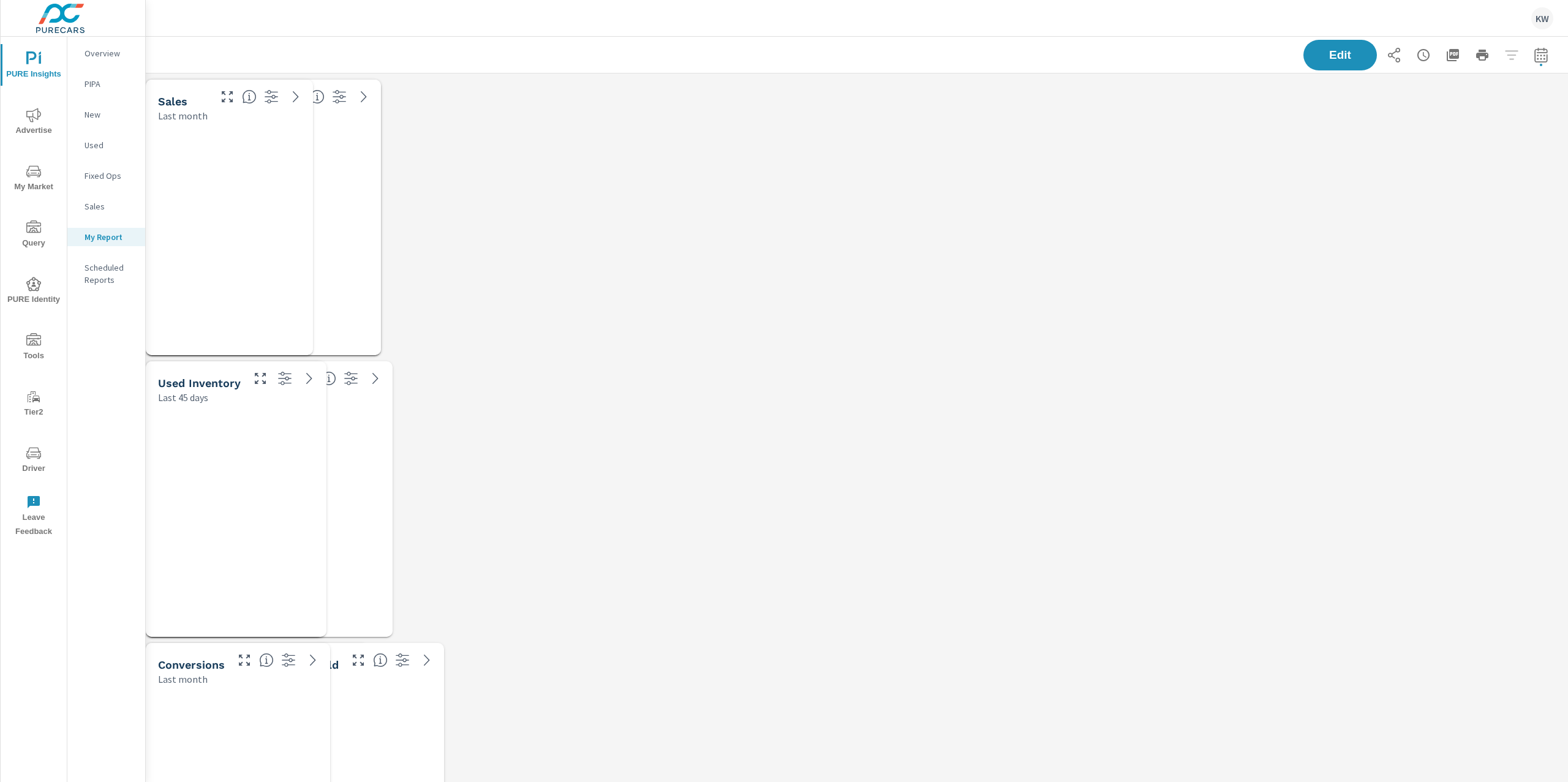
scroll to position [7216, 1436]
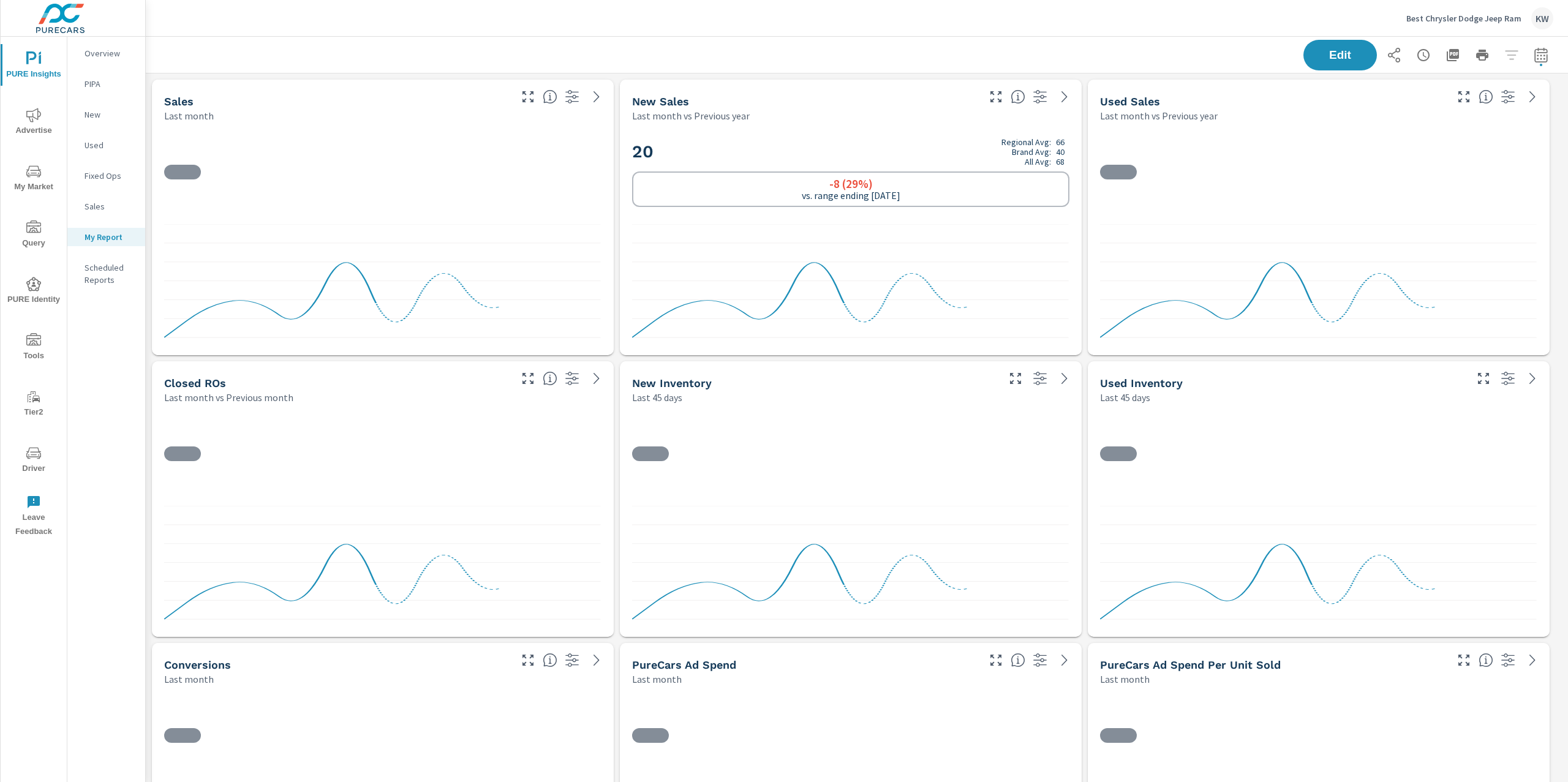
scroll to position [1, 0]
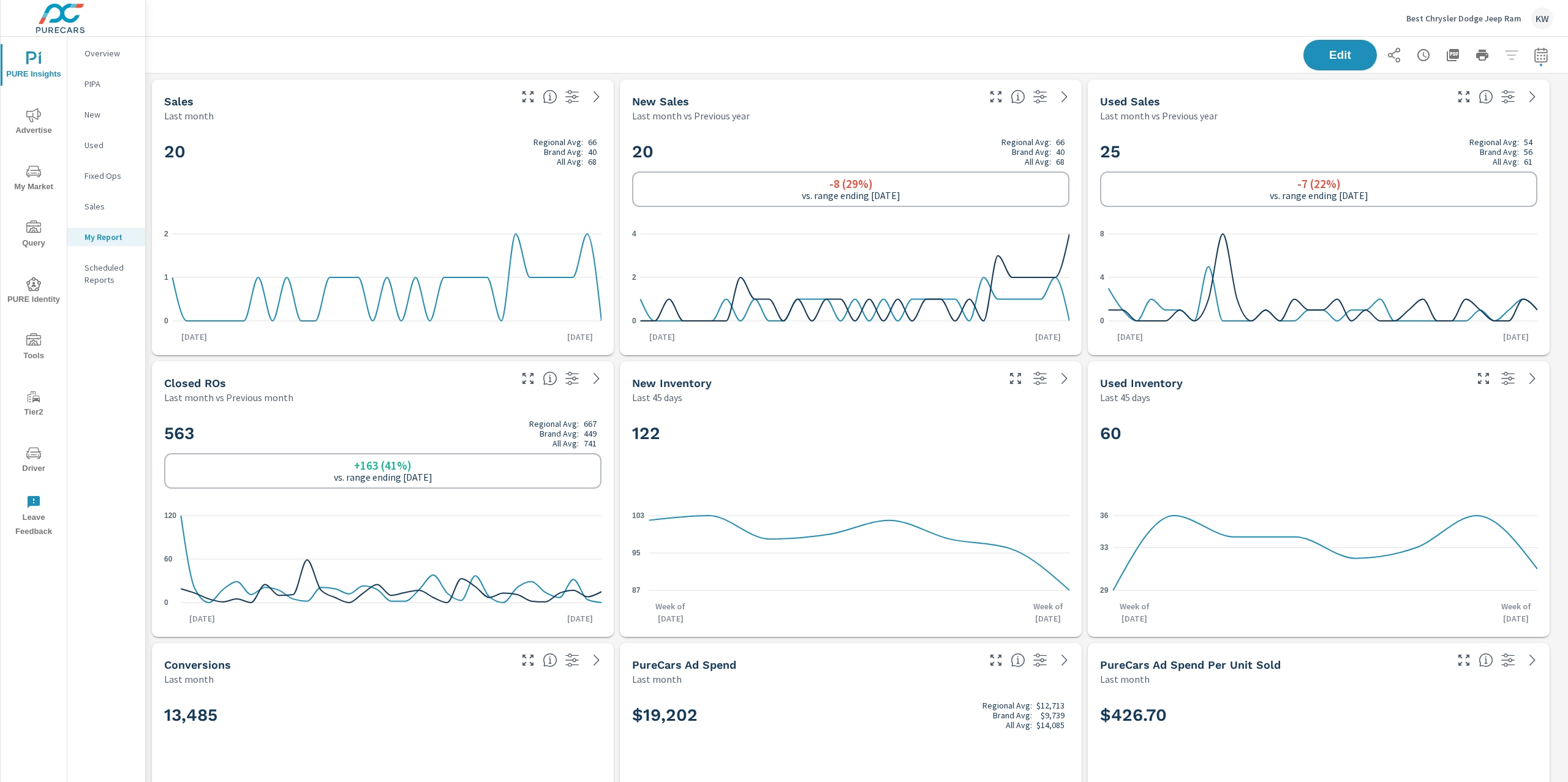
scroll to position [1, 0]
click at [36, 125] on span "Advertise" at bounding box center [33, 122] width 59 height 30
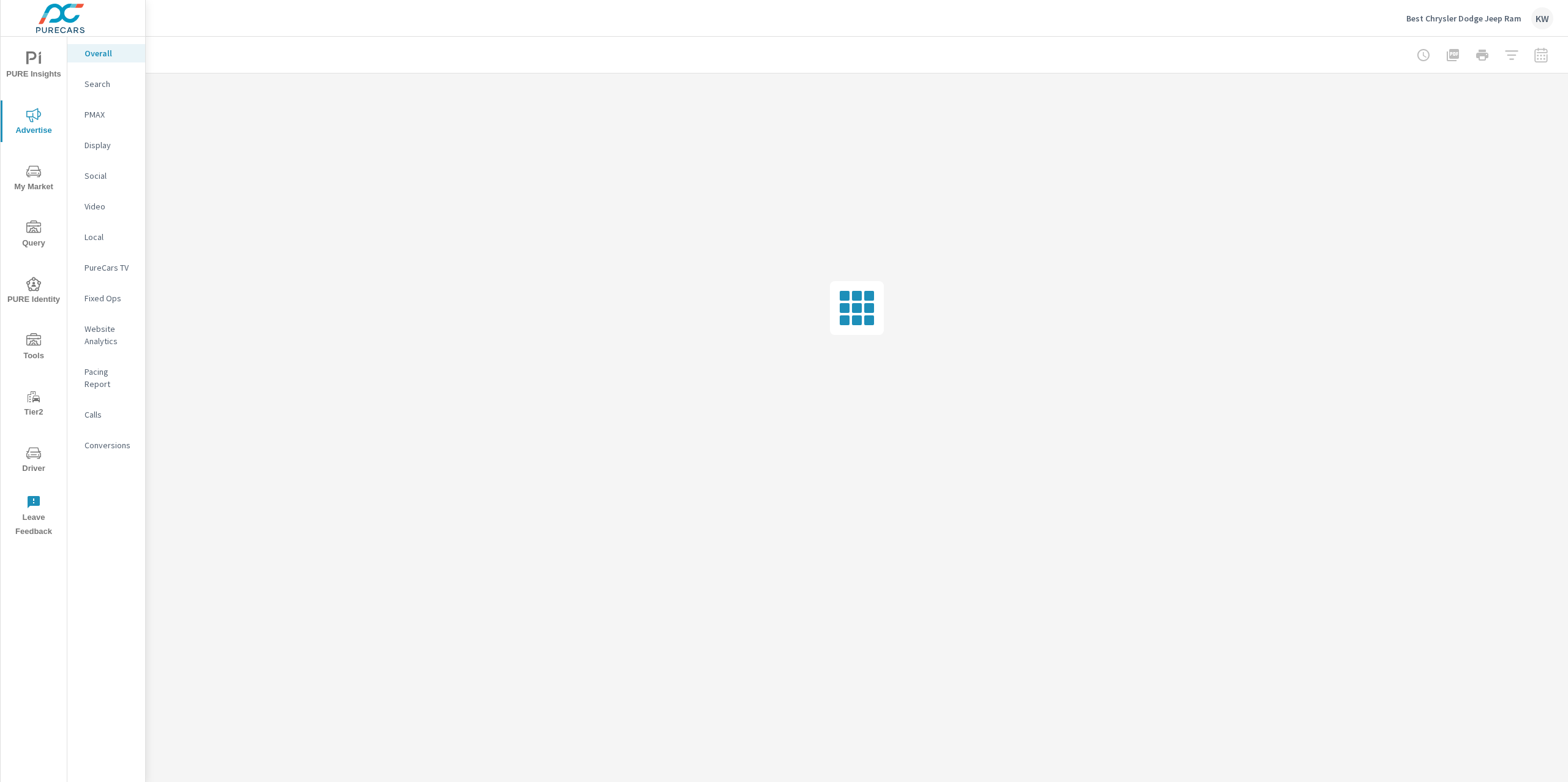
click at [26, 168] on icon "nav menu" at bounding box center [33, 171] width 15 height 15
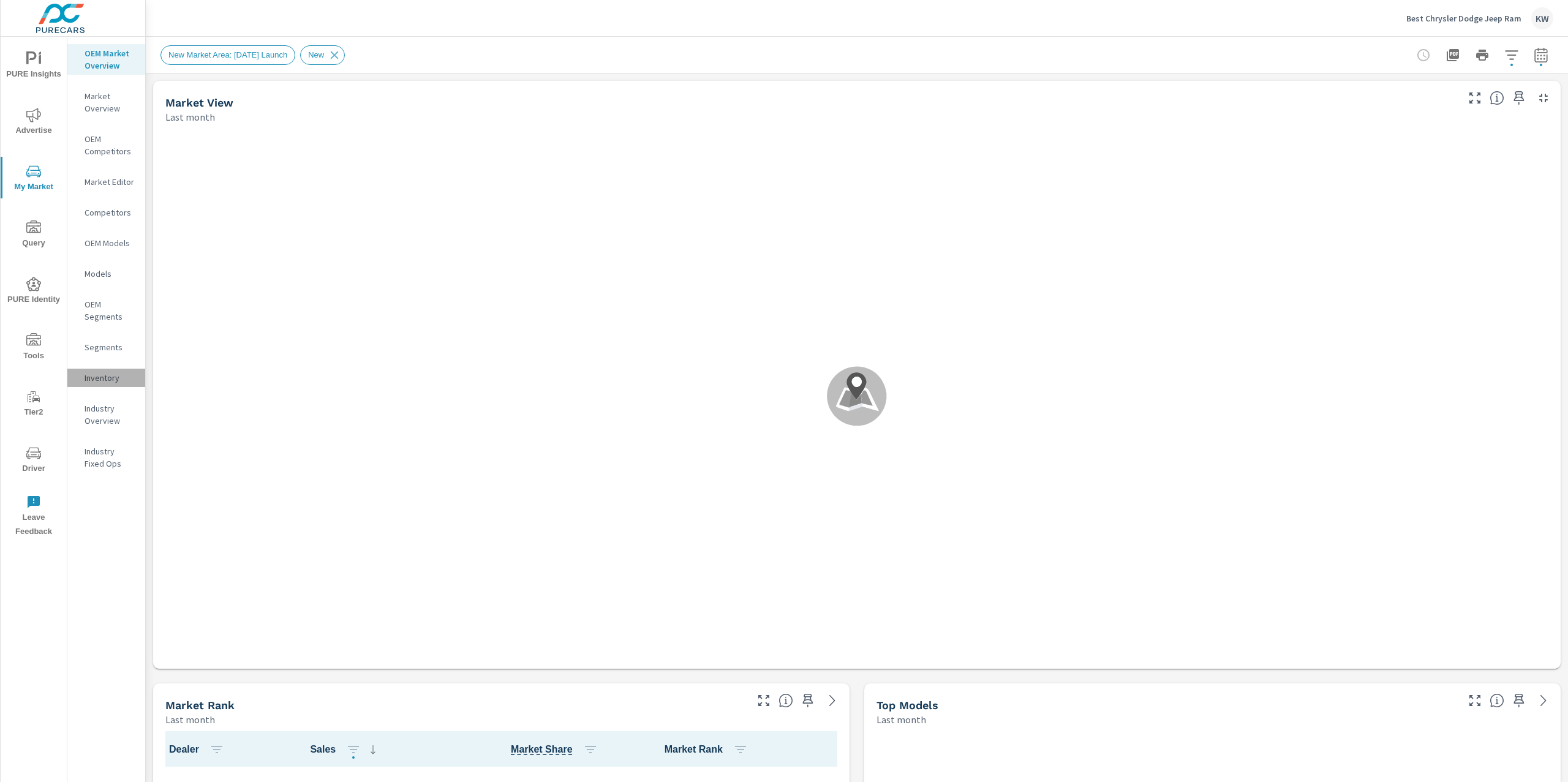
click at [102, 380] on p "Inventory" at bounding box center [110, 377] width 51 height 12
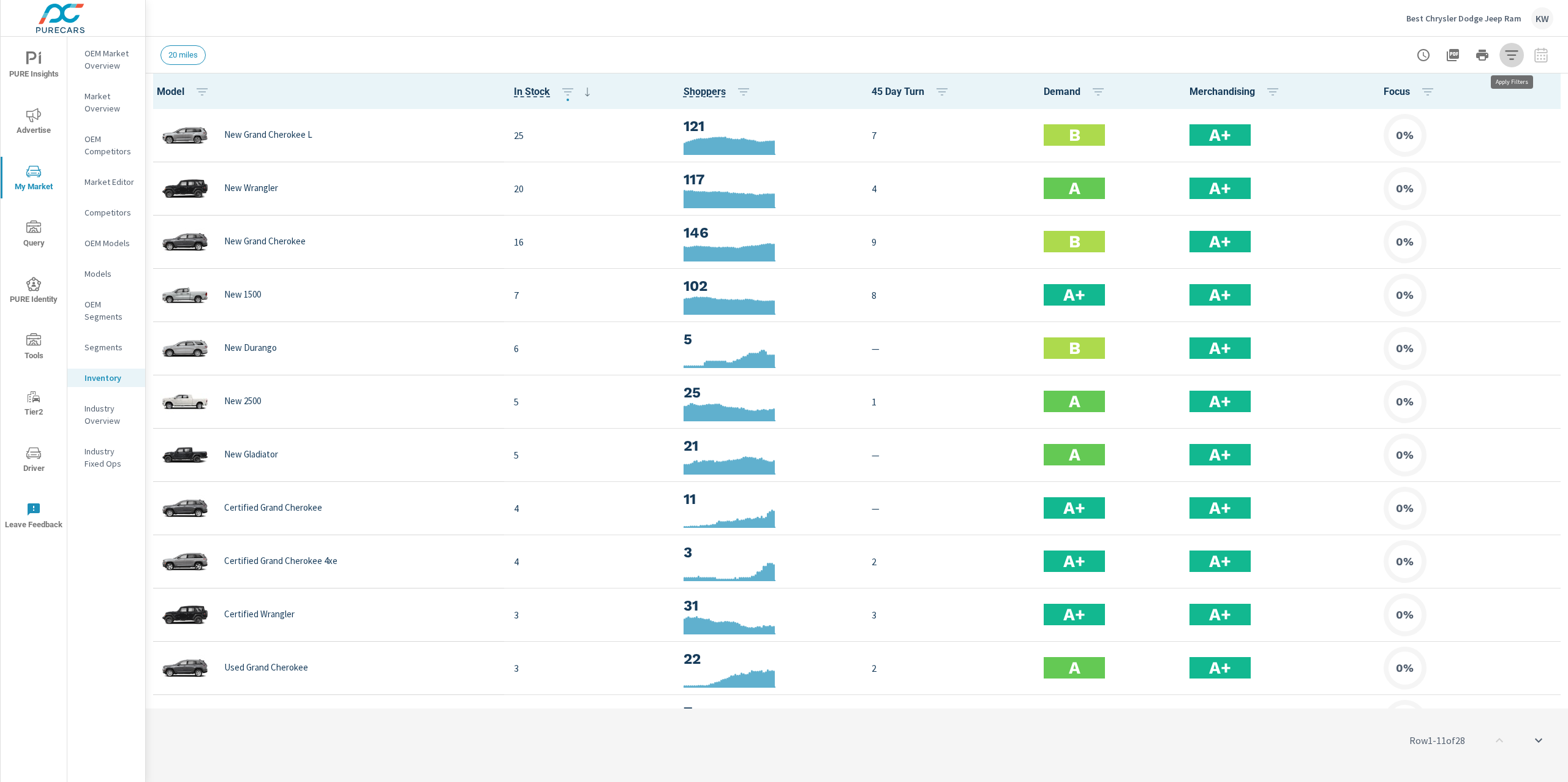
click at [1510, 54] on icon "button" at bounding box center [1511, 55] width 15 height 15
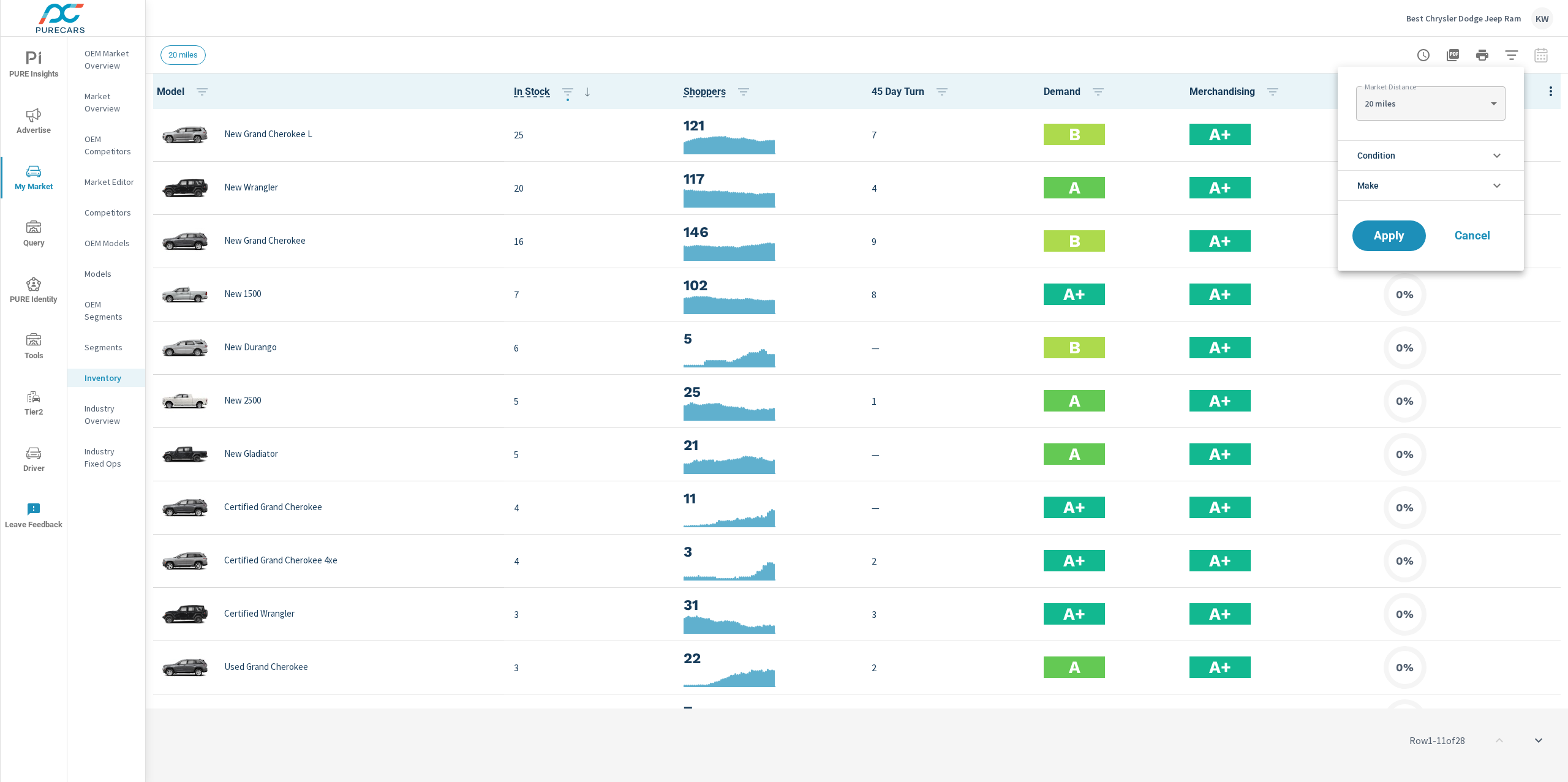
click at [1503, 153] on icon "filter options" at bounding box center [1496, 155] width 15 height 15
click at [1362, 185] on input "filter options" at bounding box center [1365, 184] width 26 height 26
click at [1394, 341] on span "Apply" at bounding box center [1389, 347] width 51 height 11
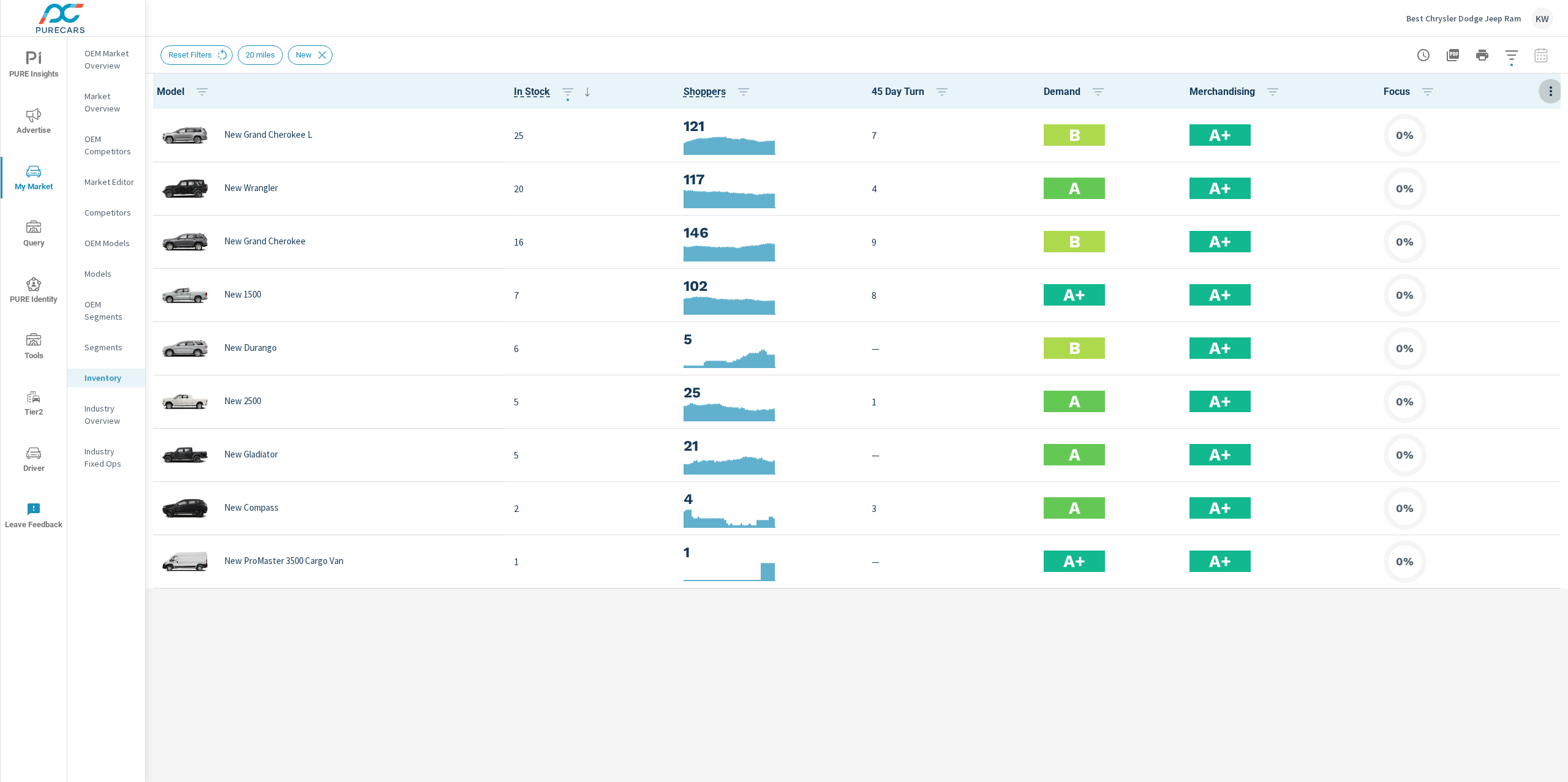
click at [1550, 95] on icon "button" at bounding box center [1550, 91] width 2 height 10
click at [1498, 285] on span "Customize columns..." at bounding box center [1510, 284] width 77 height 12
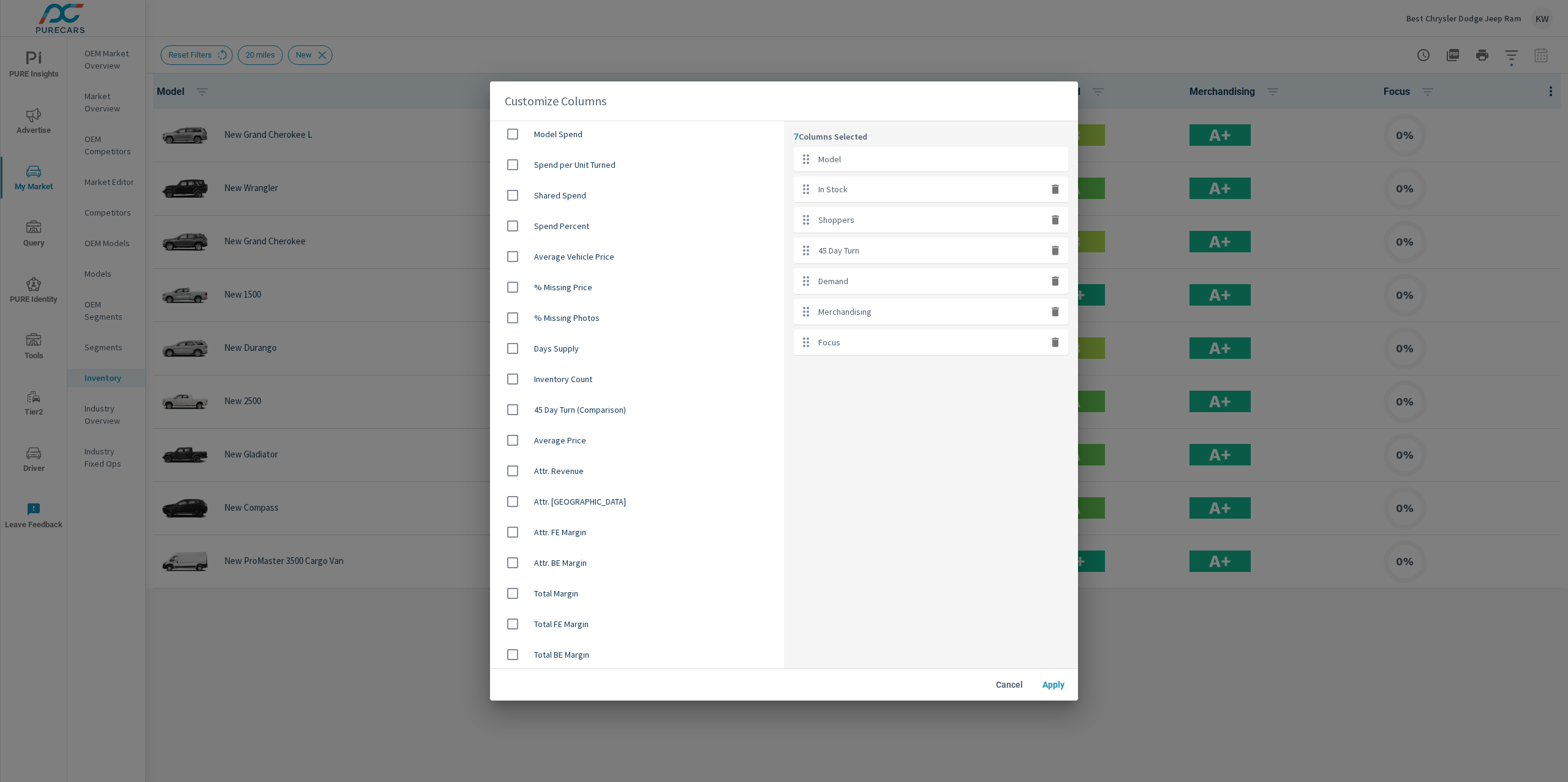
scroll to position [708, 0]
click at [513, 438] on input "checkbox" at bounding box center [512, 439] width 26 height 26
checkbox input "true"
drag, startPoint x: 803, startPoint y: 374, endPoint x: 802, endPoint y: 216, distance: 158.0
click at [802, 216] on ul "Model In Stock Shoppers 45 Day Turn Demand Merchandising Focus Average Price" at bounding box center [931, 267] width 275 height 239
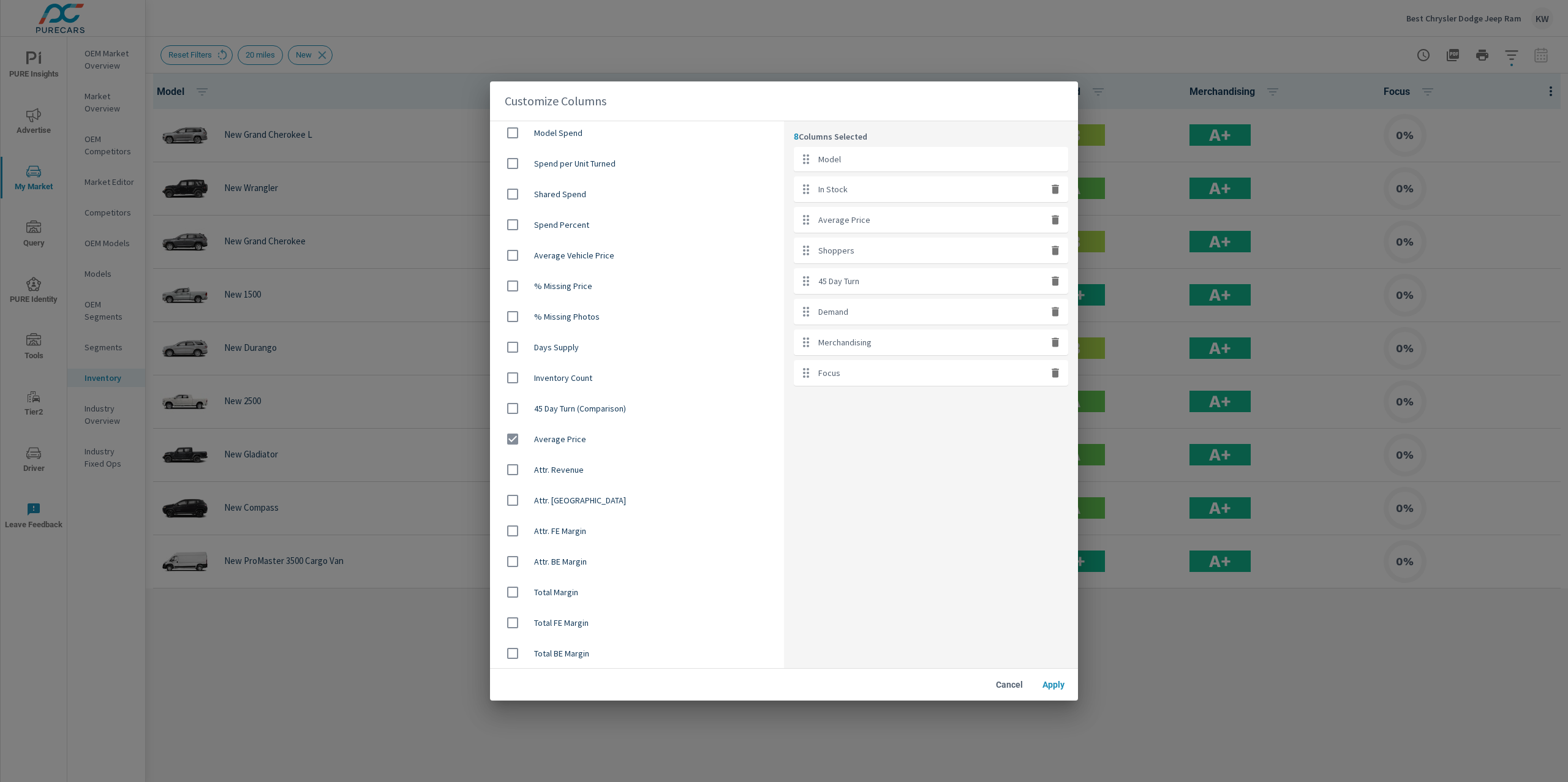
click at [1059, 686] on span "Apply" at bounding box center [1053, 685] width 29 height 11
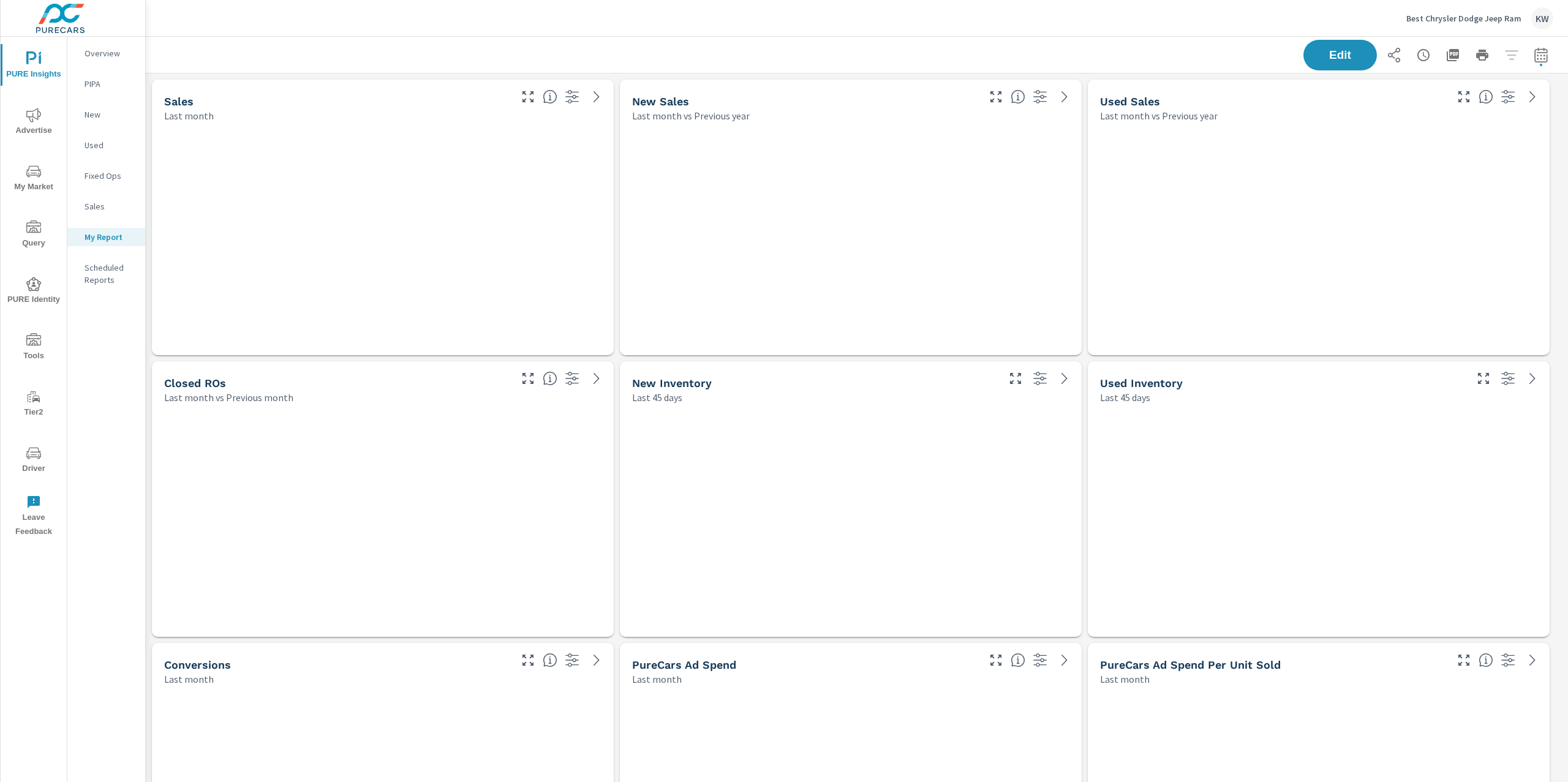
scroll to position [7216, 1436]
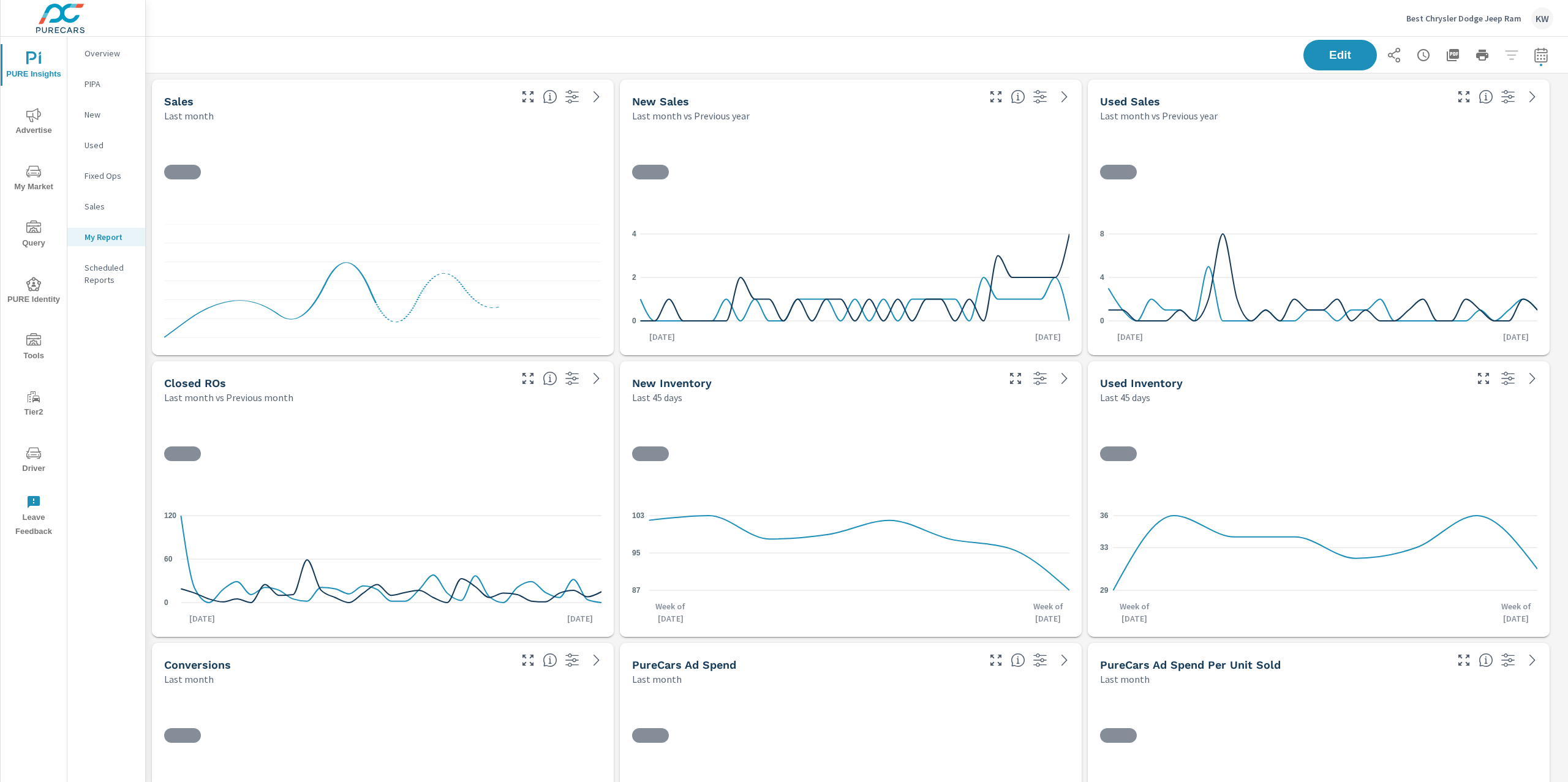
scroll to position [1, 0]
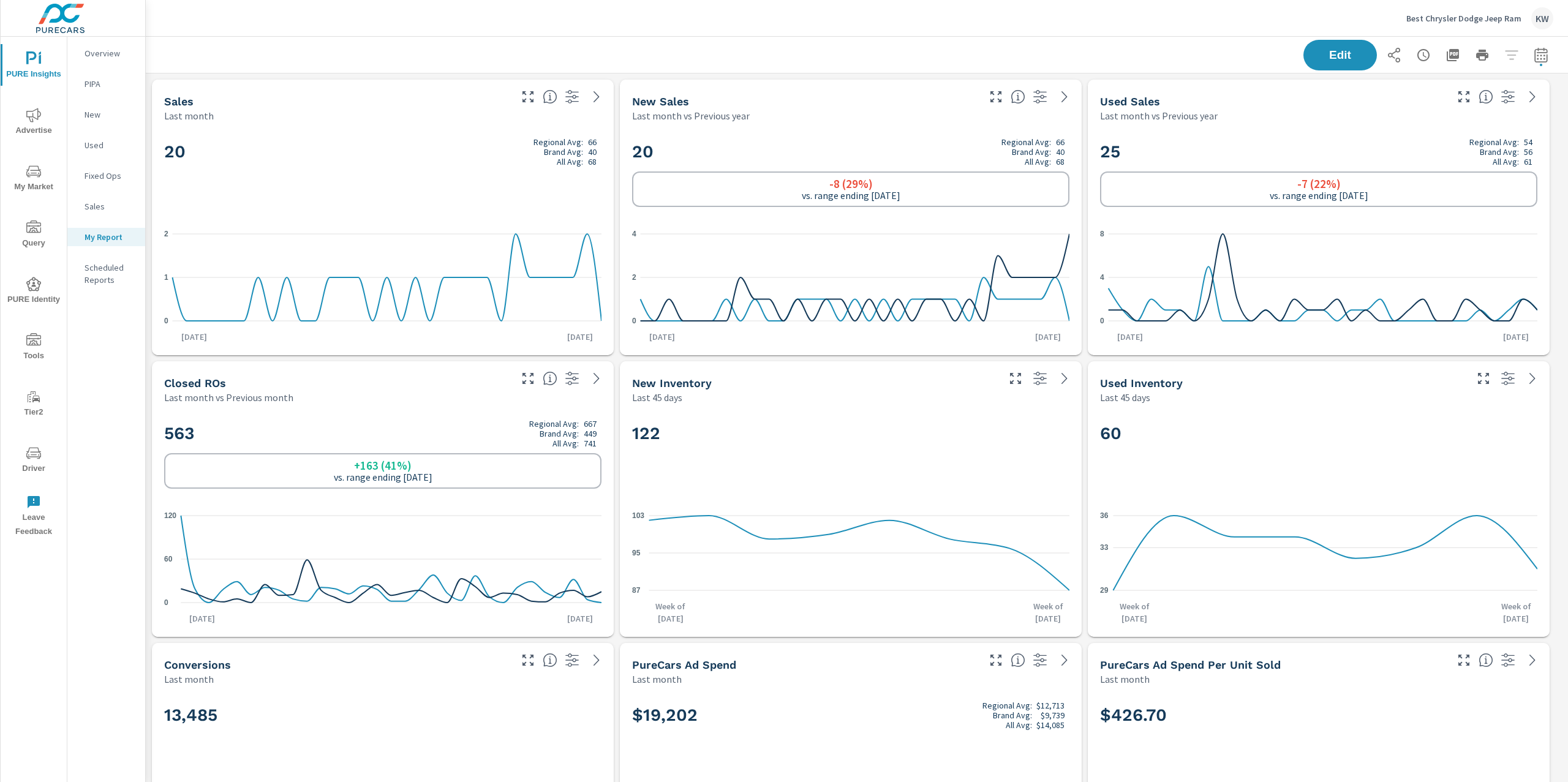
scroll to position [1, 0]
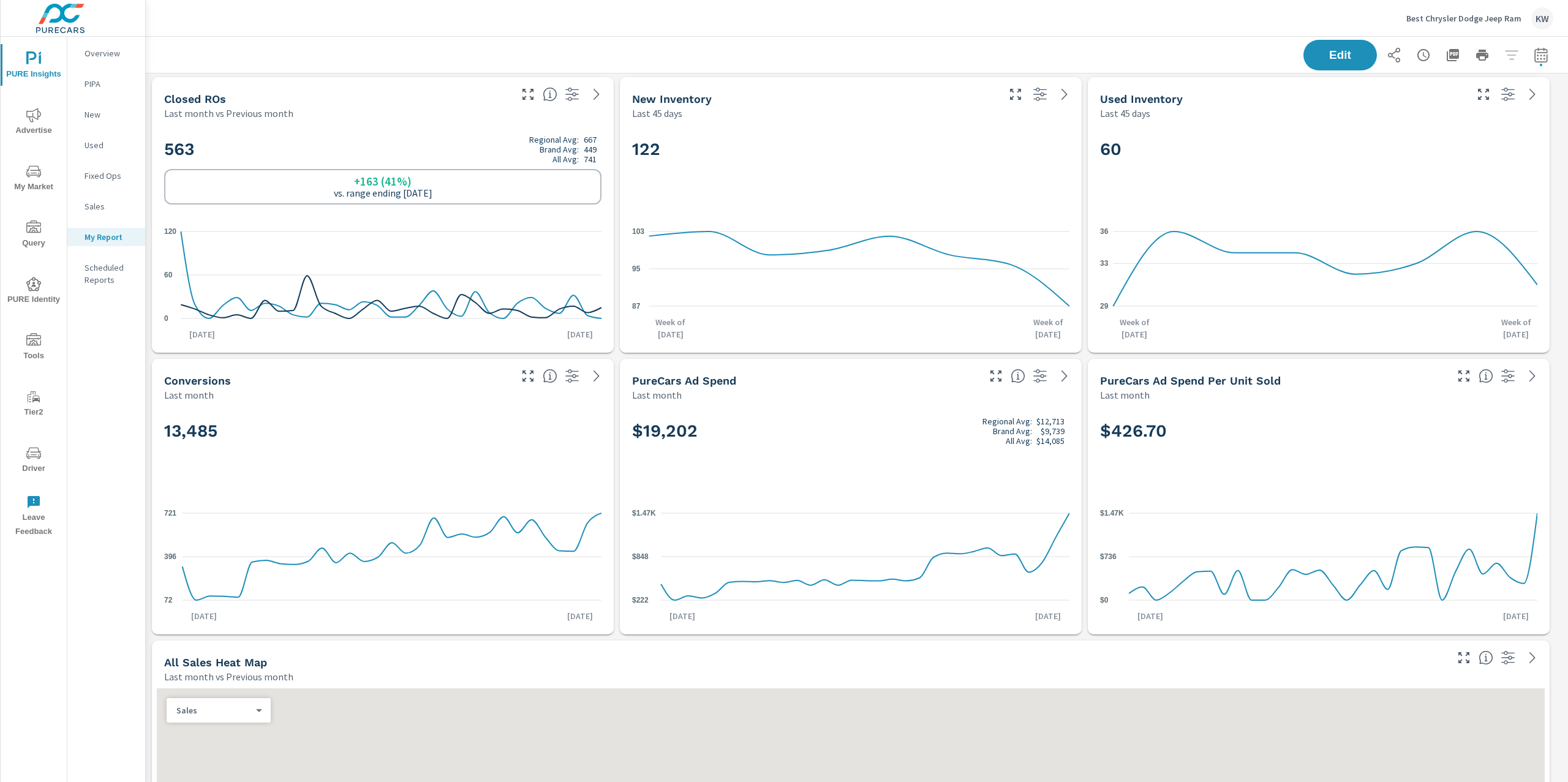
scroll to position [317, 0]
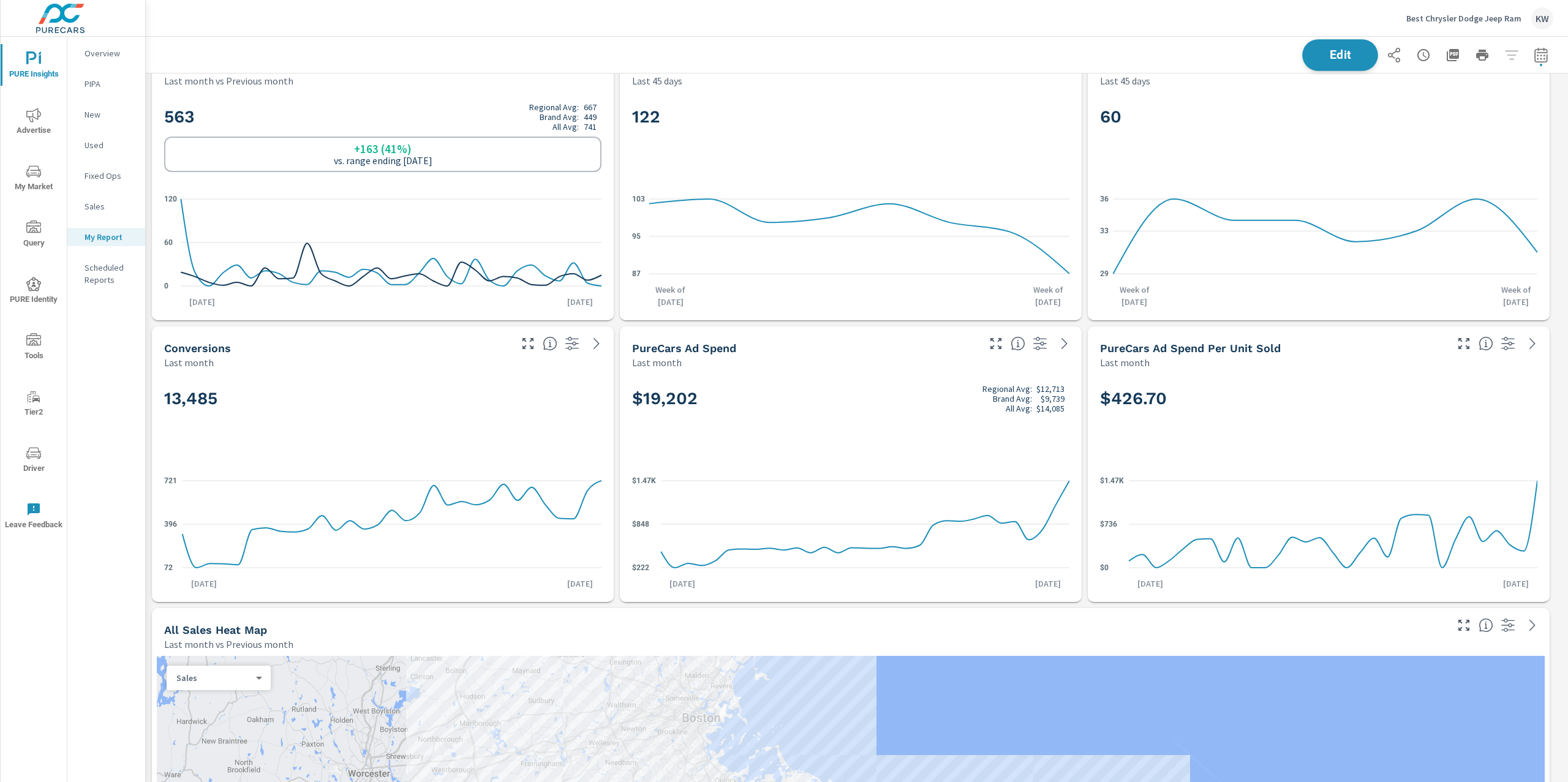
click at [1302, 61] on button "Edit" at bounding box center [1340, 55] width 76 height 32
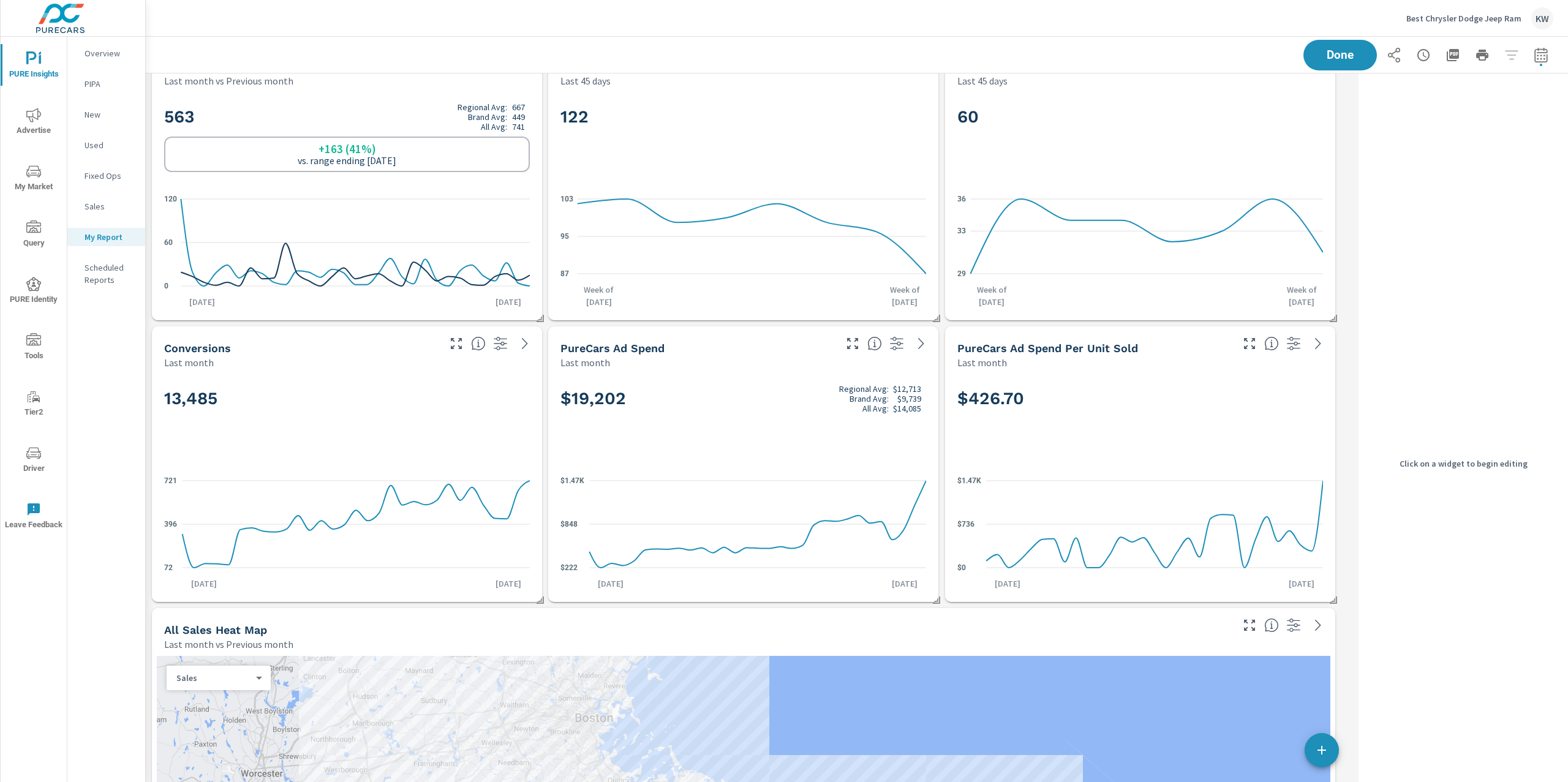
scroll to position [7216, 1221]
click at [311, 444] on div "13,485" at bounding box center [347, 418] width 366 height 75
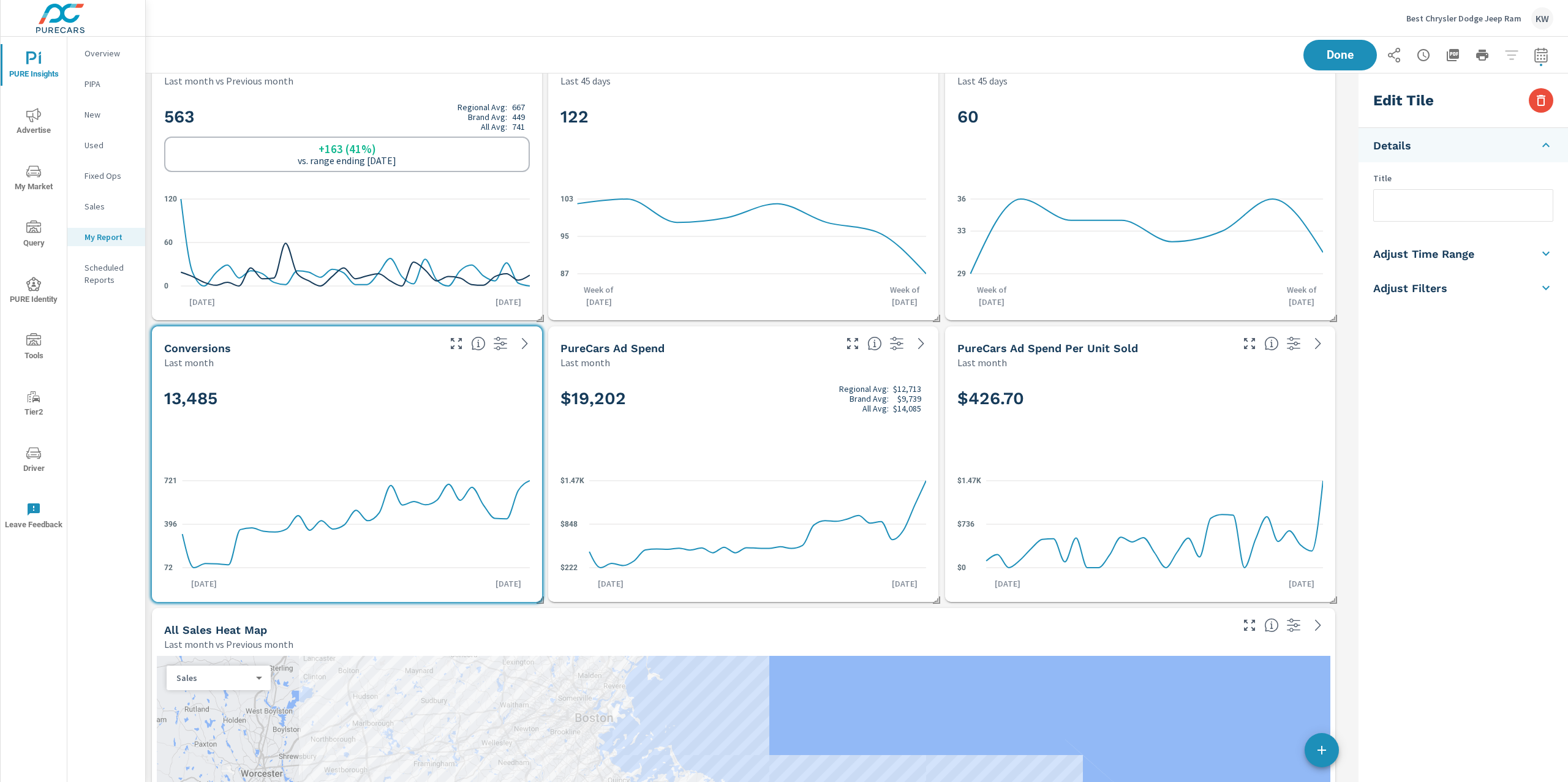
click at [1478, 258] on li "Adjust Time Range" at bounding box center [1463, 253] width 209 height 34
click at [1450, 220] on input "checkbox" at bounding box center [1434, 218] width 70 height 23
checkbox input "true"
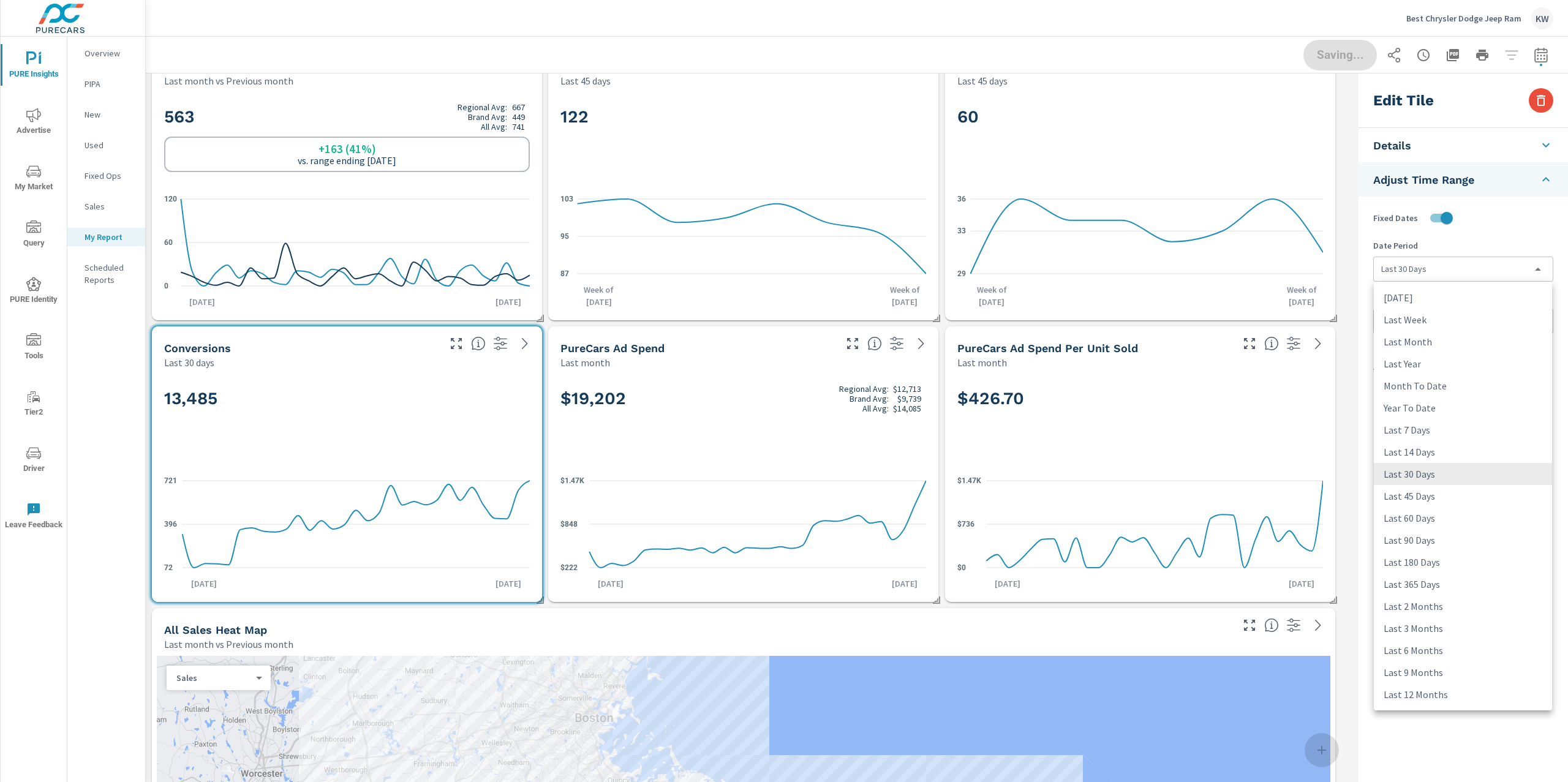
click at [1442, 269] on body "PURE Insights Advertise My Market Query PURE Identity Tools Tier2 Driver Leave …" at bounding box center [784, 391] width 1568 height 782
click at [1432, 341] on li "Last Month" at bounding box center [1463, 342] width 178 height 22
type input "lastMonth"
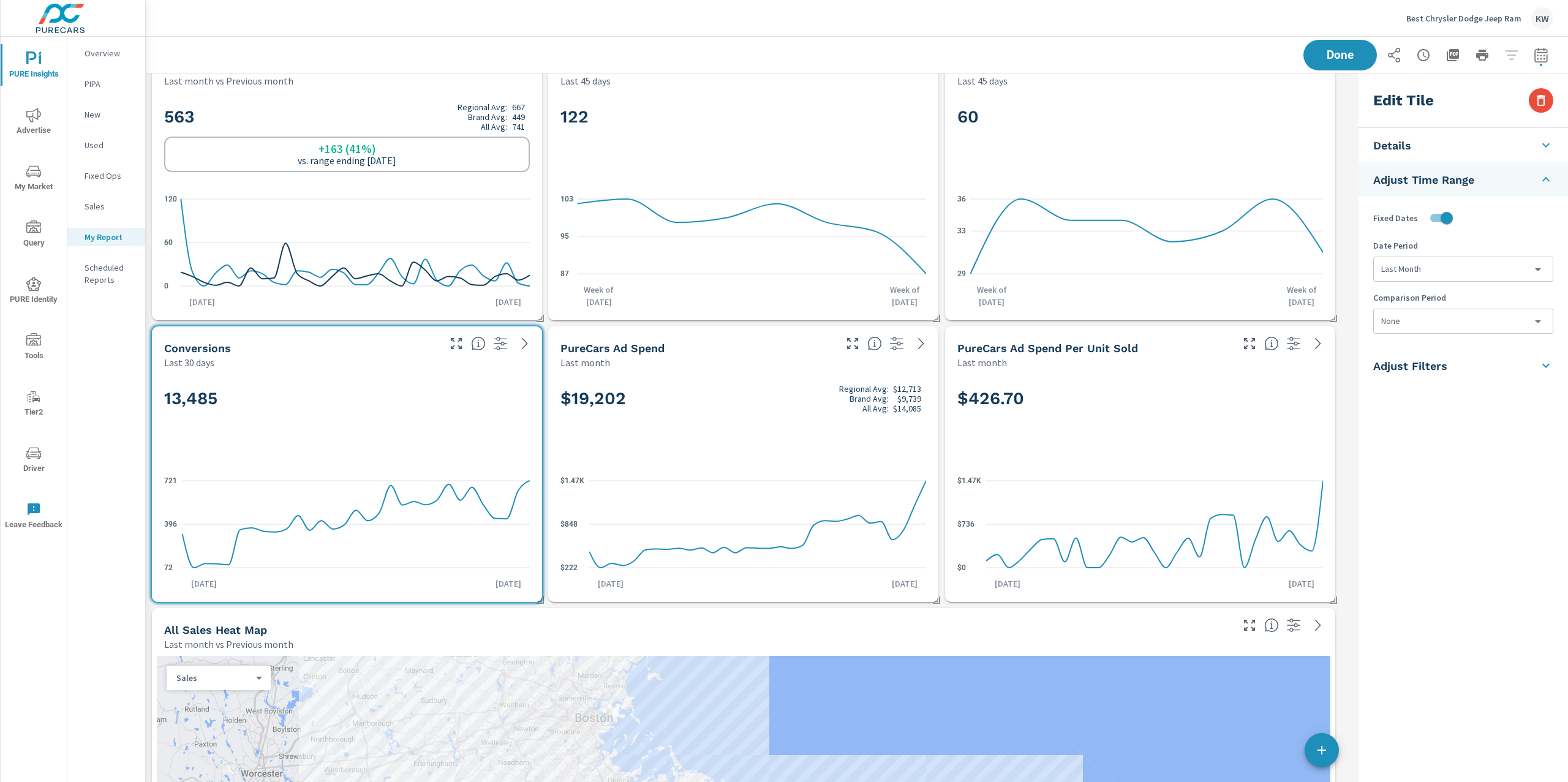
click at [1427, 322] on body "PURE Insights Advertise My Market Query PURE Identity Tools Tier2 Driver Leave …" at bounding box center [784, 391] width 1568 height 782
click at [1437, 398] on li "Previous Month" at bounding box center [1463, 393] width 178 height 22
type input "lastMonth"
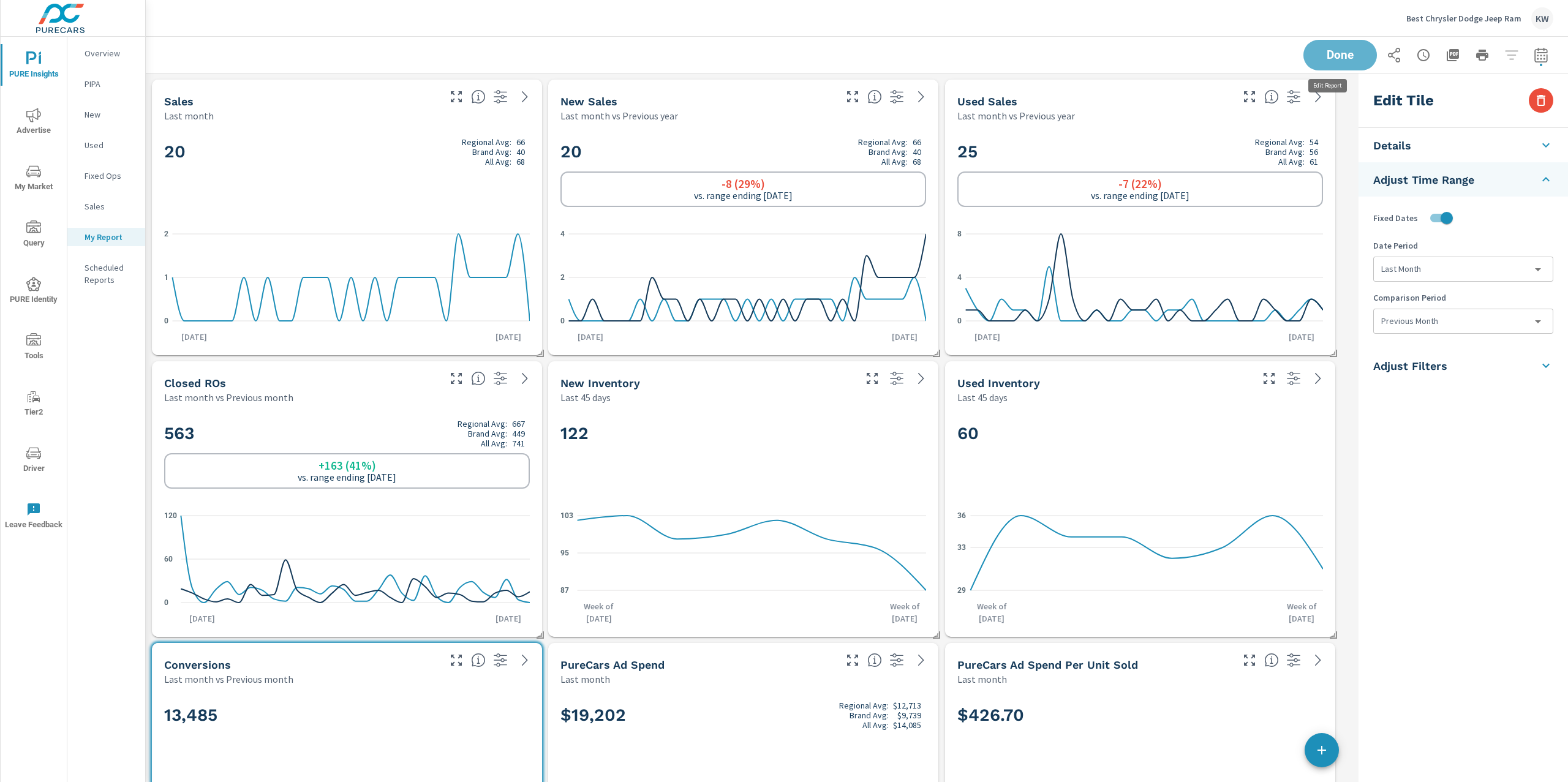
drag, startPoint x: 1338, startPoint y: 64, endPoint x: 1348, endPoint y: 71, distance: 12.2
click at [1338, 64] on button "Done" at bounding box center [1340, 55] width 73 height 31
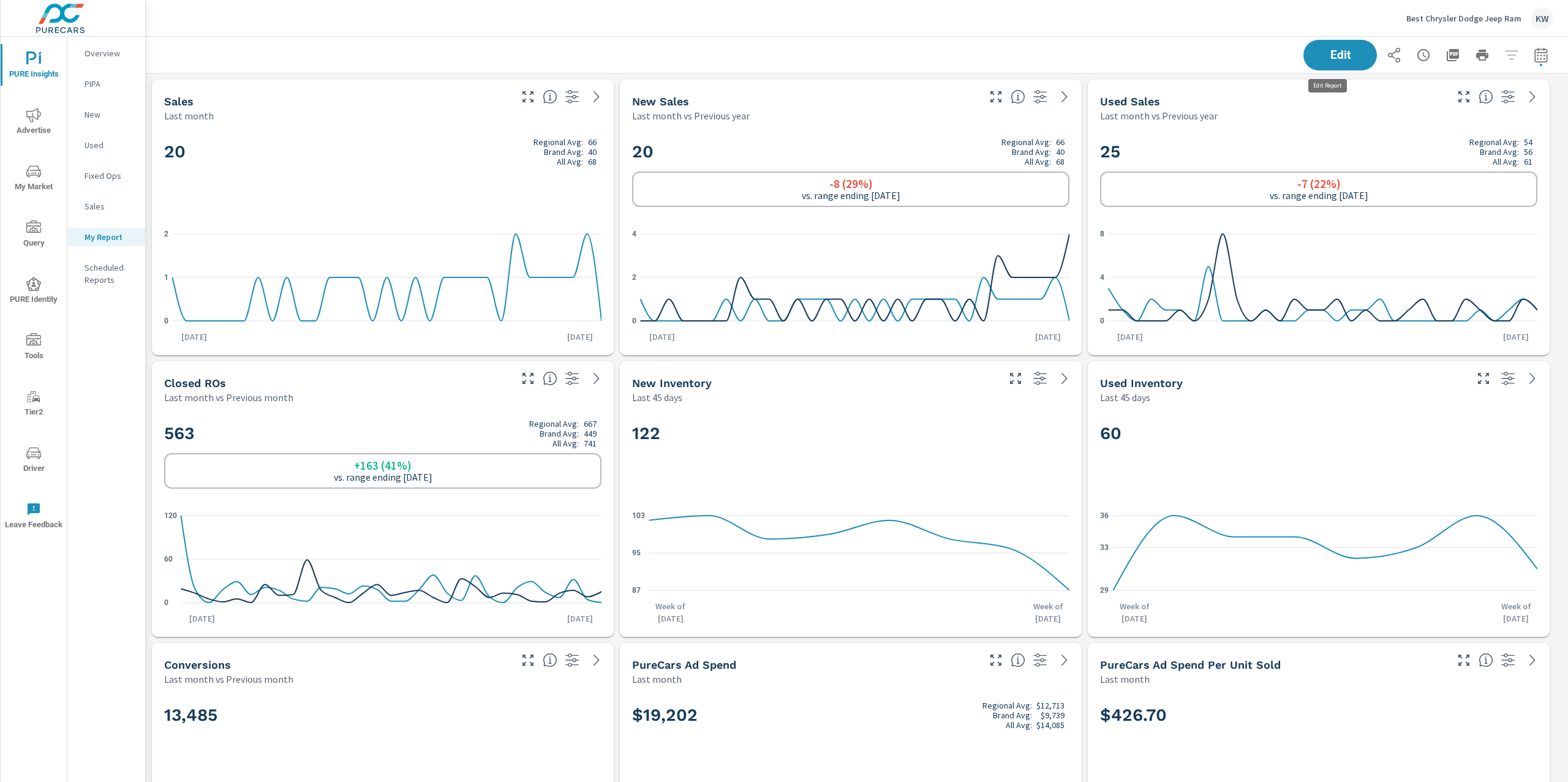
scroll to position [7216, 1436]
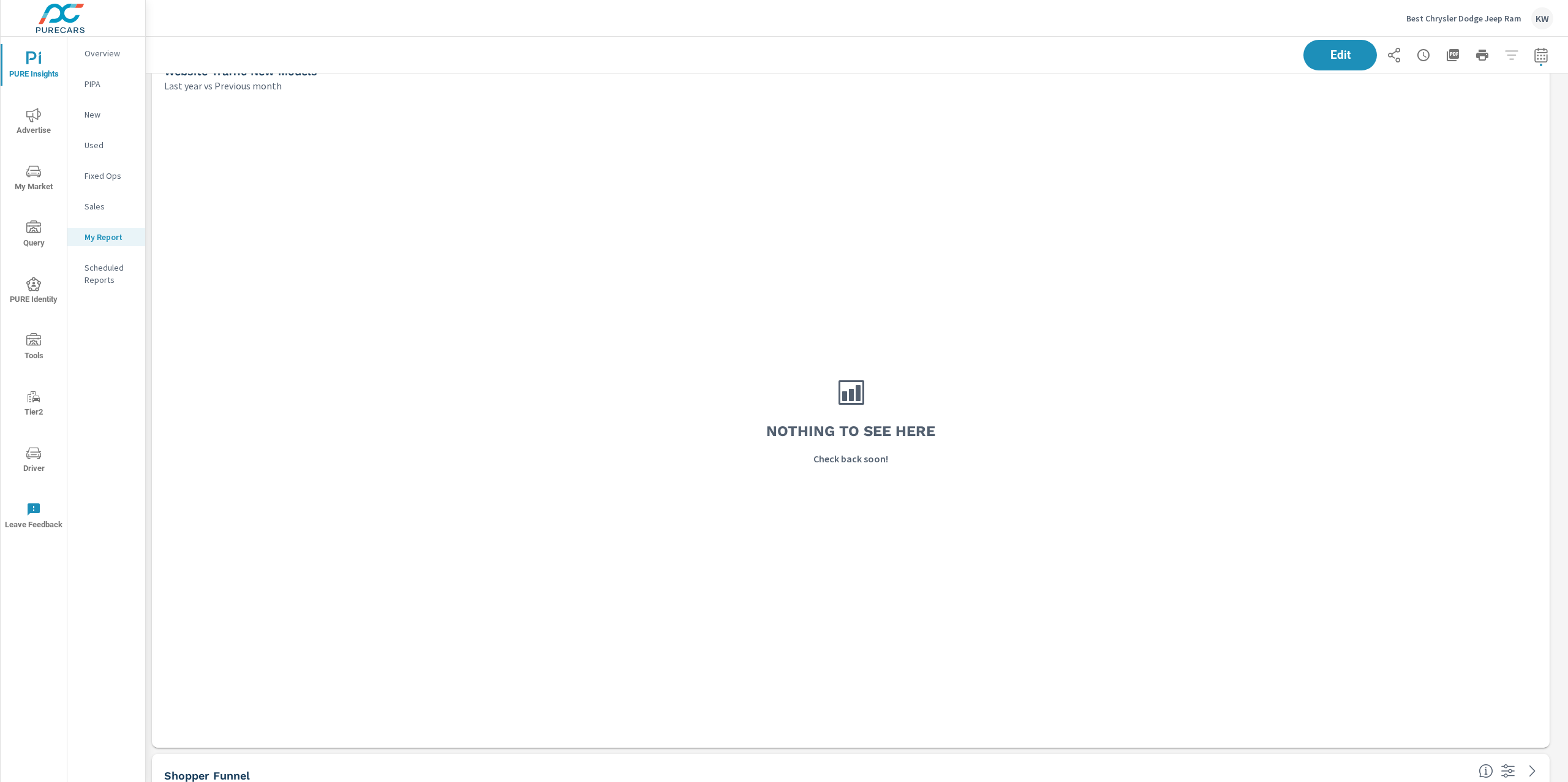
scroll to position [2255, 0]
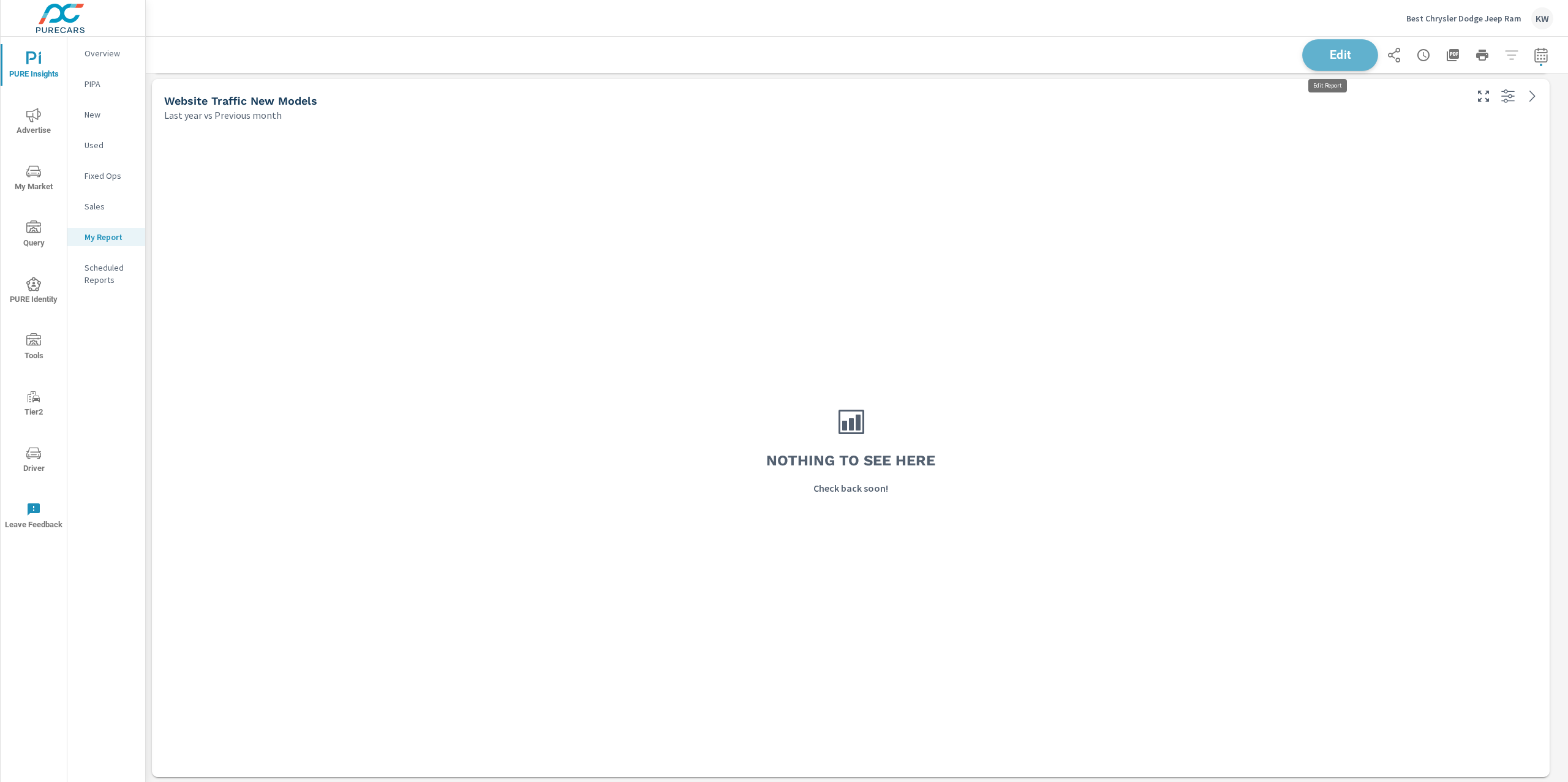
click at [1323, 68] on button "Edit" at bounding box center [1340, 55] width 76 height 32
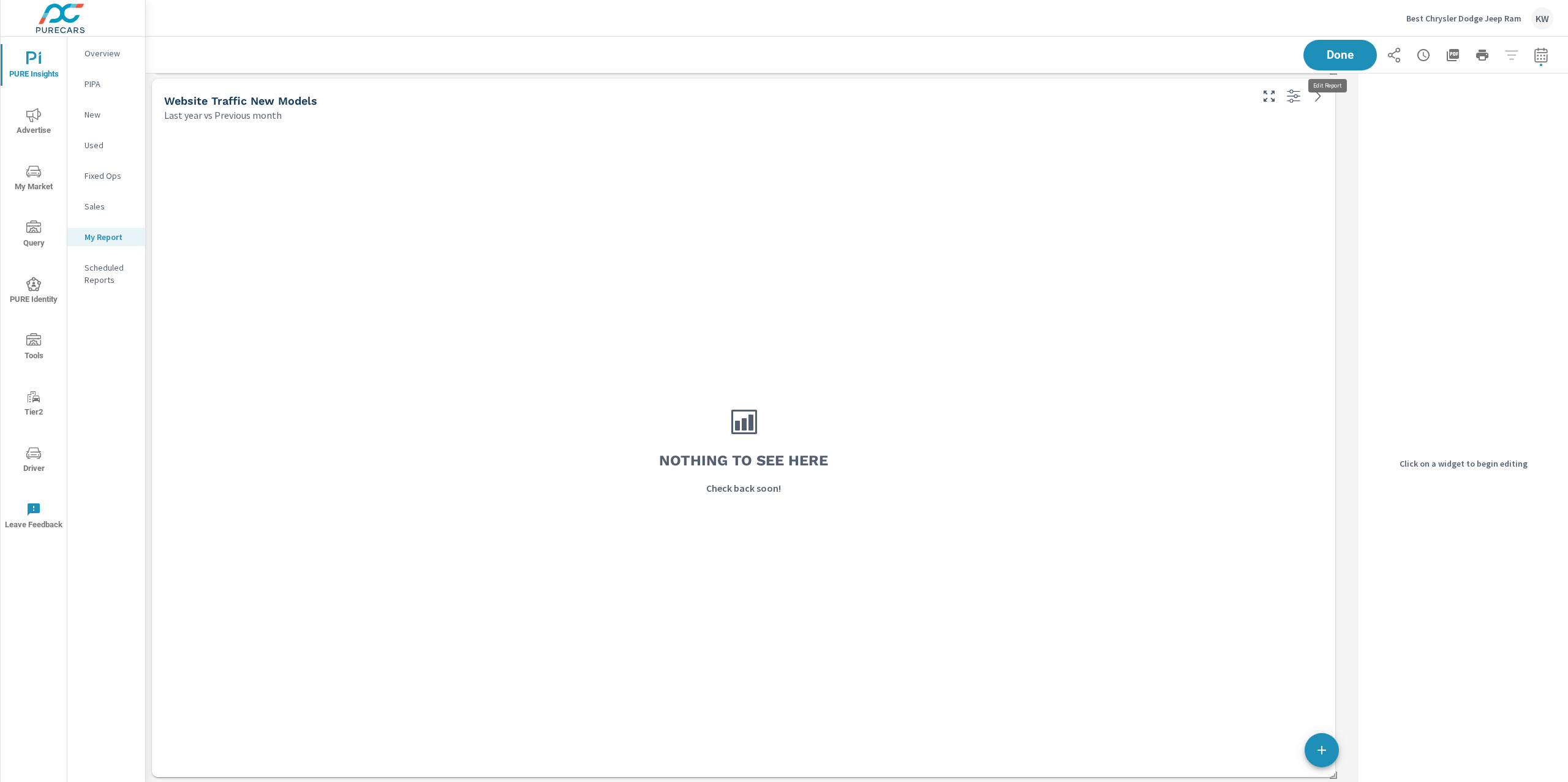
scroll to position [7216, 1221]
click at [1230, 203] on div "Nothing to see here Check back soon!" at bounding box center [743, 449] width 1173 height 645
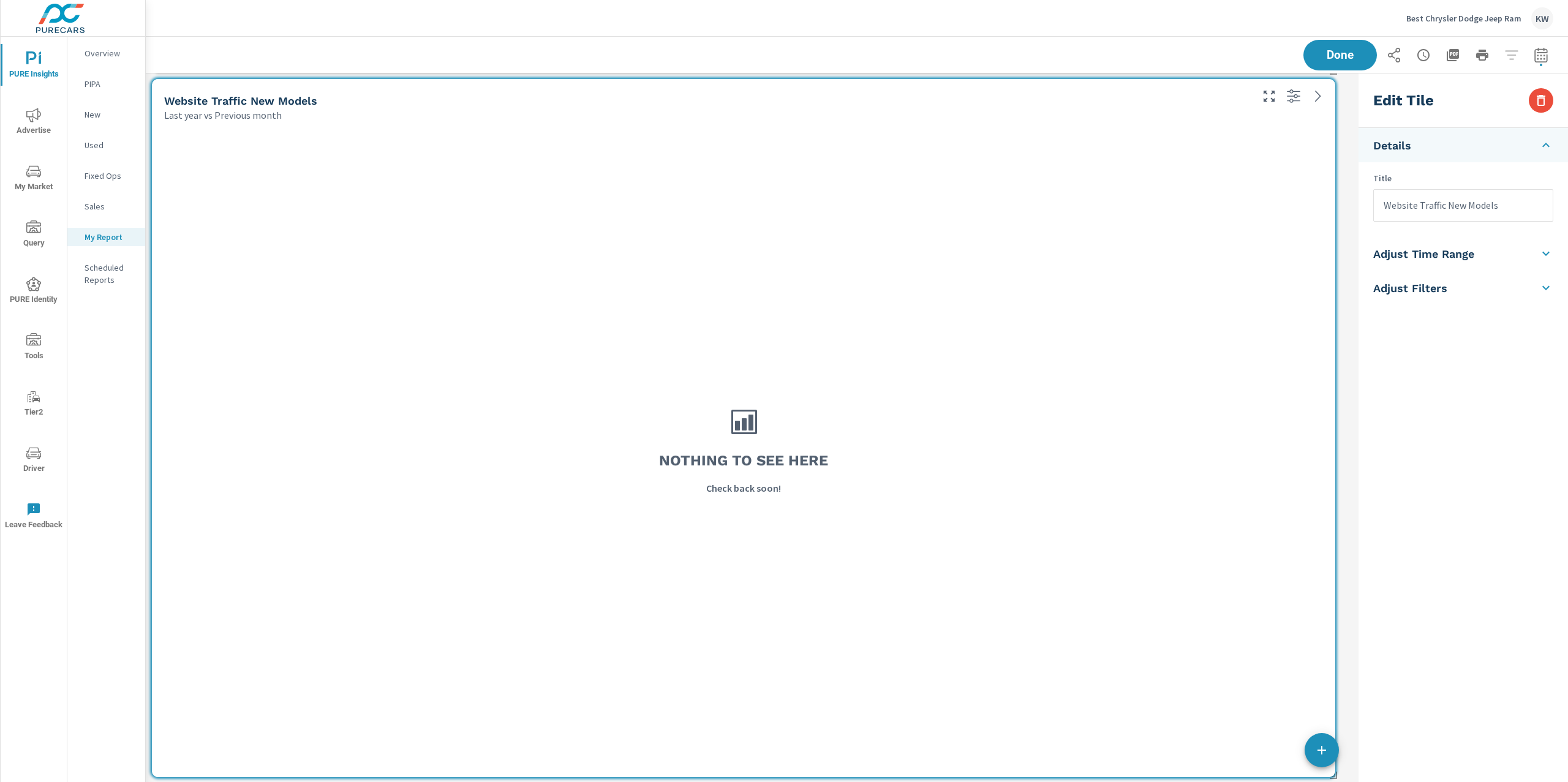
click at [1424, 250] on h5 "Adjust Time Range" at bounding box center [1424, 254] width 101 height 14
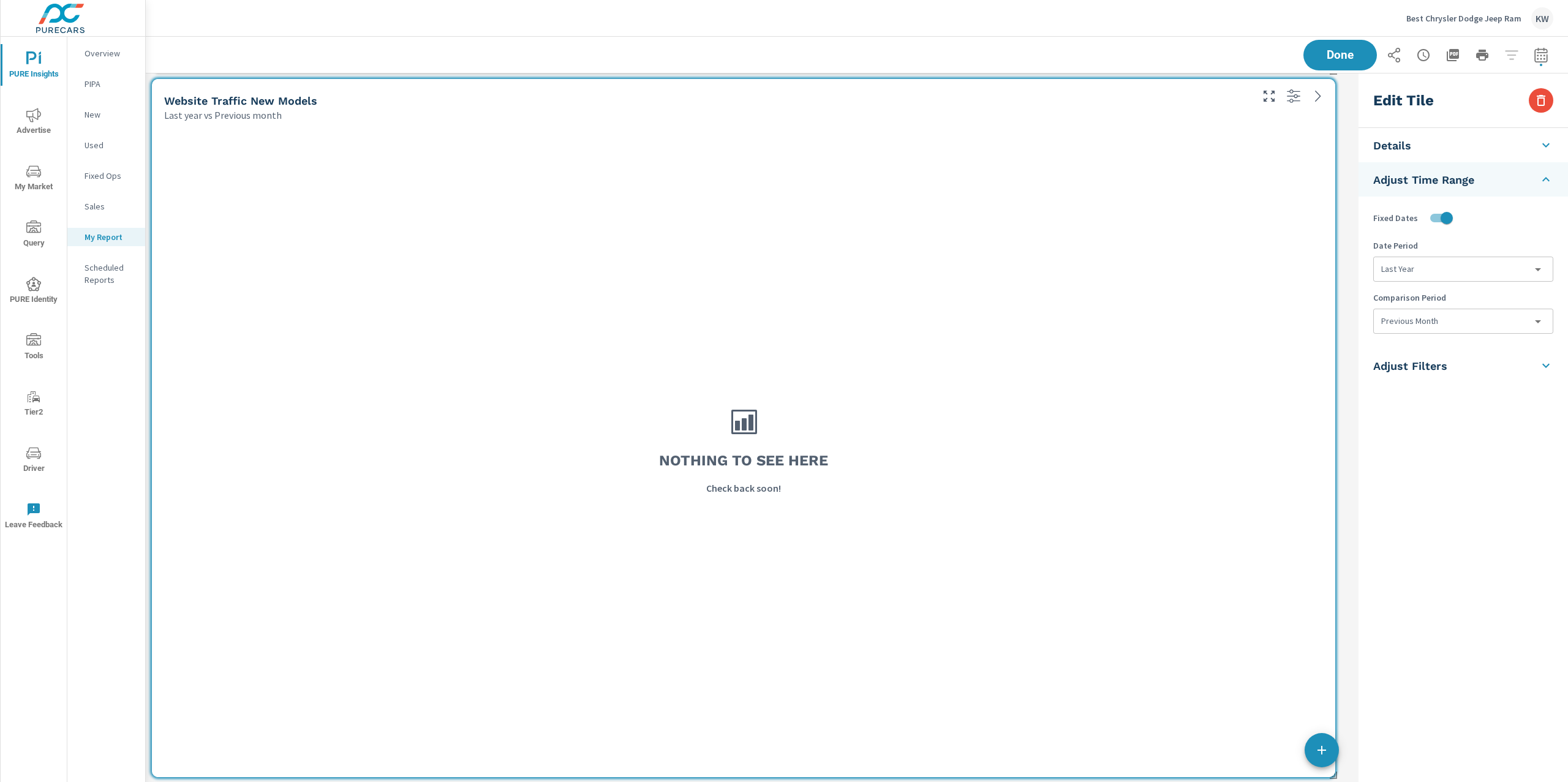
click at [1425, 270] on body "PURE Insights Advertise My Market Query PURE Identity Tools Tier2 Driver Leave …" at bounding box center [784, 391] width 1568 height 782
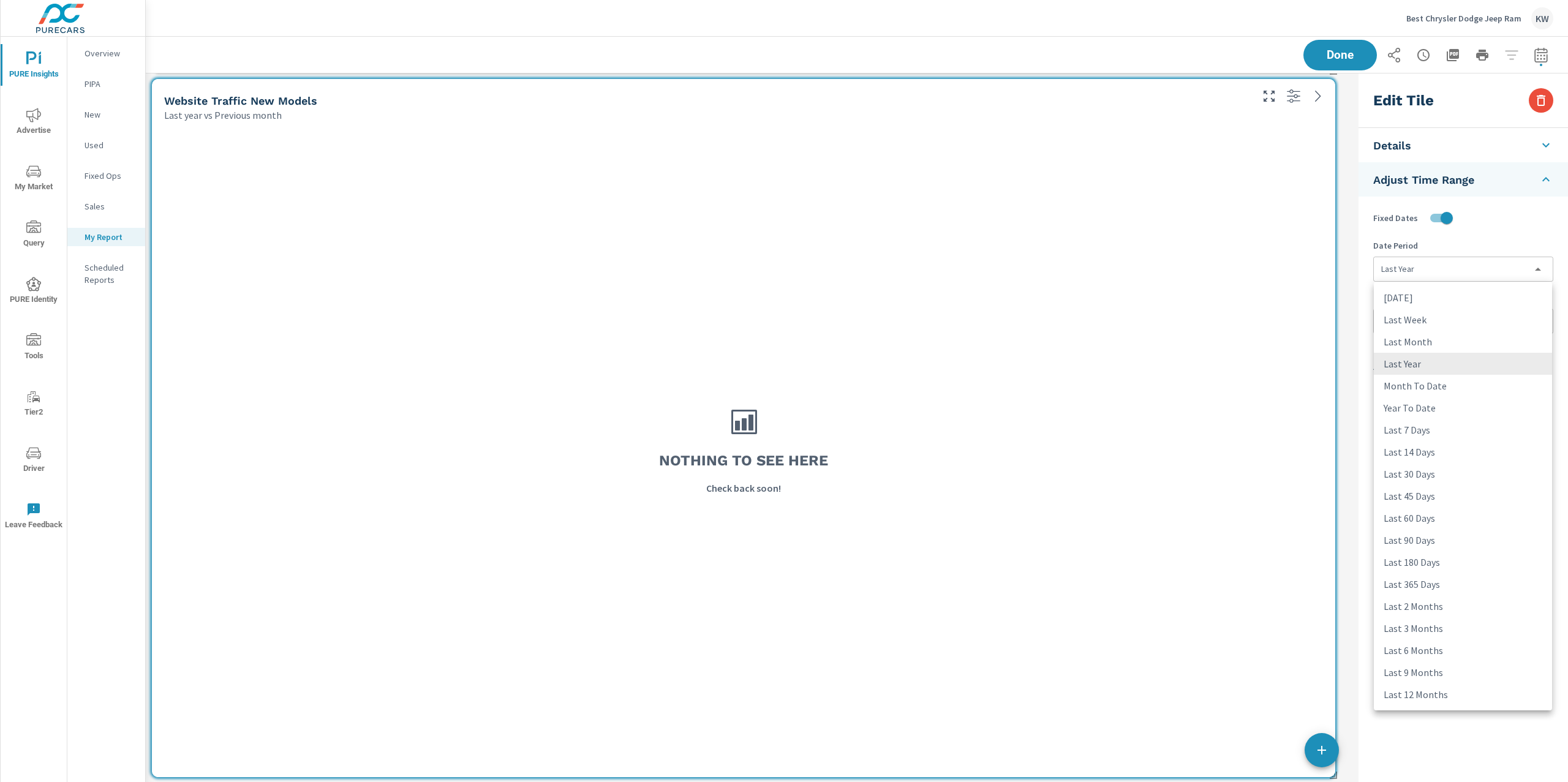
click at [1428, 337] on li "Last Month" at bounding box center [1463, 342] width 178 height 22
type input "lastMonth"
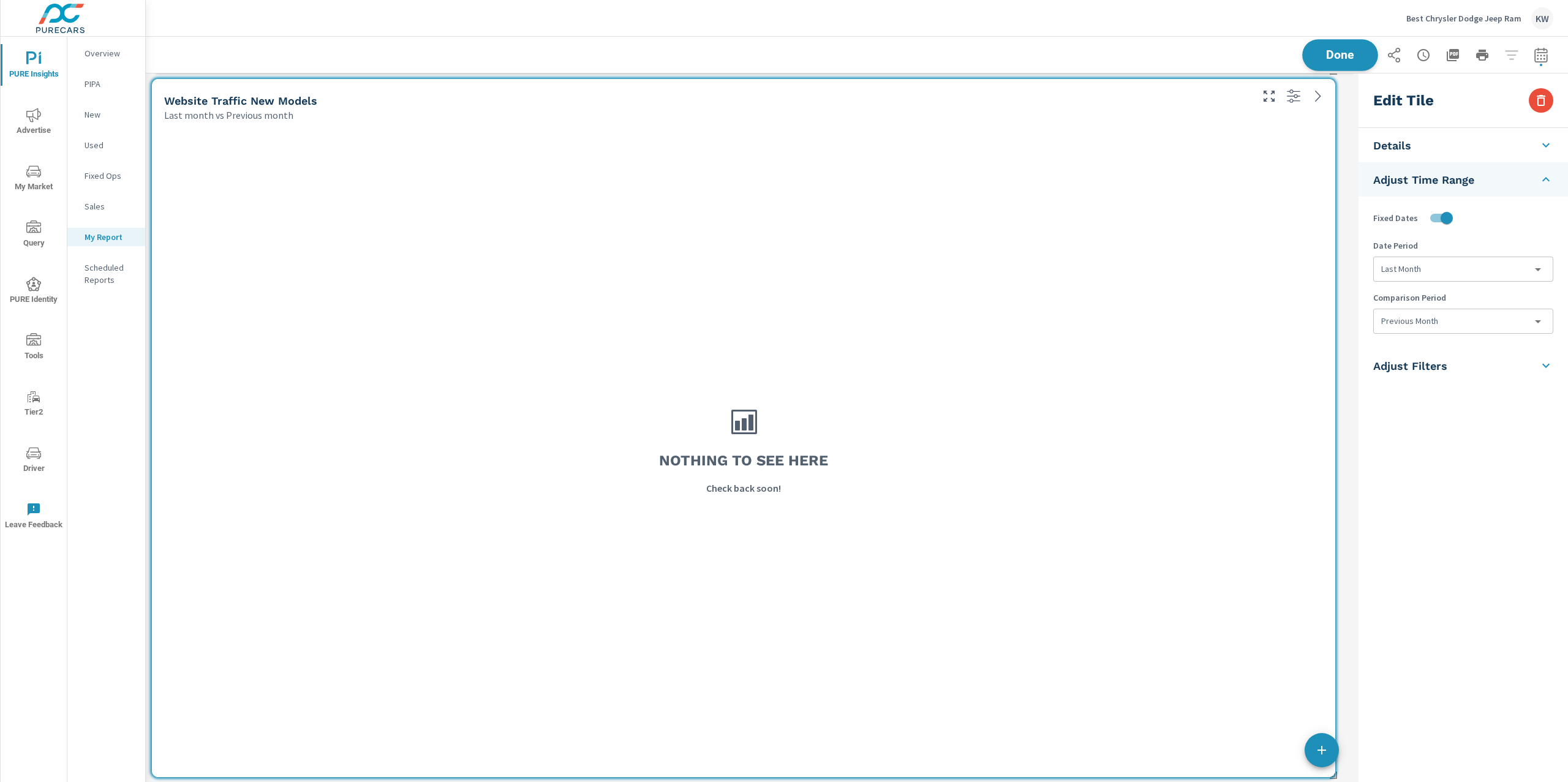
click at [1343, 56] on span "Done" at bounding box center [1340, 55] width 51 height 11
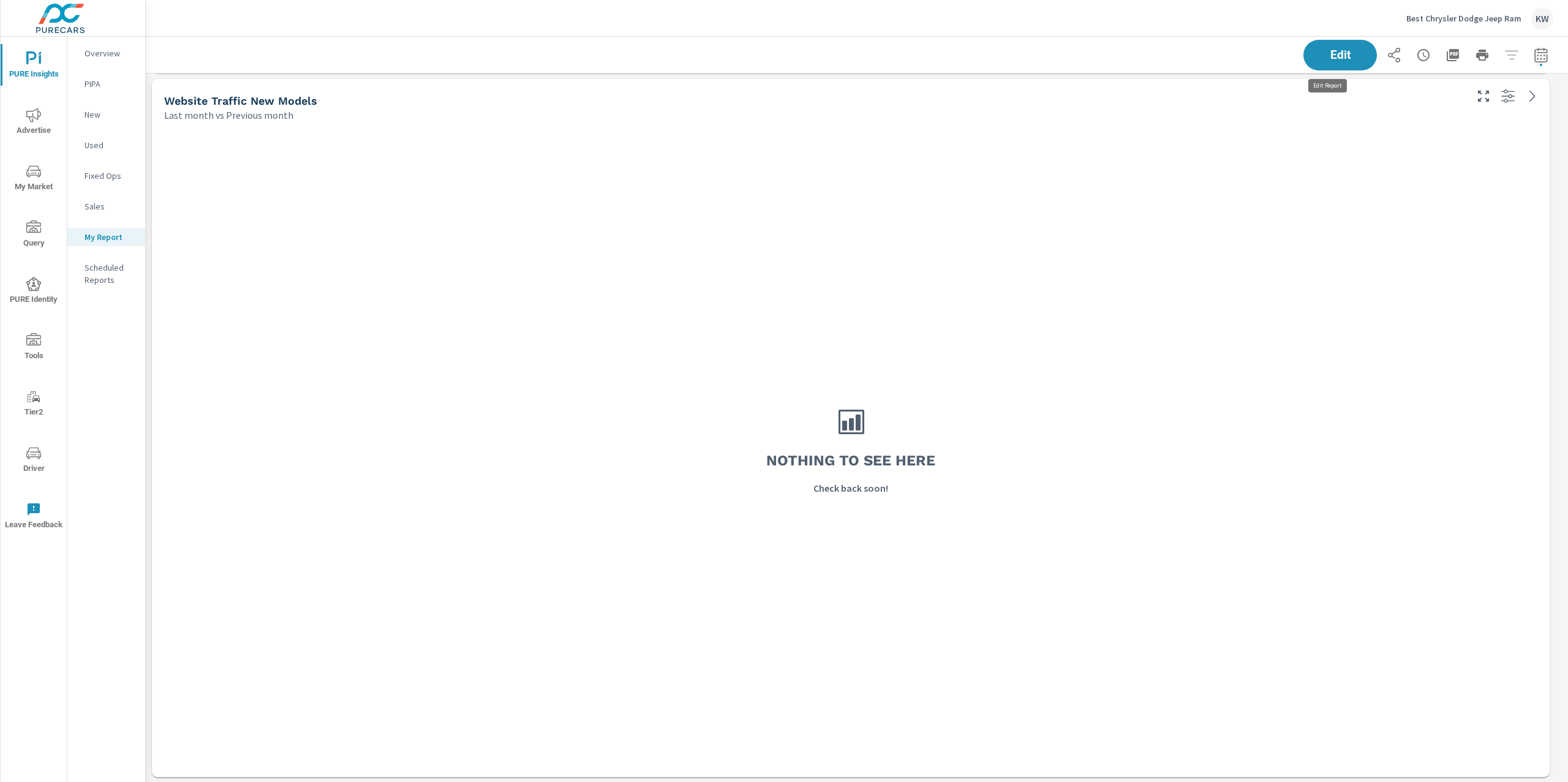
scroll to position [7216, 1436]
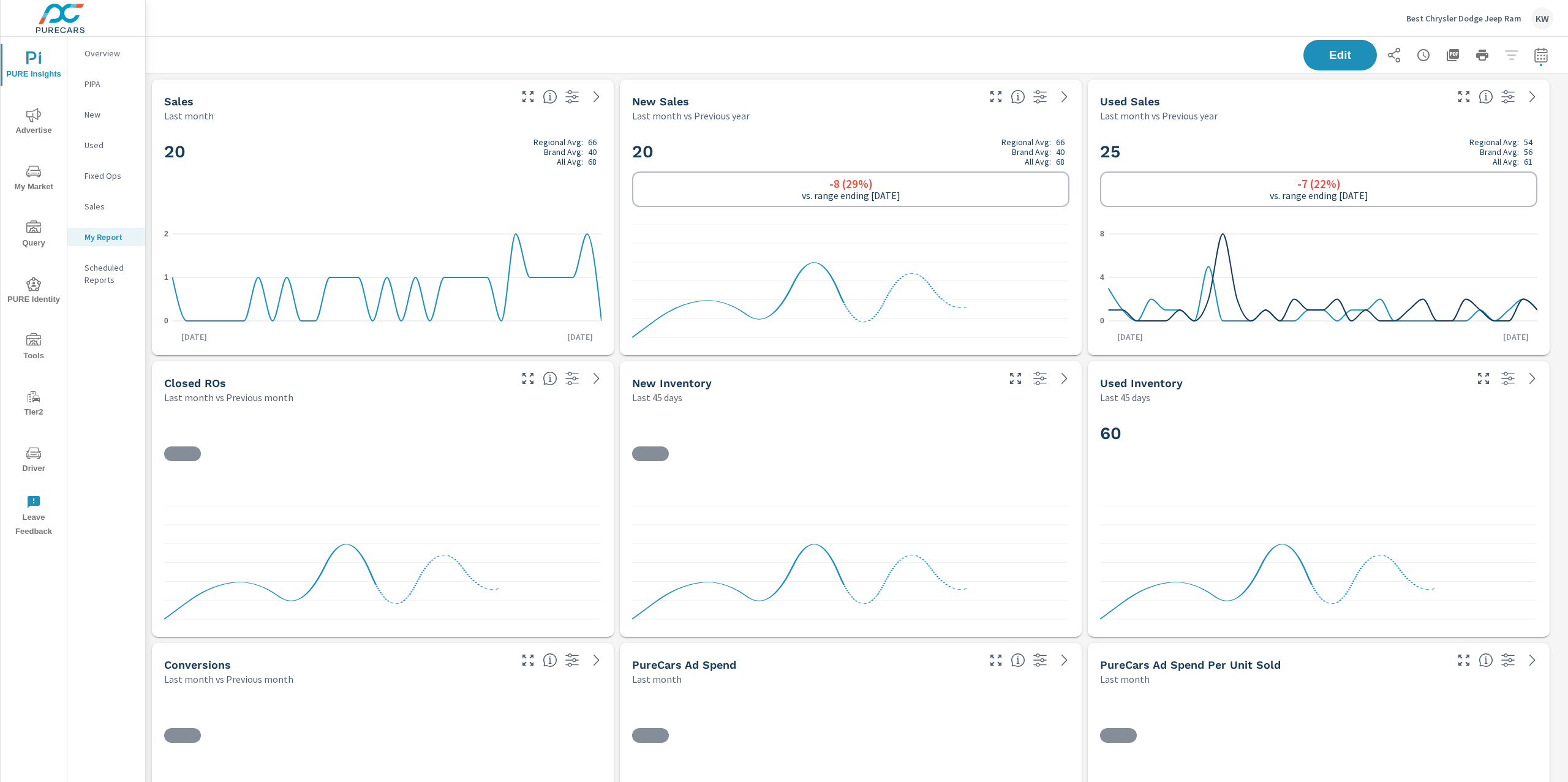
scroll to position [1, 0]
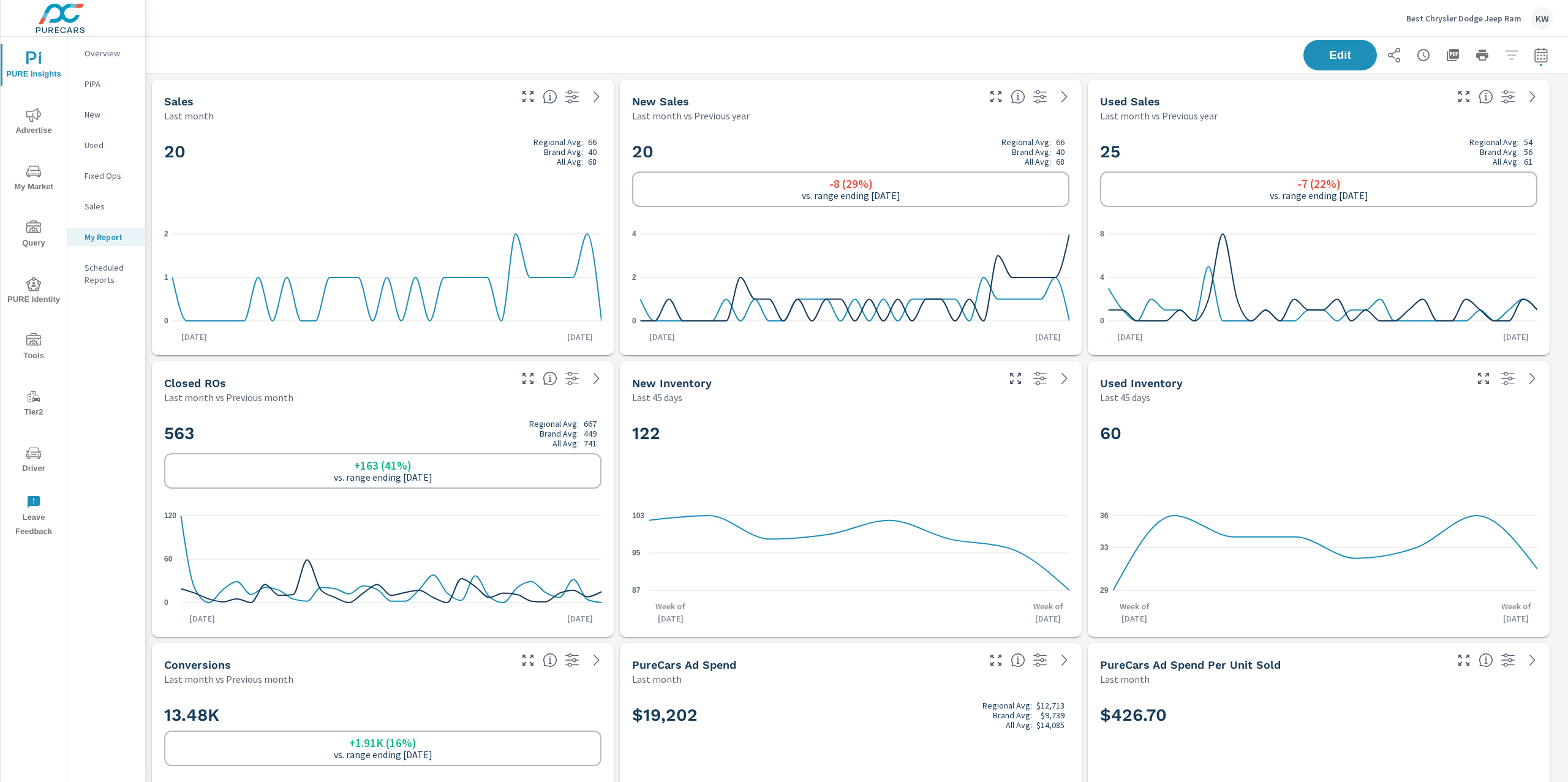
scroll to position [1, 0]
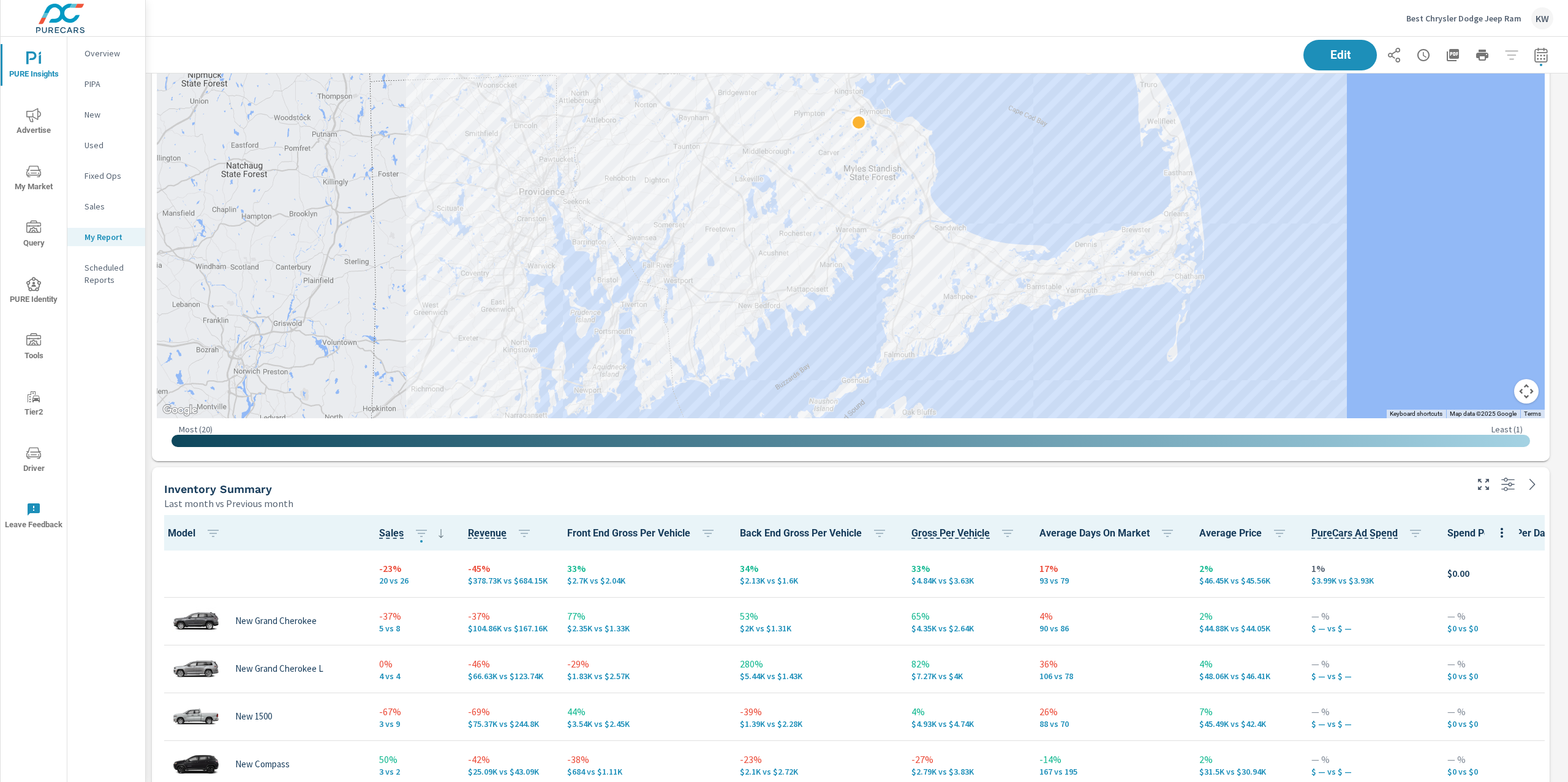
scroll to position [1159, 0]
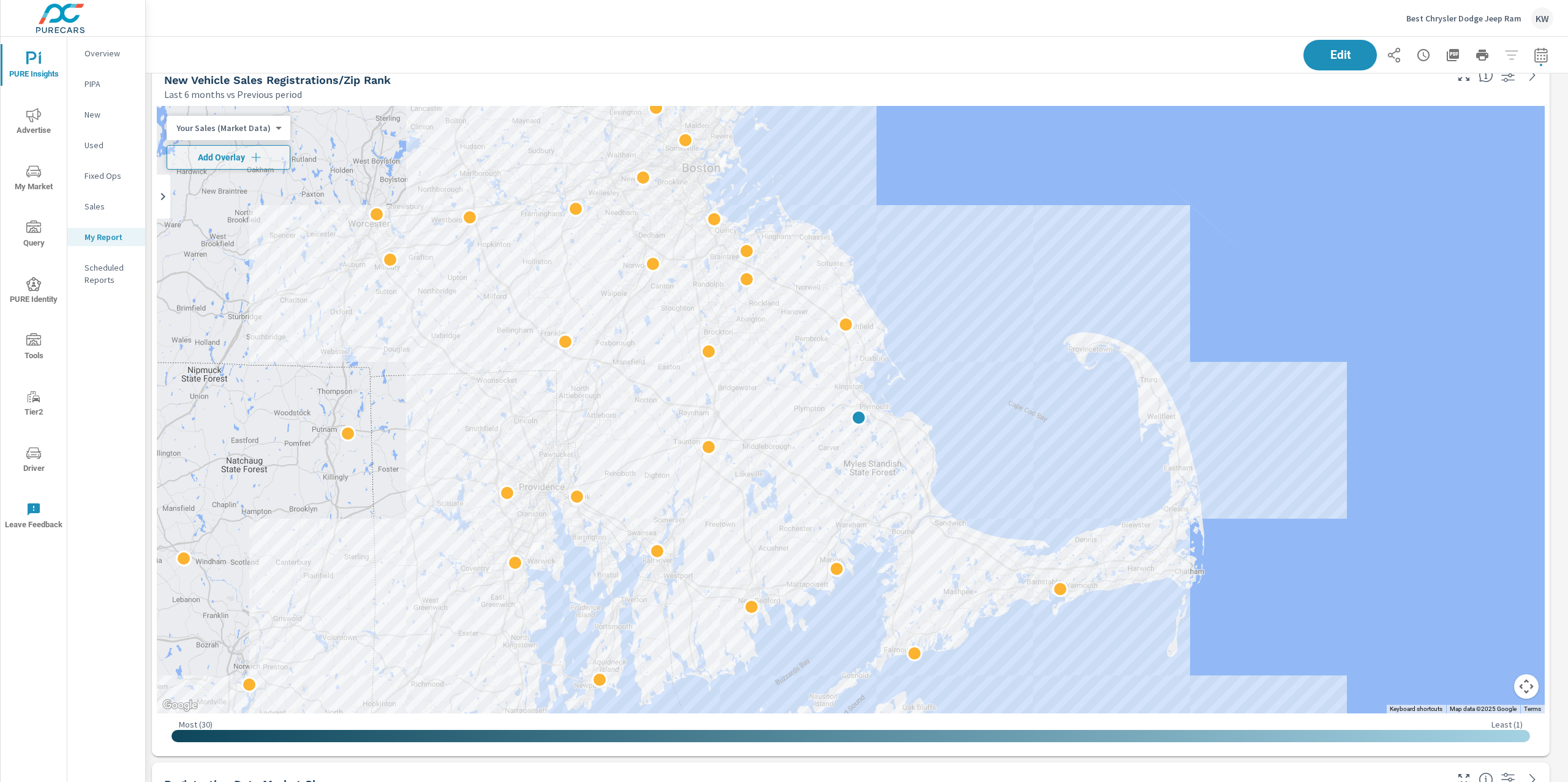
scroll to position [3535, 0]
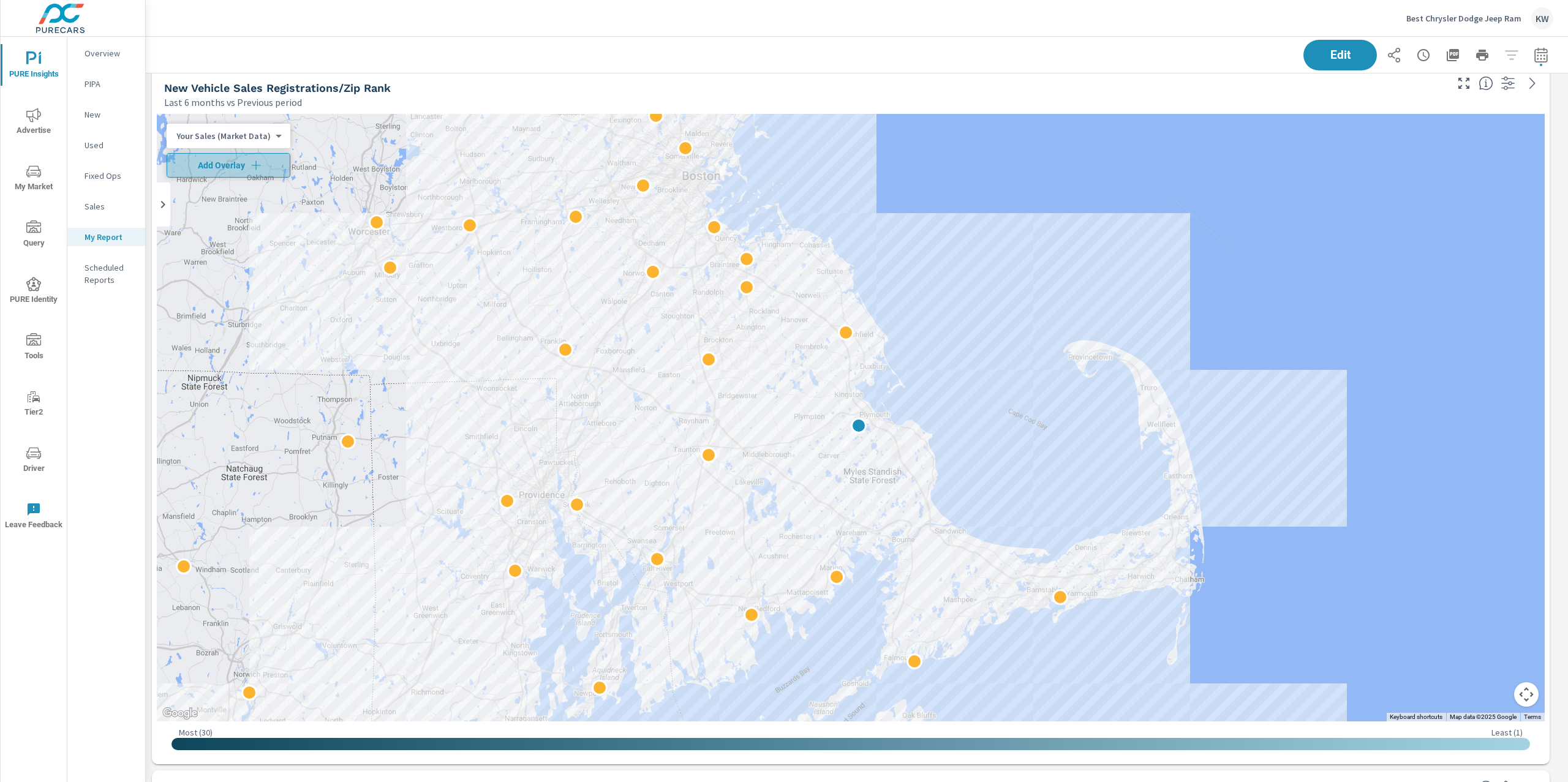
click at [260, 165] on icon "button" at bounding box center [255, 165] width 12 height 12
click at [267, 139] on body "PURE Insights Advertise My Market Query PURE Identity Tools Tier2 Driver Leave …" at bounding box center [784, 391] width 1568 height 782
click at [244, 161] on li "Your Sales (DMS)" at bounding box center [226, 156] width 120 height 20
click at [251, 164] on body "PURE Insights Advertise My Market Query PURE Identity Tools Tier2 Driver Leave …" at bounding box center [784, 391] width 1568 height 782
click at [288, 167] on div at bounding box center [784, 391] width 1568 height 782
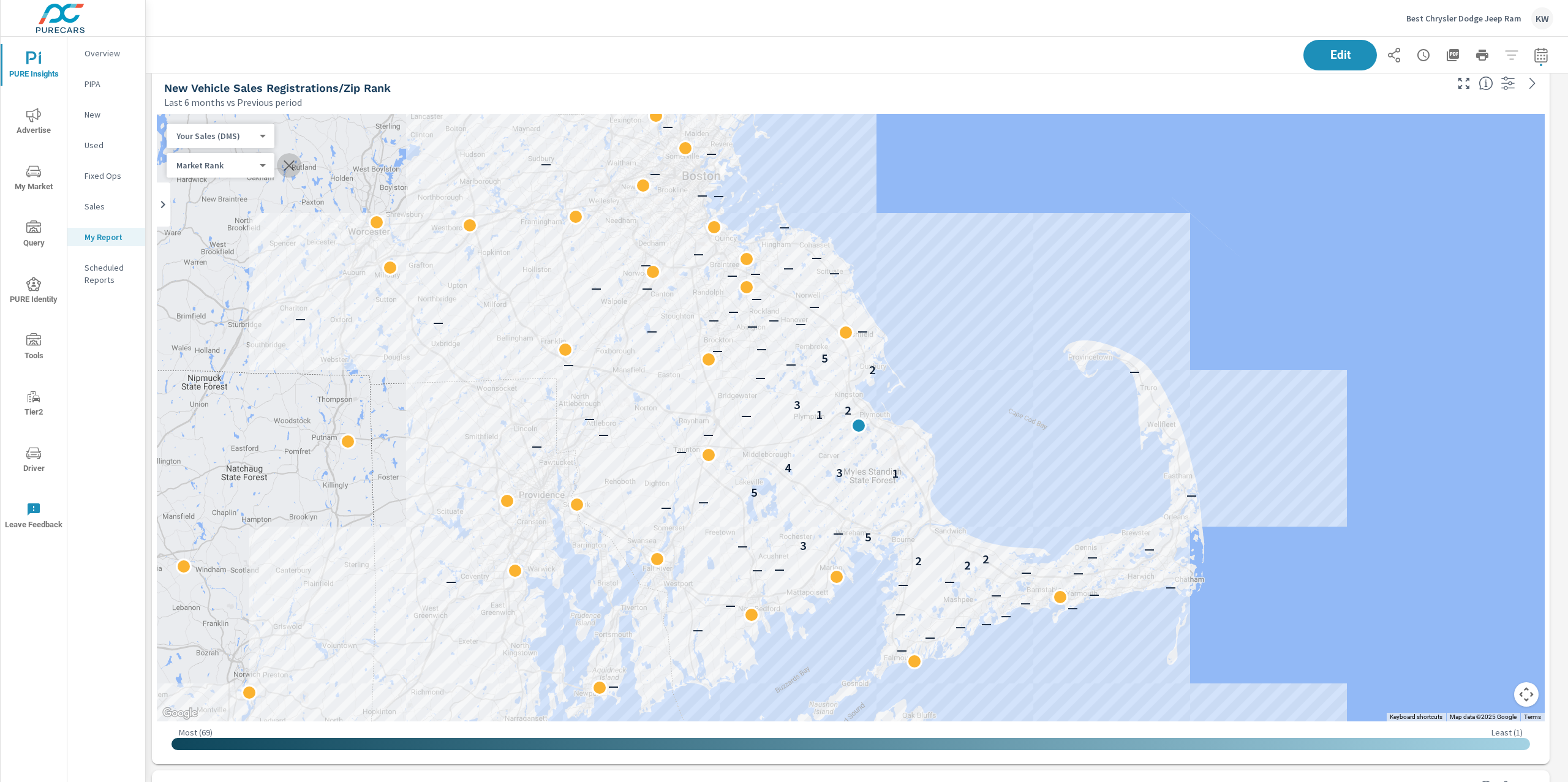
click at [287, 167] on icon "button" at bounding box center [289, 166] width 11 height 11
click at [258, 139] on body "PURE Insights Advertise My Market Query PURE Identity Tools Tier2 Driver Leave …" at bounding box center [784, 391] width 1568 height 782
click at [213, 157] on li "Total Market Sales" at bounding box center [226, 156] width 120 height 20
click at [254, 132] on body "PURE Insights Advertise My Market Query PURE Identity Tools Tier2 Driver Leave …" at bounding box center [784, 391] width 1568 height 782
click at [222, 196] on li "Population" at bounding box center [226, 195] width 120 height 20
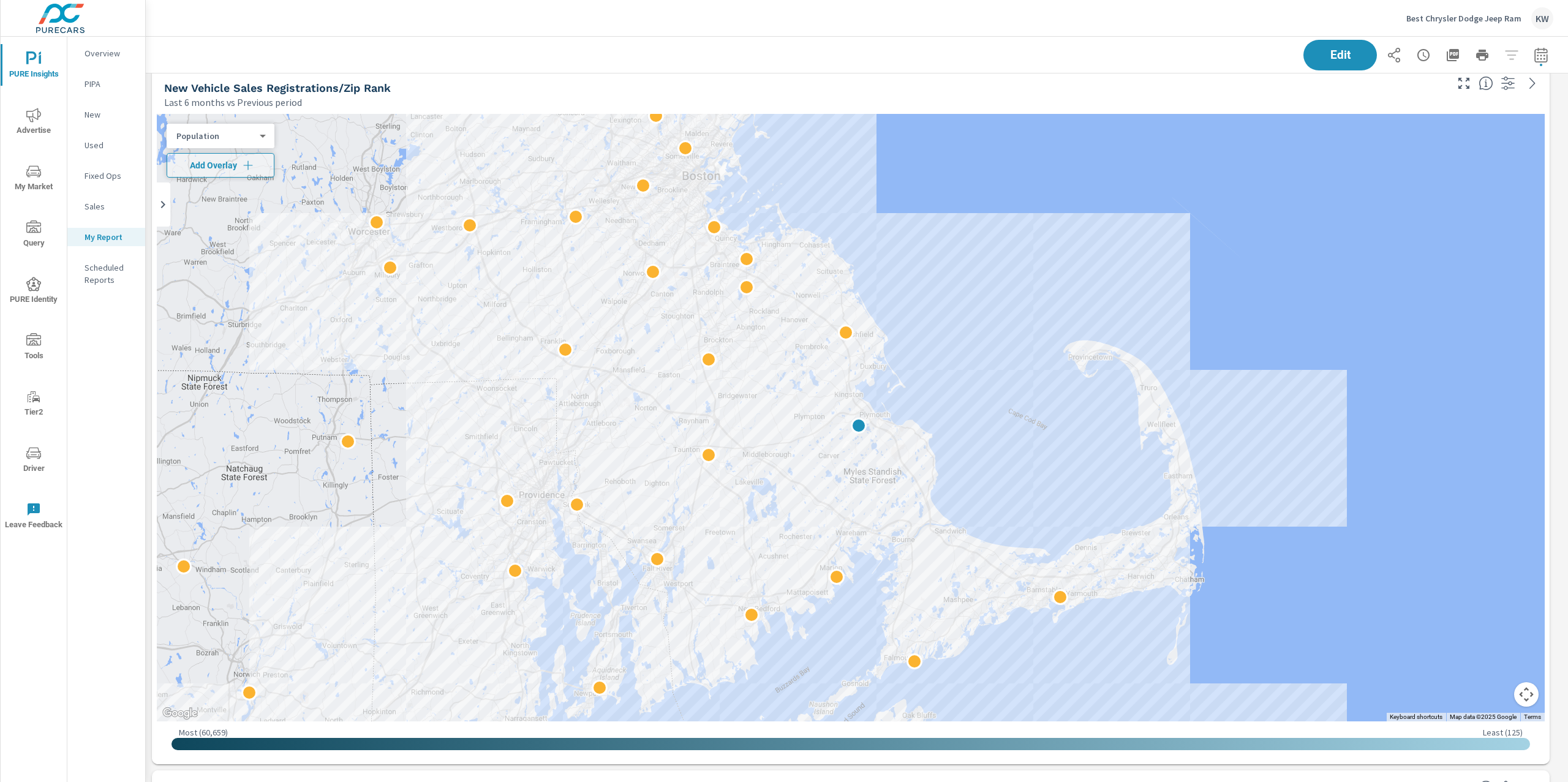
click at [262, 142] on div "Population 5 ​" at bounding box center [220, 136] width 107 height 24
click at [261, 135] on body "PURE Insights Advertise My Market Query PURE Identity Tools Tier2 Driver Leave …" at bounding box center [784, 391] width 1568 height 782
click at [240, 78] on li "Total Market Sales" at bounding box center [226, 78] width 120 height 20
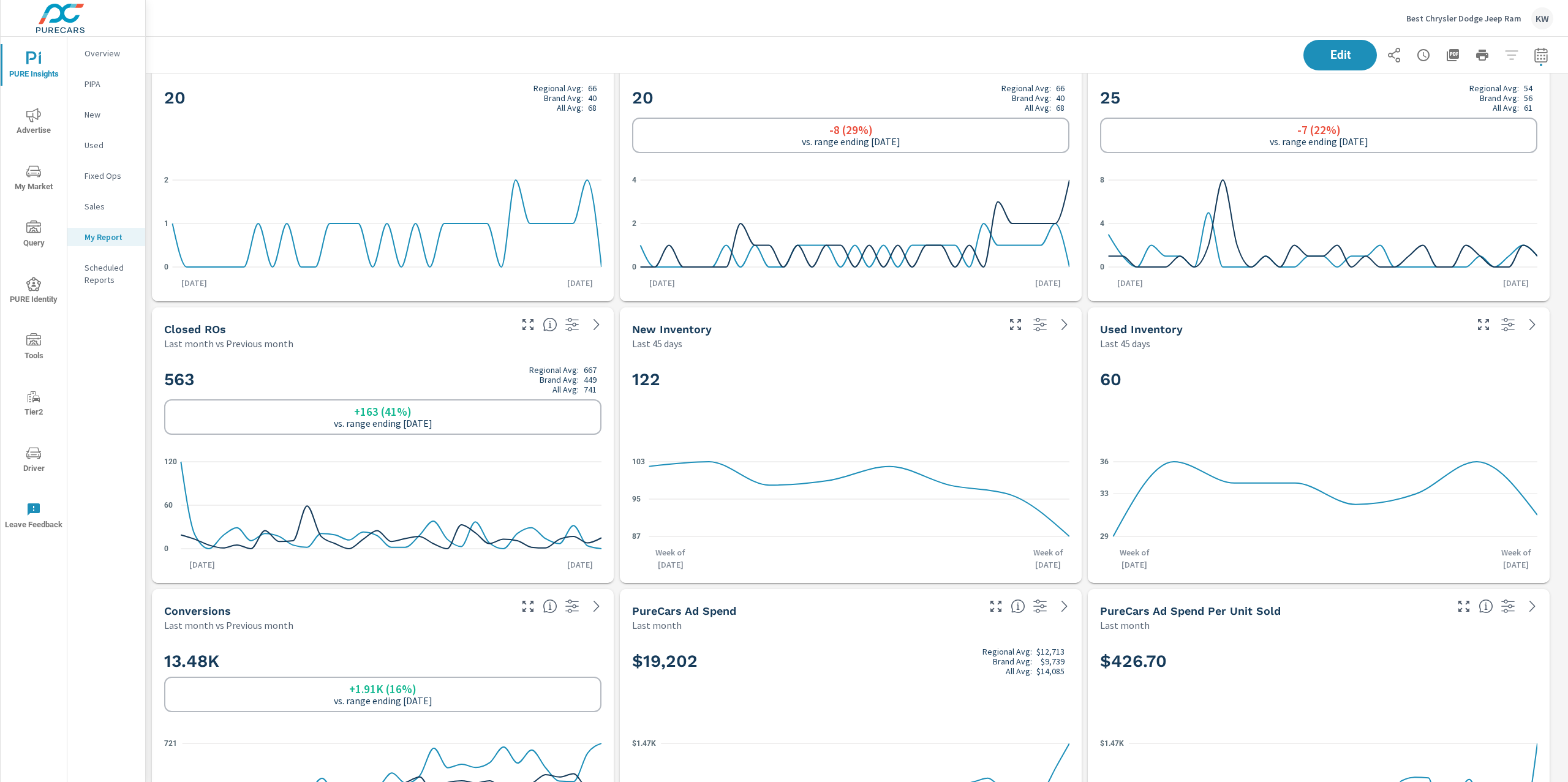
scroll to position [99, 0]
